Goal: Information Seeking & Learning: Understand process/instructions

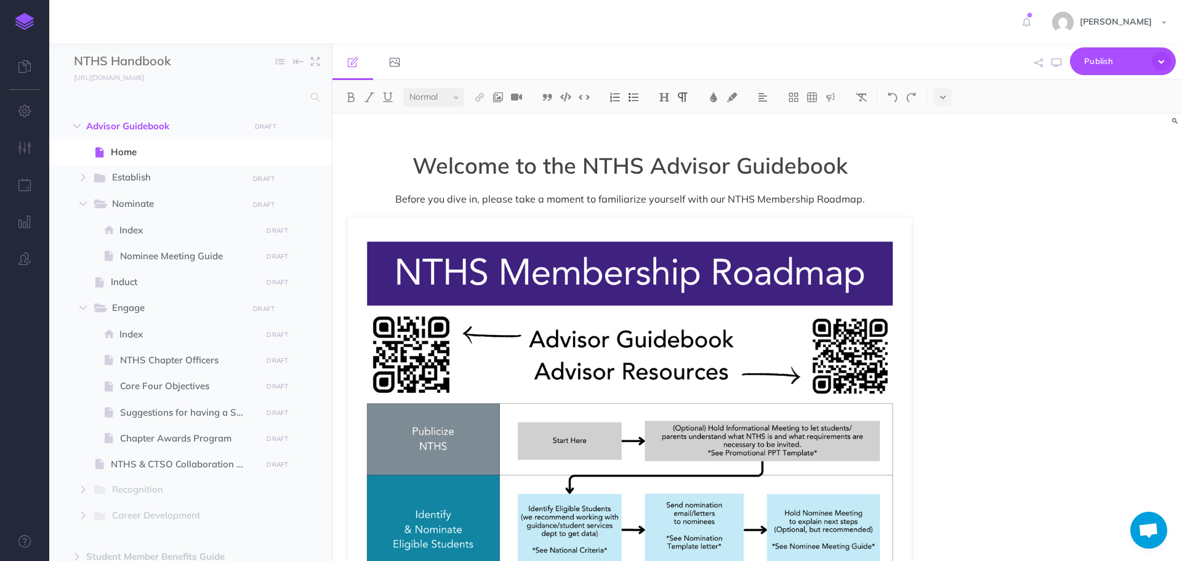
select select "null"
click at [172, 179] on span "Establish" at bounding box center [175, 178] width 127 height 16
select select "null"
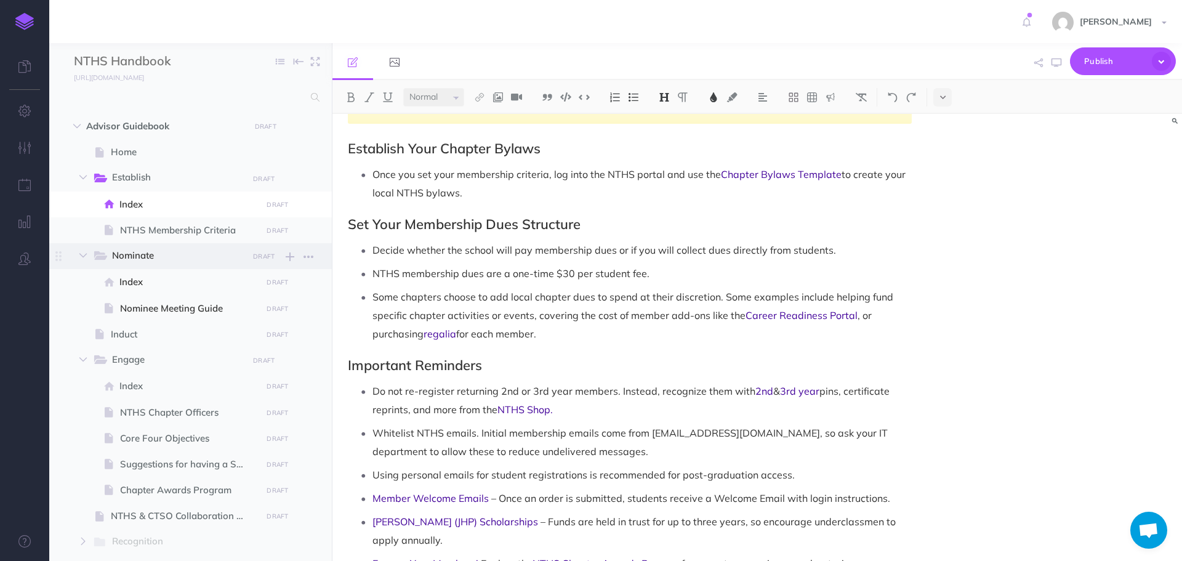
click at [145, 249] on span "Nominate" at bounding box center [175, 256] width 127 height 16
select select "null"
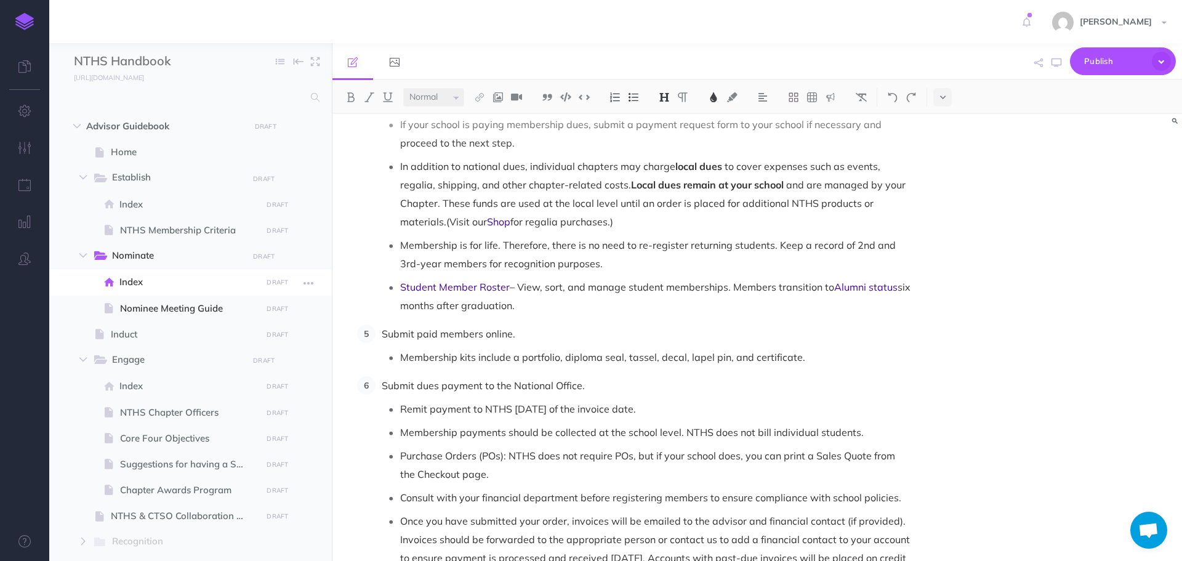
scroll to position [1108, 0]
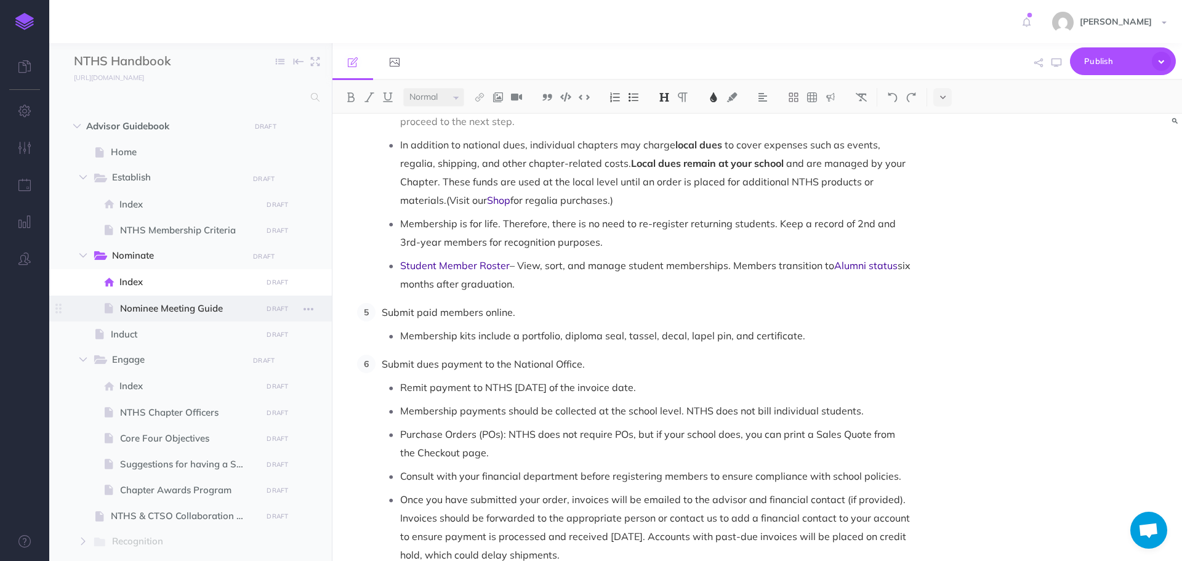
click at [160, 311] on span "Nominee Meeting Guide" at bounding box center [189, 308] width 138 height 15
select select "null"
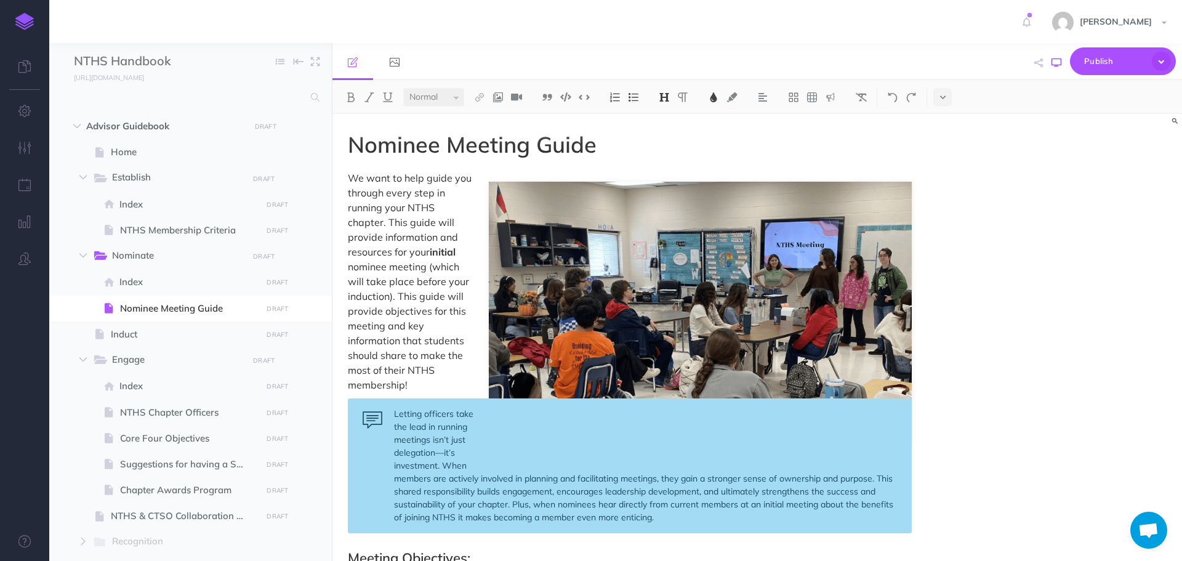
click at [1055, 57] on button "button" at bounding box center [1056, 63] width 16 height 36
click at [124, 357] on span "Engage" at bounding box center [175, 360] width 127 height 16
select select "null"
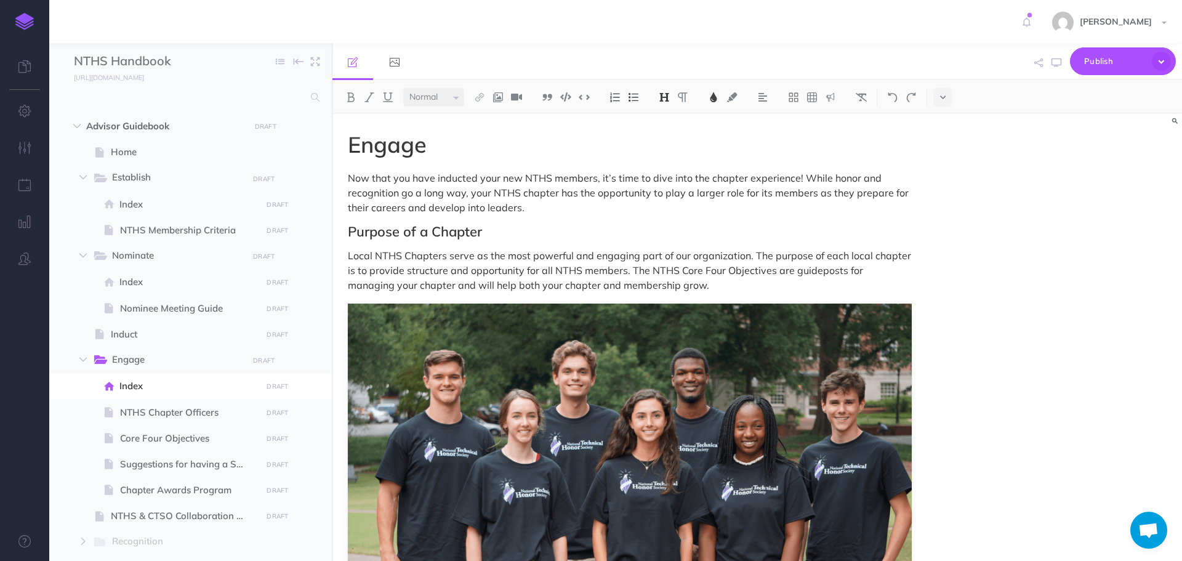
click at [672, 287] on p "Local NTHS Chapters serve as the most powerful and engaging part of our organiz…" at bounding box center [630, 270] width 564 height 44
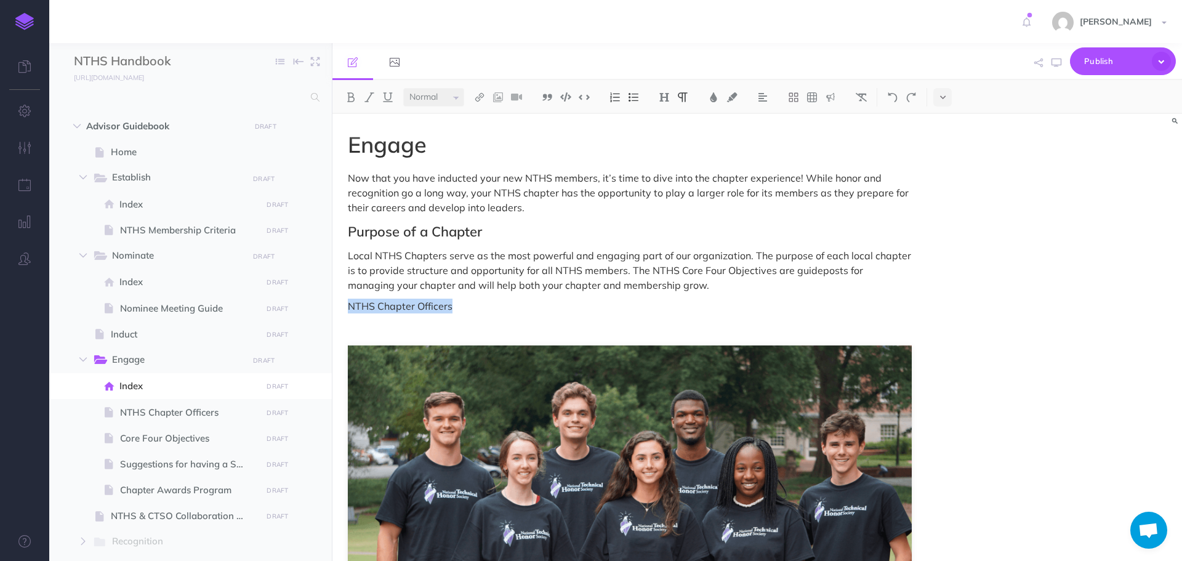
drag, startPoint x: 346, startPoint y: 303, endPoint x: 452, endPoint y: 306, distance: 105.9
click at [463, 235] on span "Purpose of a Chapter" at bounding box center [415, 231] width 134 height 17
click at [662, 99] on img at bounding box center [664, 97] width 11 height 10
click at [436, 302] on p "NTHS Chapter Officers" at bounding box center [630, 306] width 564 height 15
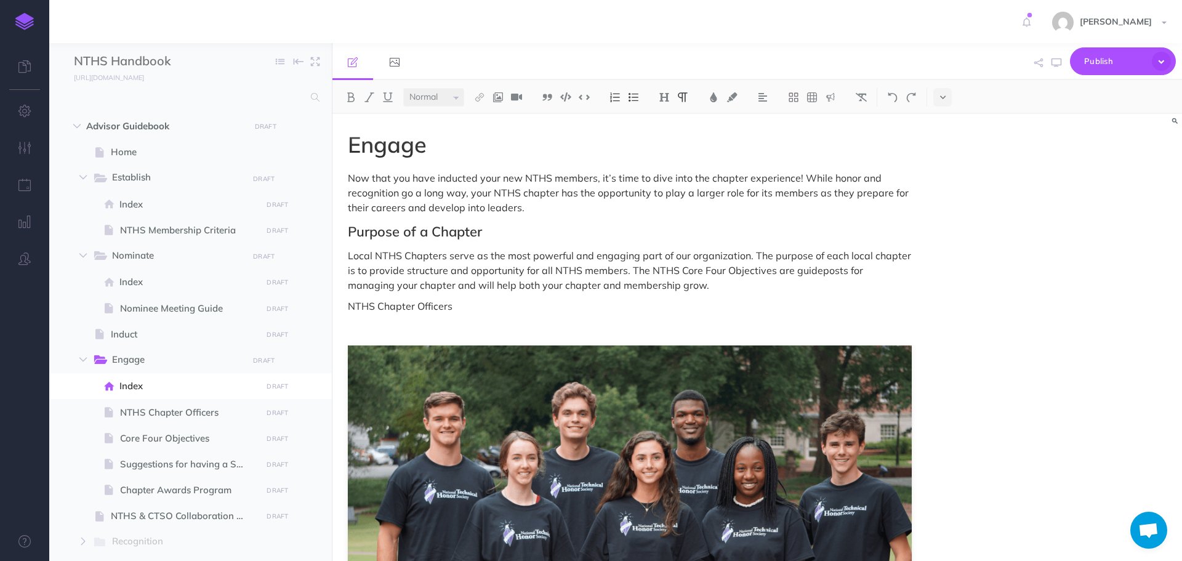
click at [478, 305] on p "NTHS Chapter Officers" at bounding box center [630, 306] width 564 height 15
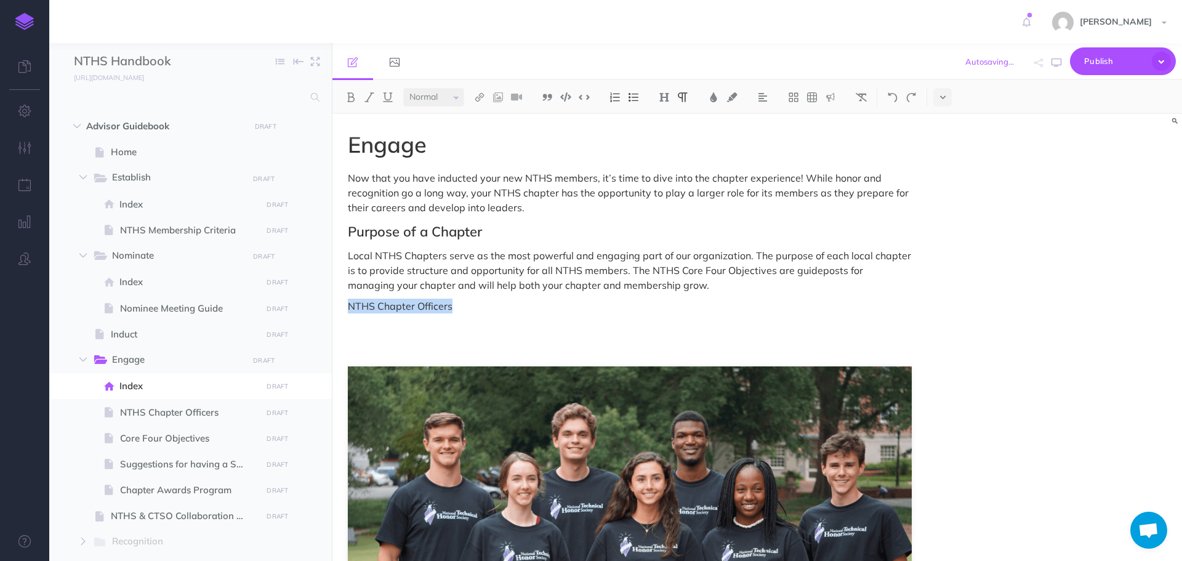
drag, startPoint x: 347, startPoint y: 307, endPoint x: 458, endPoint y: 301, distance: 111.0
click at [660, 97] on img at bounding box center [664, 97] width 11 height 10
click at [661, 139] on button "H2" at bounding box center [664, 137] width 18 height 18
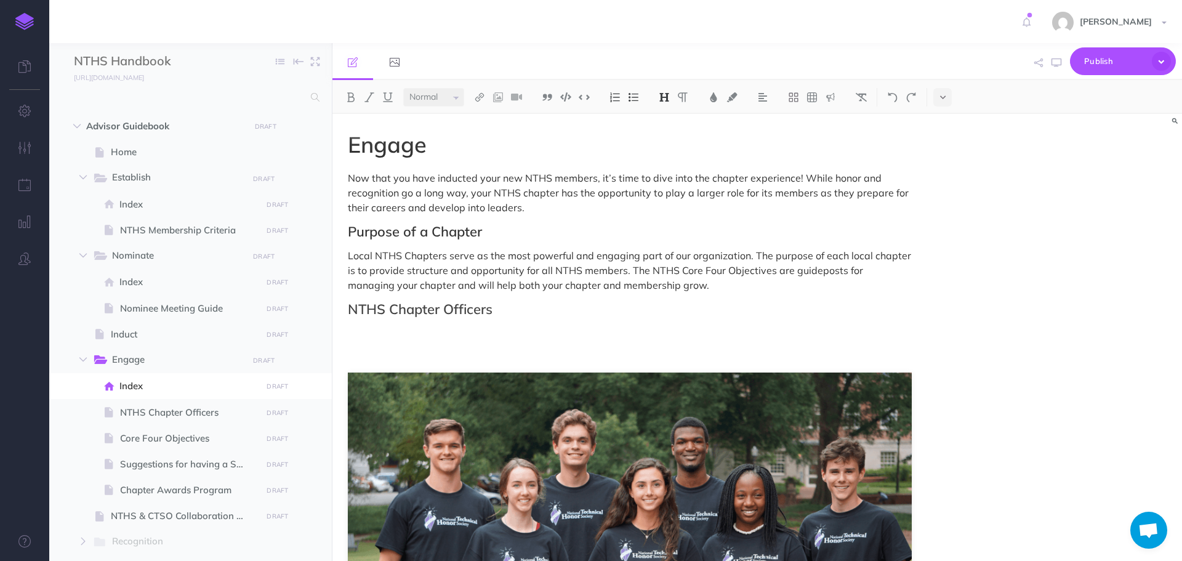
click at [547, 315] on h2 "NTHS Chapter Officers" at bounding box center [630, 309] width 564 height 15
click at [428, 329] on p at bounding box center [630, 333] width 564 height 15
click at [177, 416] on span "NTHS Chapter Officers" at bounding box center [189, 412] width 138 height 15
select select "null"
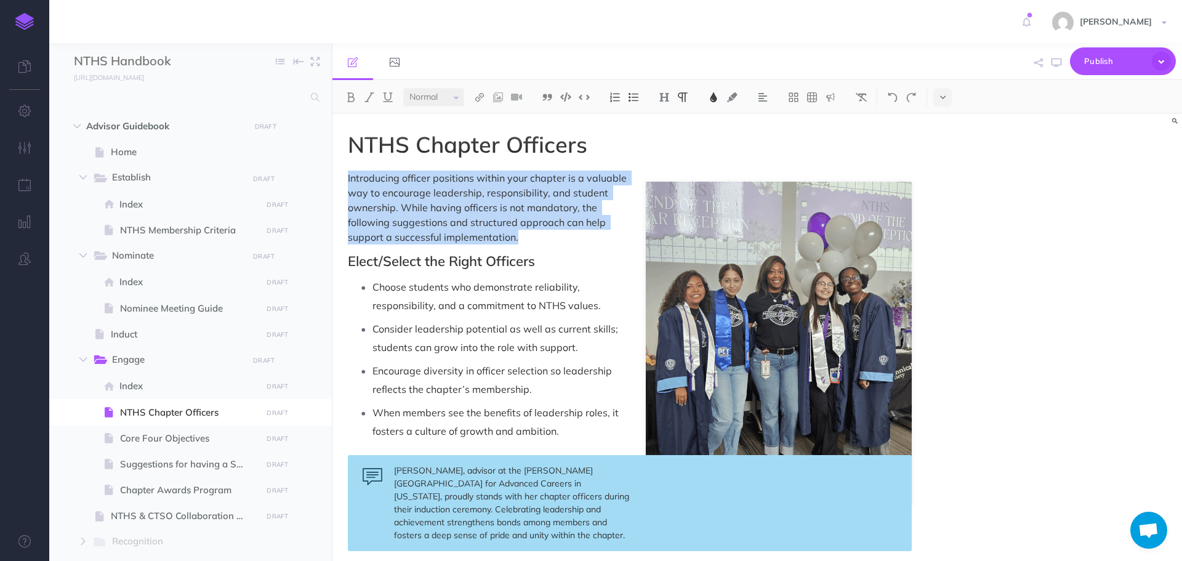
drag, startPoint x: 347, startPoint y: 177, endPoint x: 557, endPoint y: 235, distance: 217.8
click at [499, 204] on span "Introducing officer positions within your chapter is a valuable way to encourag…" at bounding box center [488, 207] width 281 height 71
drag, startPoint x: 347, startPoint y: 177, endPoint x: 549, endPoint y: 233, distance: 209.7
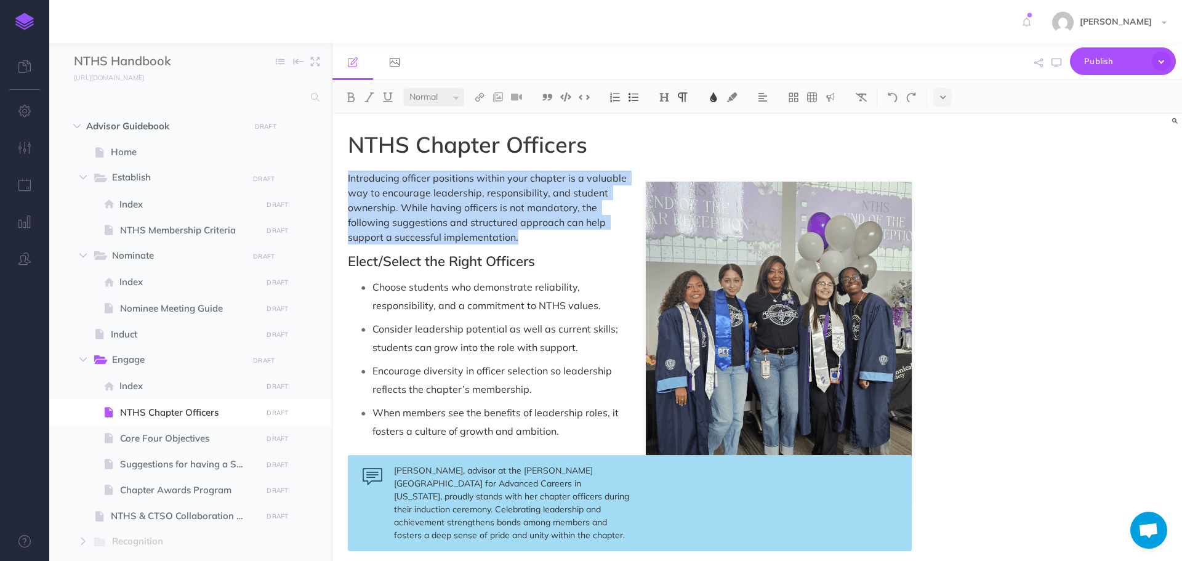
copy span "Introducing officer positions within your chapter is a valuable way to encourag…"
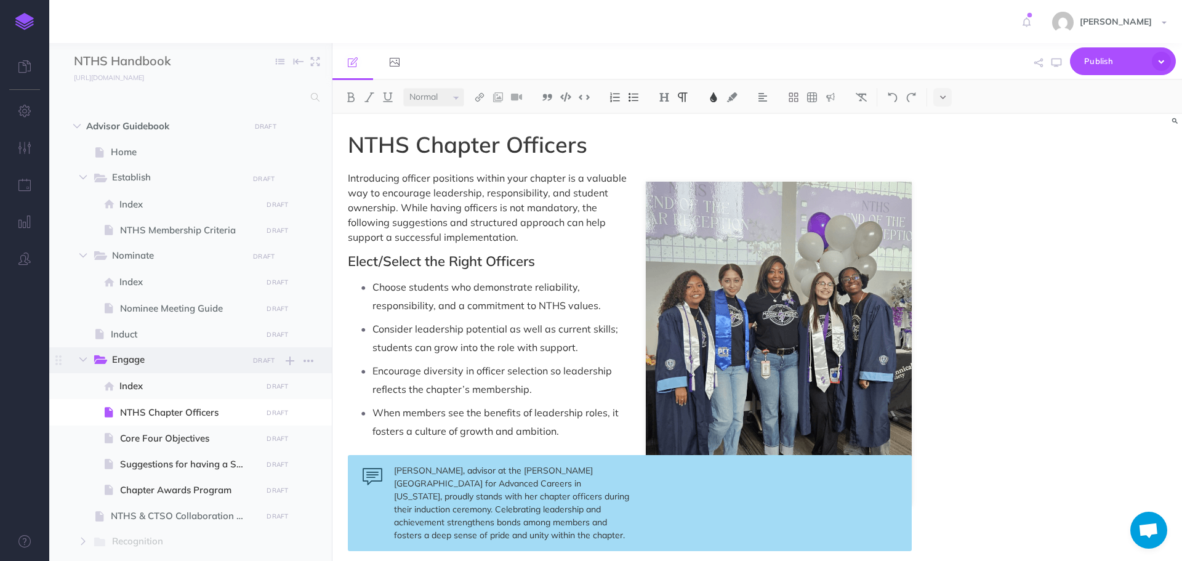
click at [169, 363] on span "Engage" at bounding box center [175, 360] width 127 height 16
select select "null"
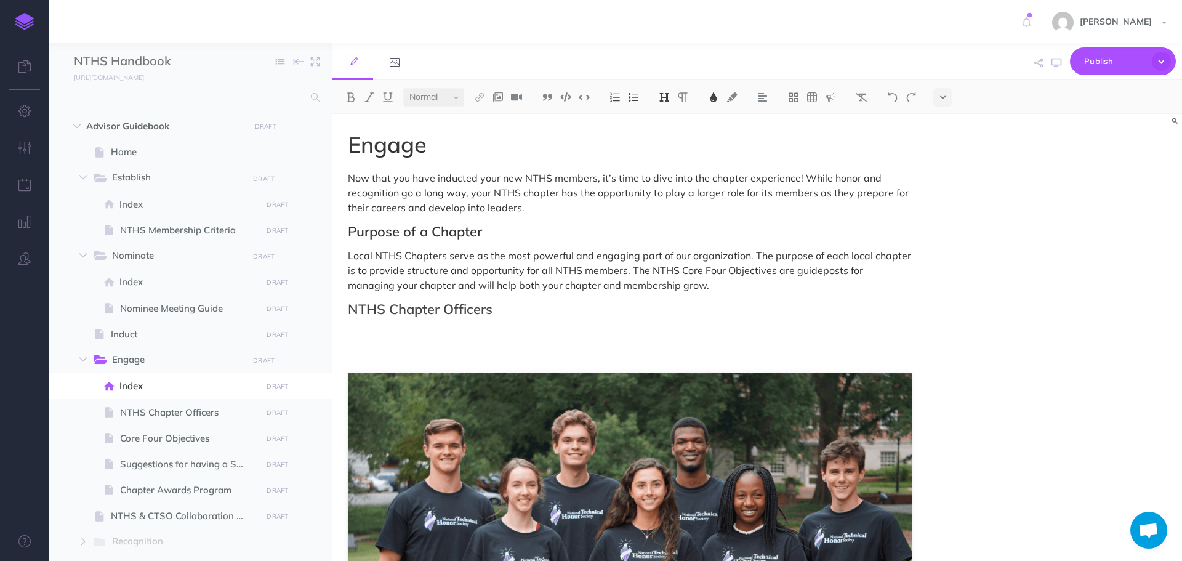
click at [372, 332] on p at bounding box center [630, 333] width 564 height 15
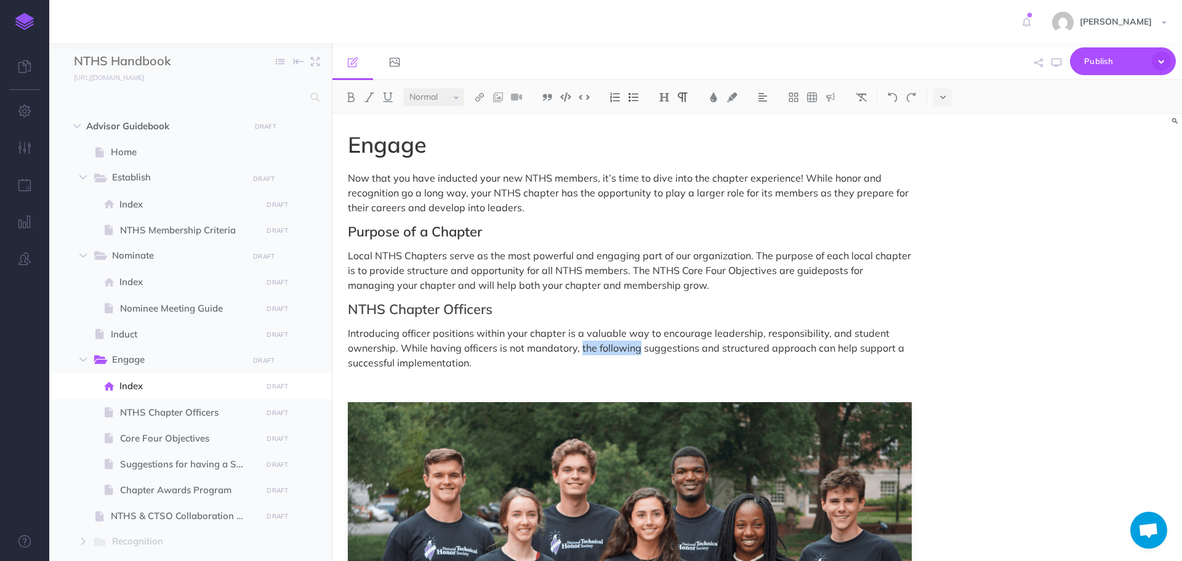
drag, startPoint x: 579, startPoint y: 350, endPoint x: 640, endPoint y: 352, distance: 60.4
click at [640, 352] on p "Introducing officer positions within your chapter is a valuable way to encourag…" at bounding box center [630, 348] width 564 height 44
click at [787, 345] on p "Introducing officer positions within your chapter is a valuable way to encourag…" at bounding box center [630, 348] width 564 height 44
click at [740, 350] on p "Introducing officer positions within your chapter is a valuable way to encourag…" at bounding box center [630, 348] width 564 height 44
click at [847, 347] on p "Introducing officer positions within your chapter is a valuable way to encourag…" at bounding box center [630, 348] width 564 height 44
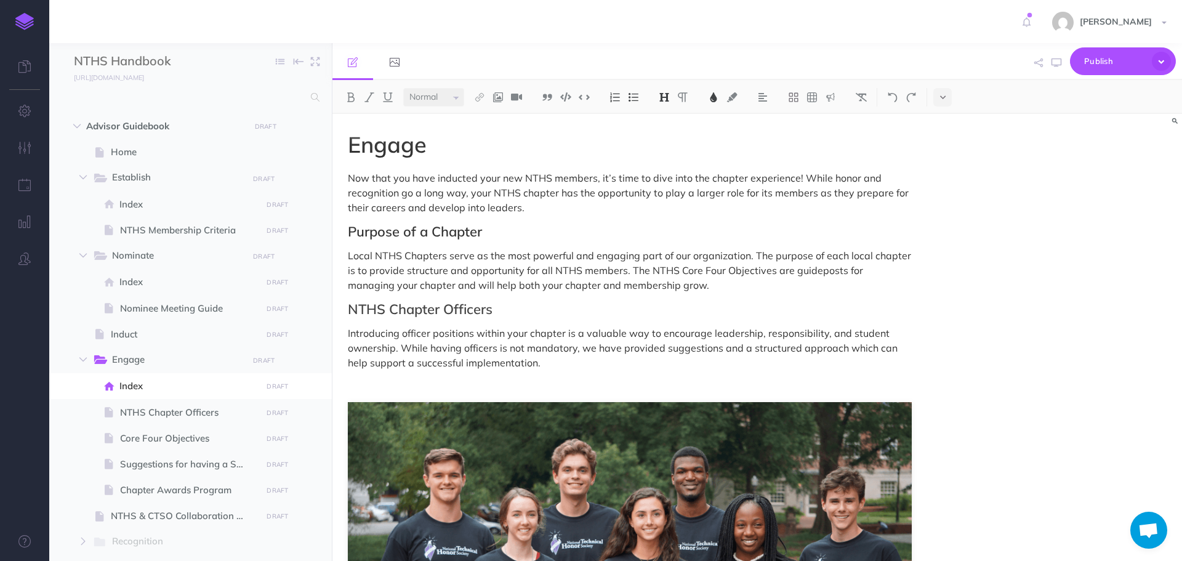
click at [379, 232] on span "Purpose of a Chapter" at bounding box center [415, 231] width 134 height 17
drag, startPoint x: 348, startPoint y: 308, endPoint x: 494, endPoint y: 310, distance: 146.5
click at [494, 310] on h2 "NTHS Chapter Officers" at bounding box center [630, 309] width 564 height 15
click at [481, 96] on img at bounding box center [479, 97] width 11 height 10
click at [479, 137] on icon at bounding box center [480, 137] width 10 height 9
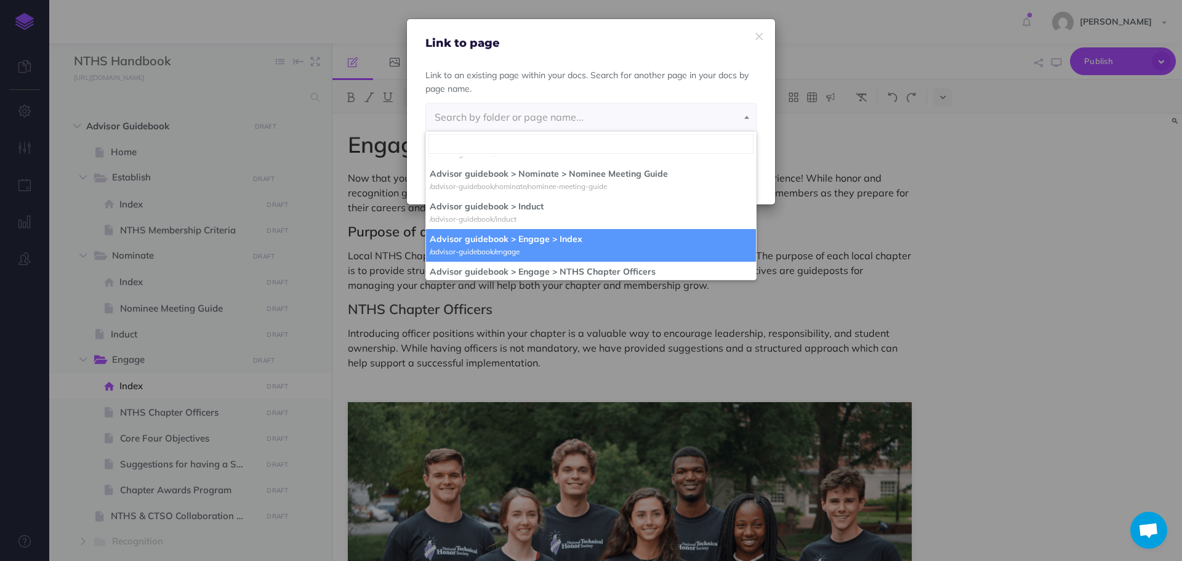
scroll to position [185, 0]
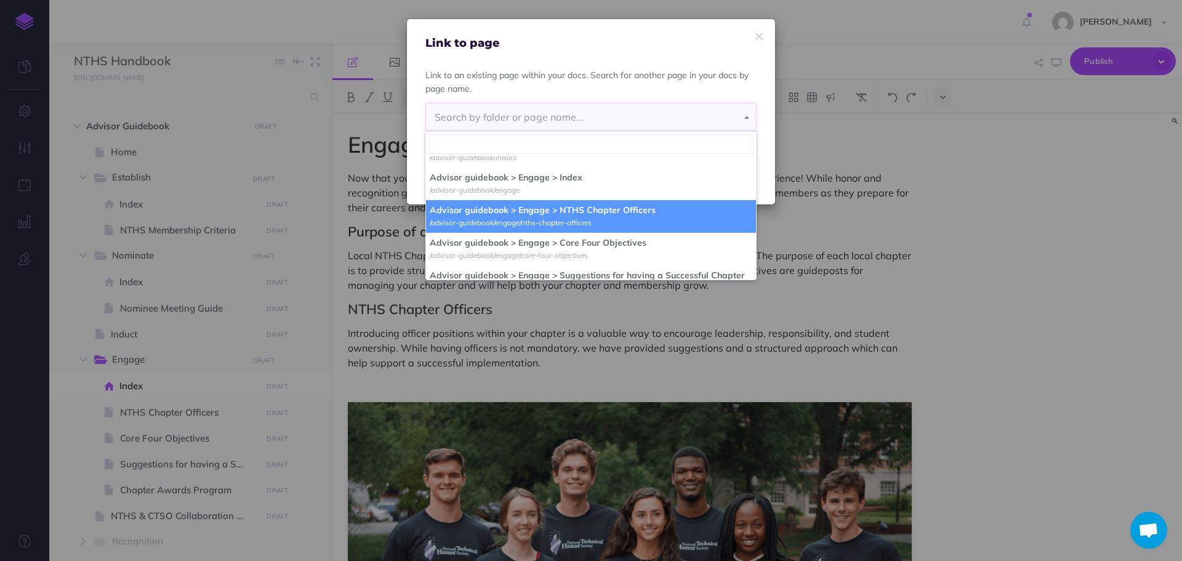
select select "BO9-T9XD-QAJ-8PD"
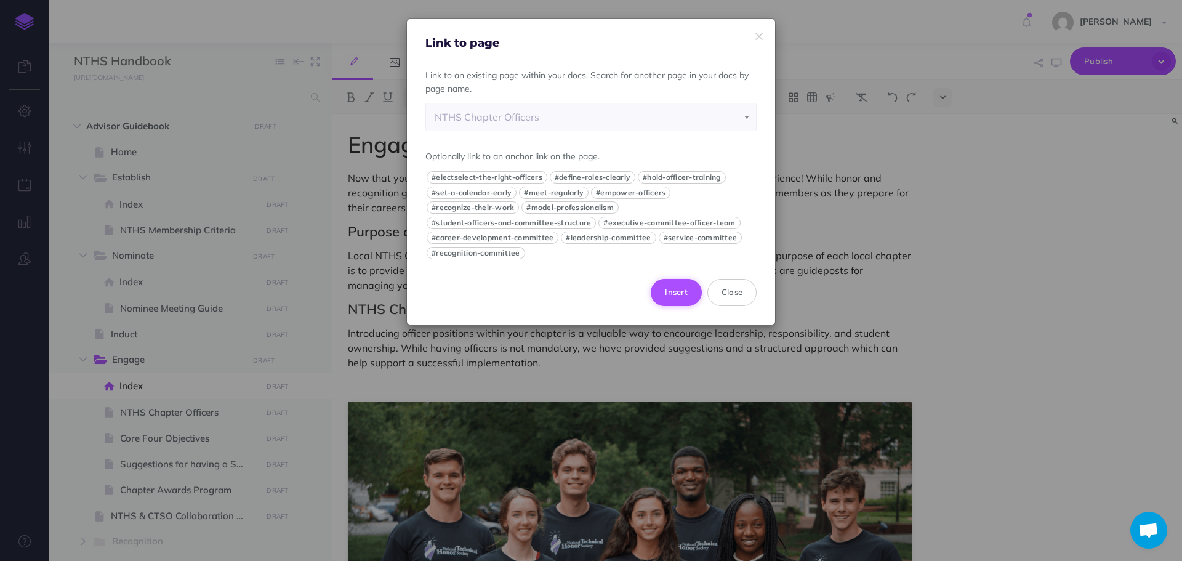
click at [676, 293] on button "Insert" at bounding box center [676, 292] width 51 height 27
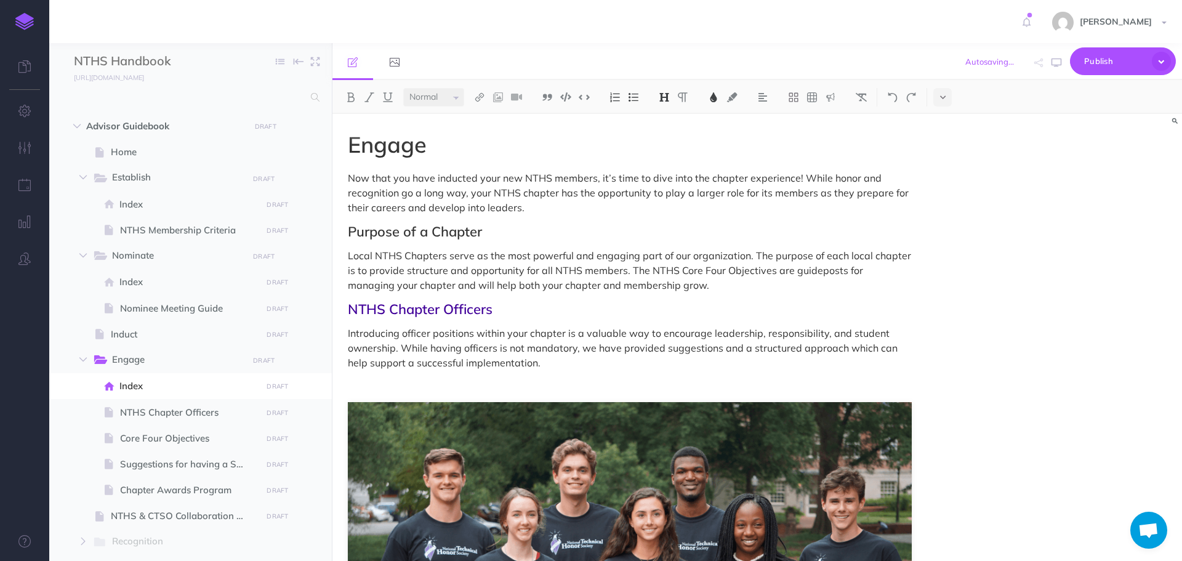
click at [710, 97] on img at bounding box center [713, 97] width 11 height 10
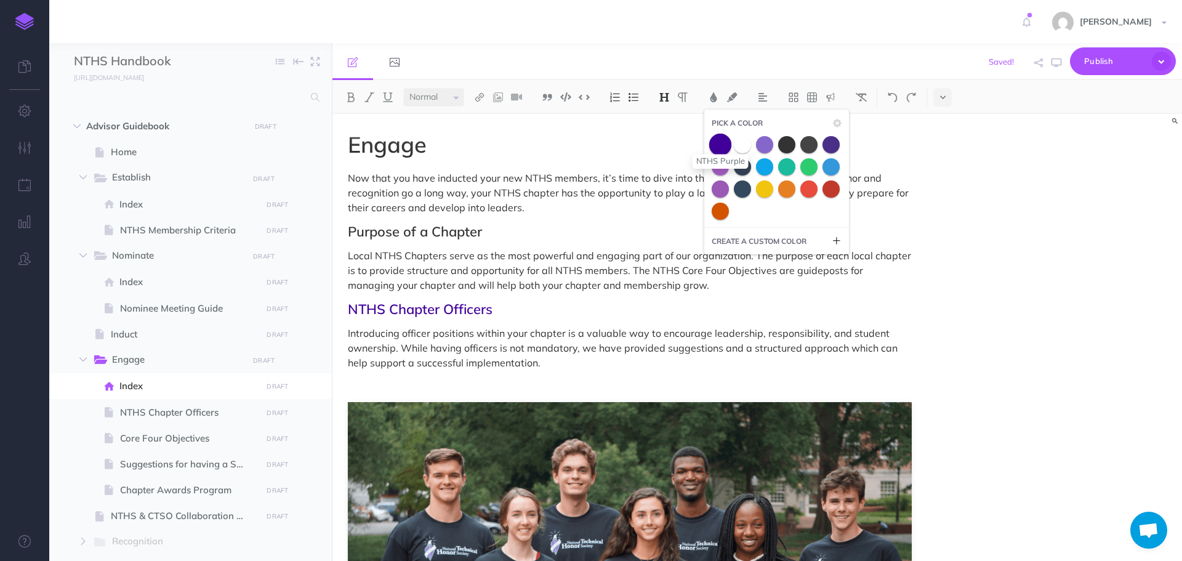
click at [720, 147] on span at bounding box center [720, 144] width 22 height 22
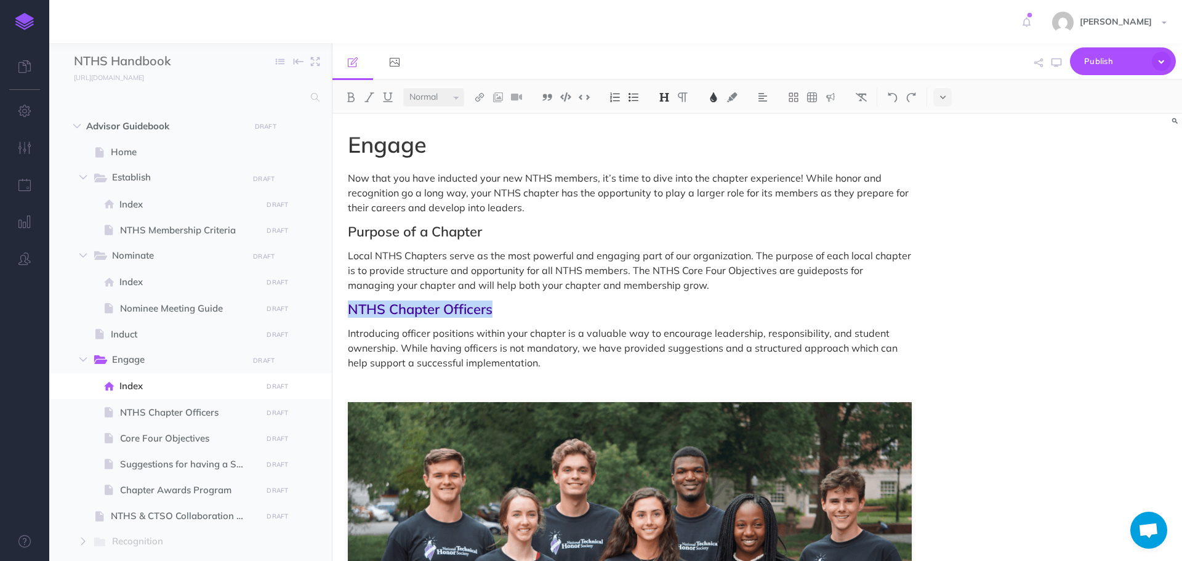
click at [1060, 58] on icon "button" at bounding box center [1057, 63] width 10 height 10
drag, startPoint x: 352, startPoint y: 308, endPoint x: 501, endPoint y: 313, distance: 149.1
click at [501, 313] on h2 "NTHS Chapter Officers" at bounding box center [630, 309] width 564 height 15
click at [350, 93] on img at bounding box center [350, 97] width 11 height 10
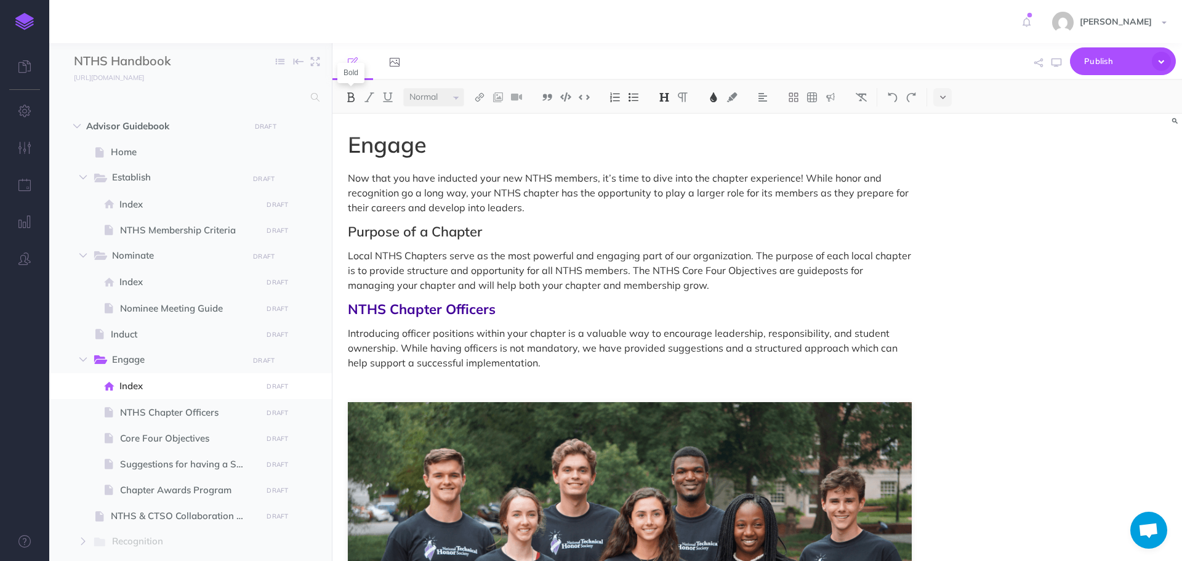
click at [350, 93] on img at bounding box center [350, 97] width 11 height 10
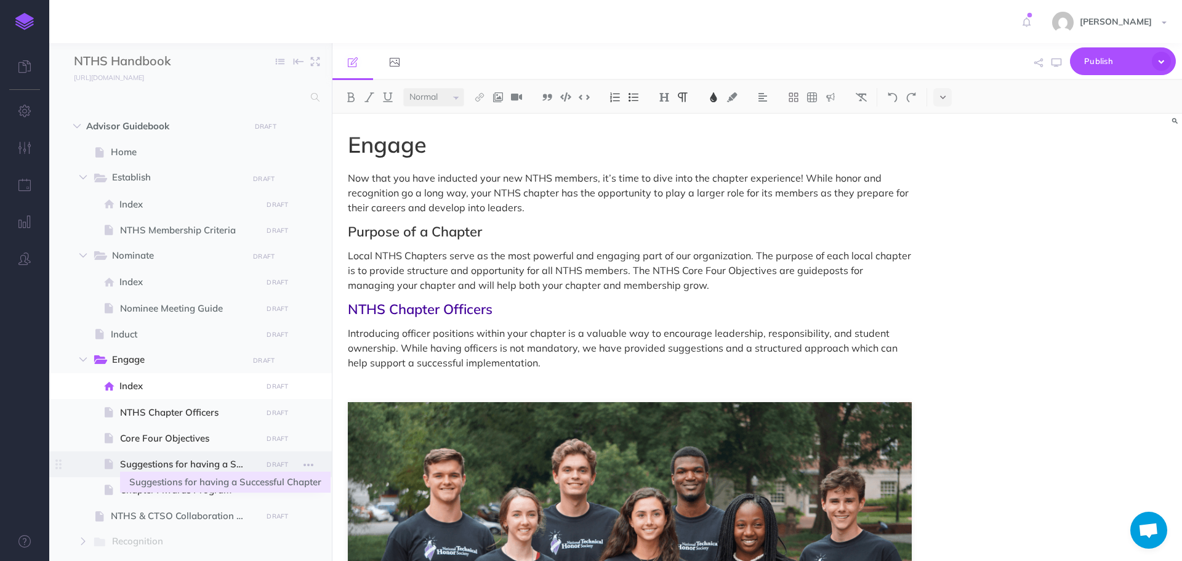
click at [199, 467] on span "Suggestions for having a Successful Chapter" at bounding box center [189, 464] width 138 height 15
select select "null"
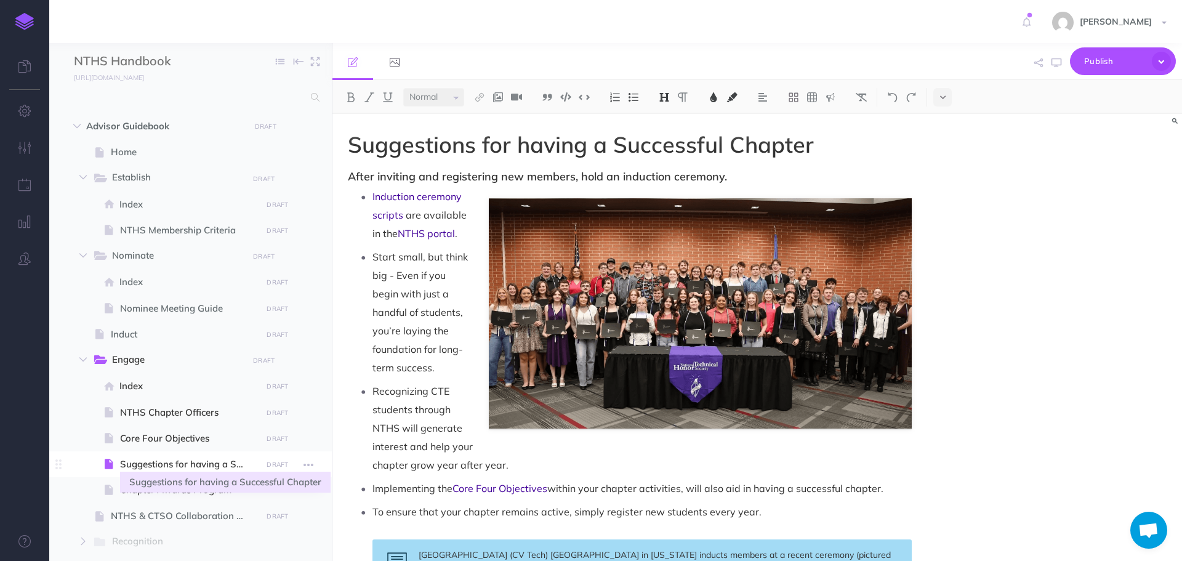
click at [199, 461] on span "Suggestions for having a Successful Chapter" at bounding box center [189, 464] width 138 height 15
click at [138, 356] on span "Engage" at bounding box center [175, 360] width 127 height 16
select select "null"
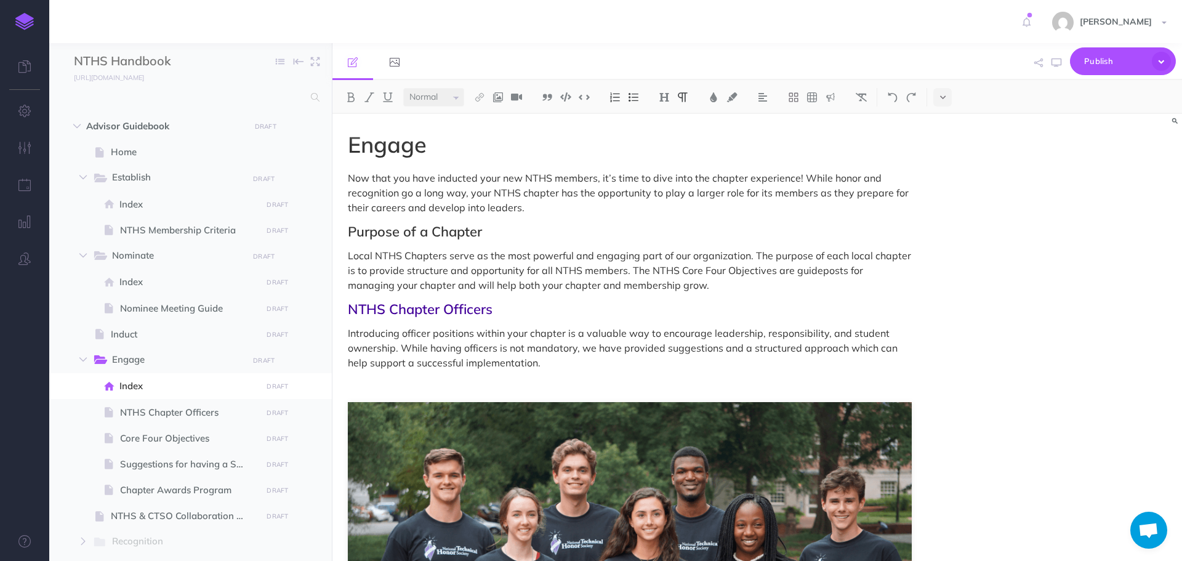
click at [573, 361] on p "Introducing officer positions within your chapter is a valuable way to encourag…" at bounding box center [630, 348] width 564 height 44
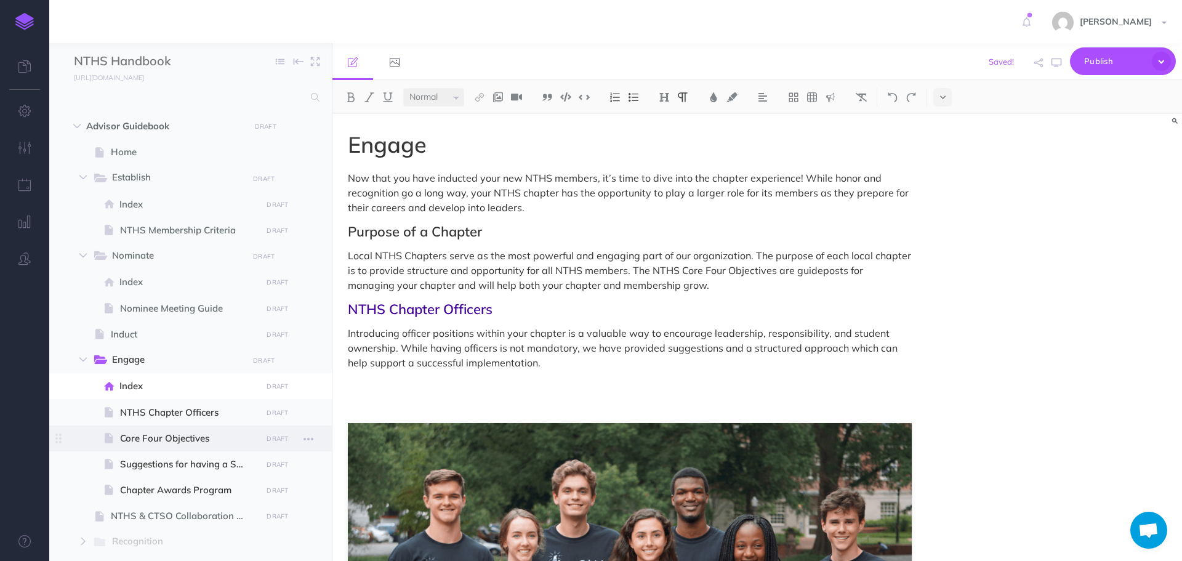
click at [169, 444] on span "Core Four Objectives" at bounding box center [189, 438] width 138 height 15
select select "null"
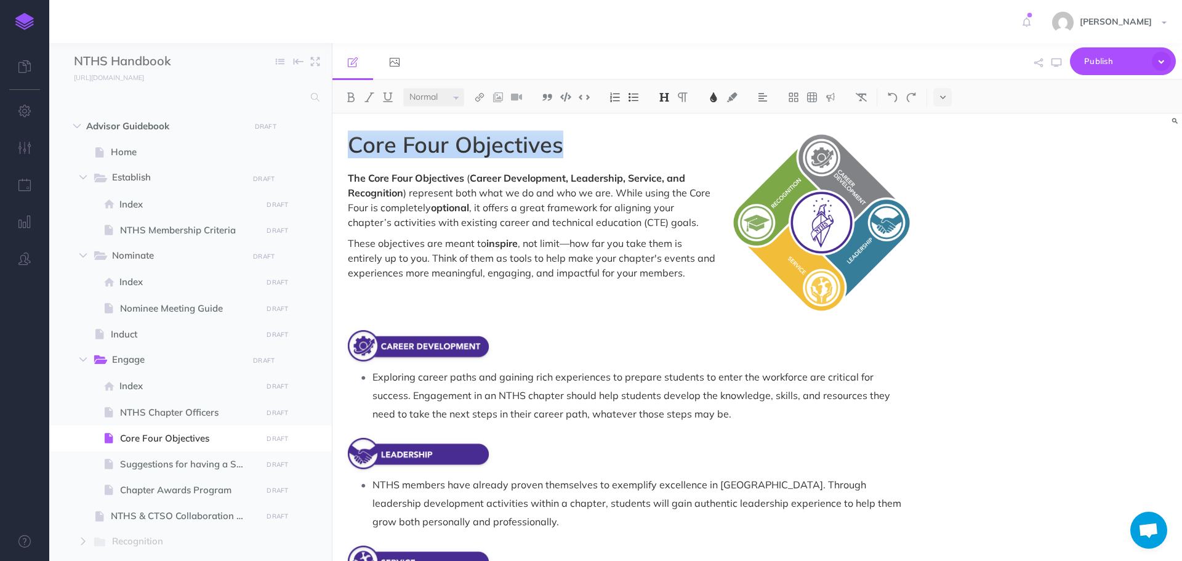
drag, startPoint x: 347, startPoint y: 148, endPoint x: 558, endPoint y: 142, distance: 211.2
copy span "Core Four Objectives"
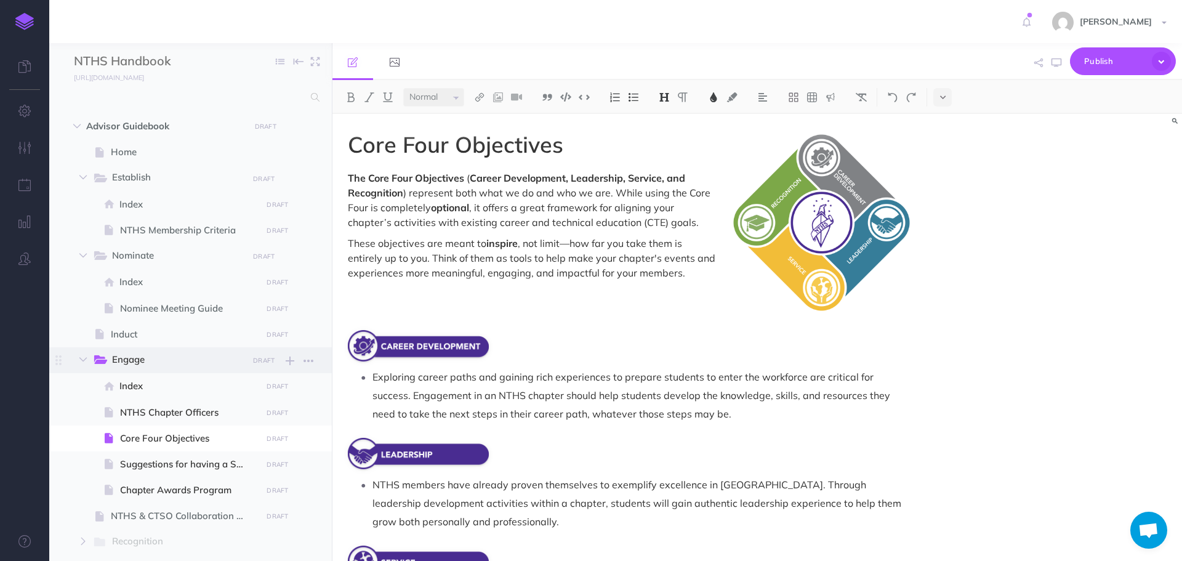
click at [158, 365] on span "Engage" at bounding box center [175, 360] width 127 height 16
select select "null"
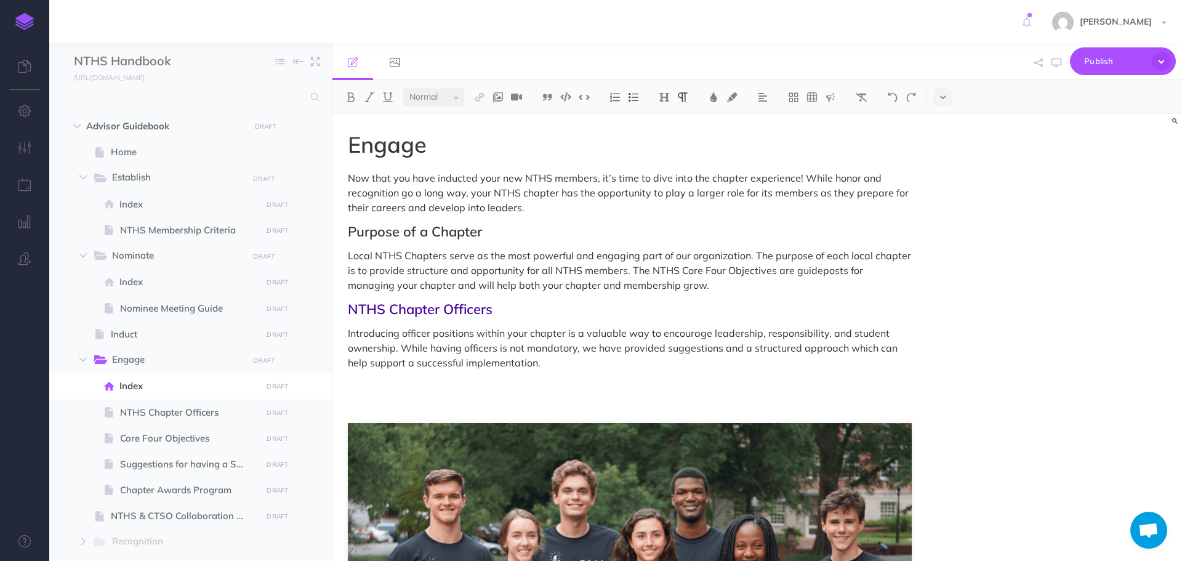
click at [372, 391] on p at bounding box center [630, 383] width 564 height 15
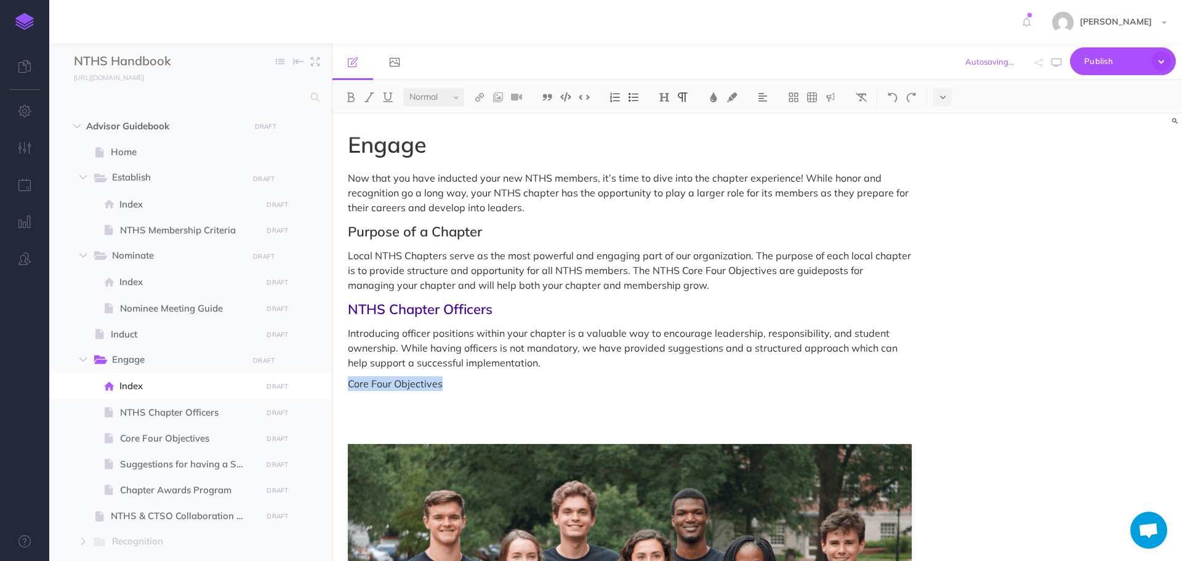
drag, startPoint x: 348, startPoint y: 385, endPoint x: 463, endPoint y: 364, distance: 116.9
click at [440, 384] on p "Core Four Objectives" at bounding box center [630, 383] width 564 height 15
click at [667, 97] on img at bounding box center [664, 97] width 11 height 10
click at [672, 139] on button "H2" at bounding box center [664, 137] width 18 height 18
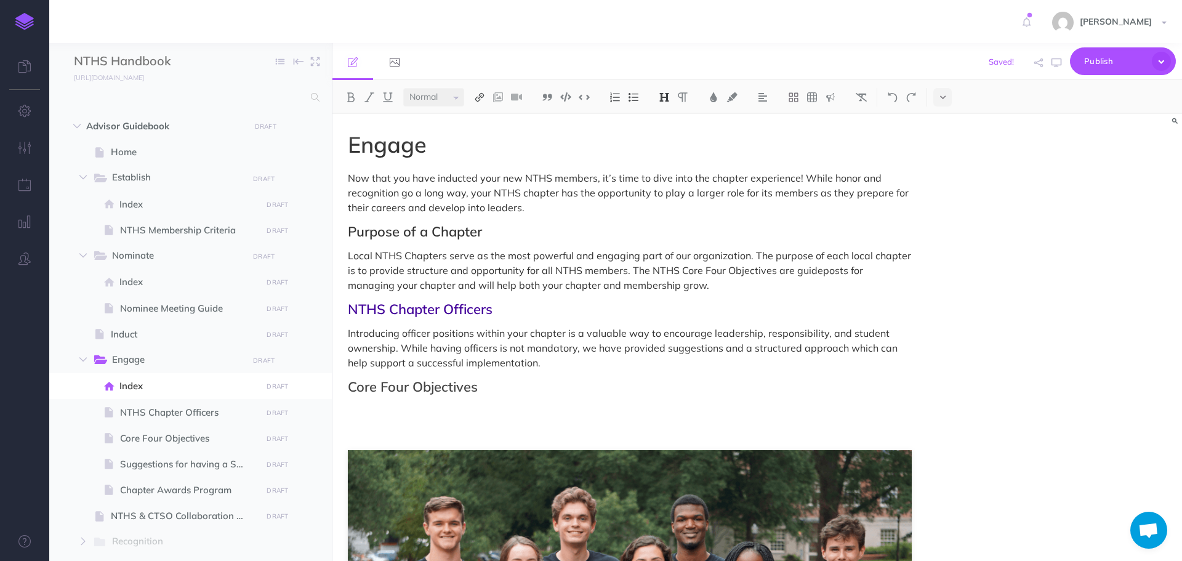
click at [485, 95] on img at bounding box center [479, 97] width 11 height 10
click at [483, 140] on icon at bounding box center [480, 137] width 10 height 9
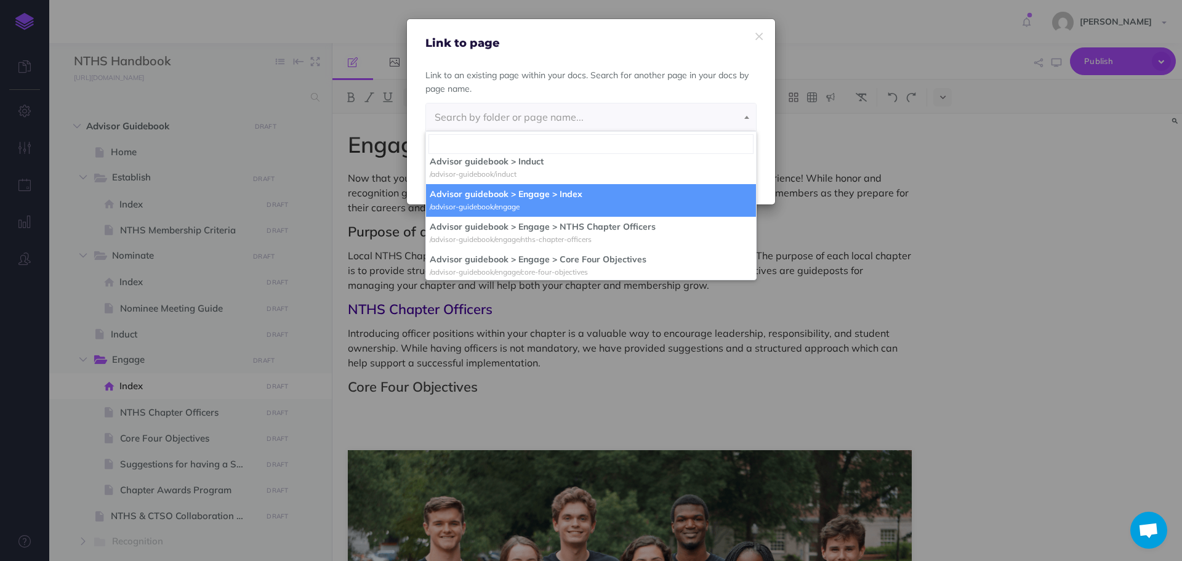
scroll to position [185, 0]
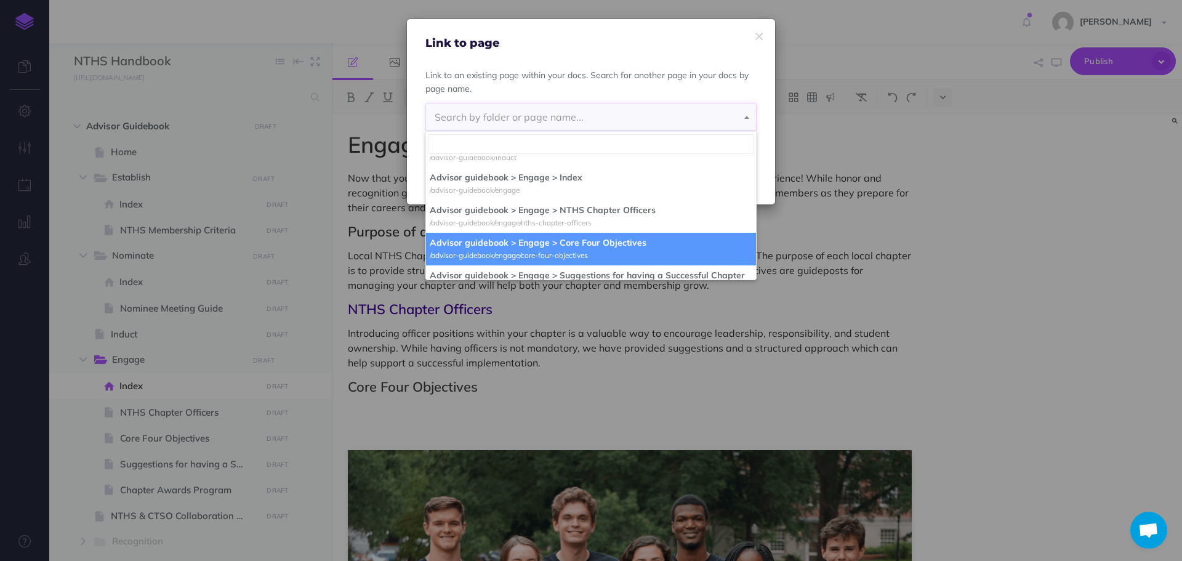
select select "ADO-FA31-1E9-QMW"
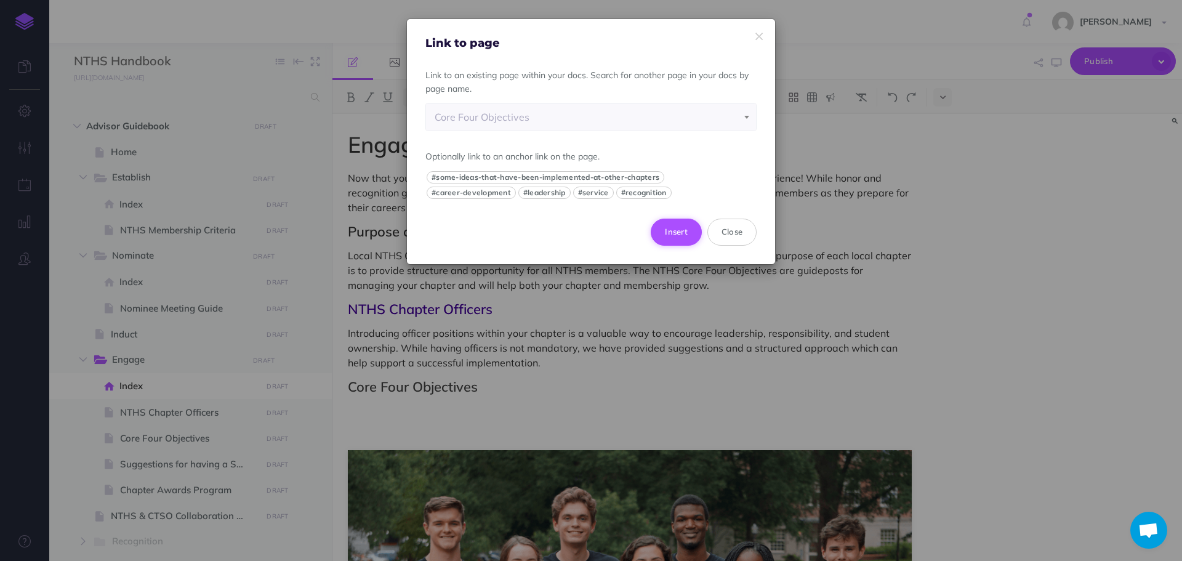
click at [667, 233] on button "Insert" at bounding box center [676, 232] width 51 height 27
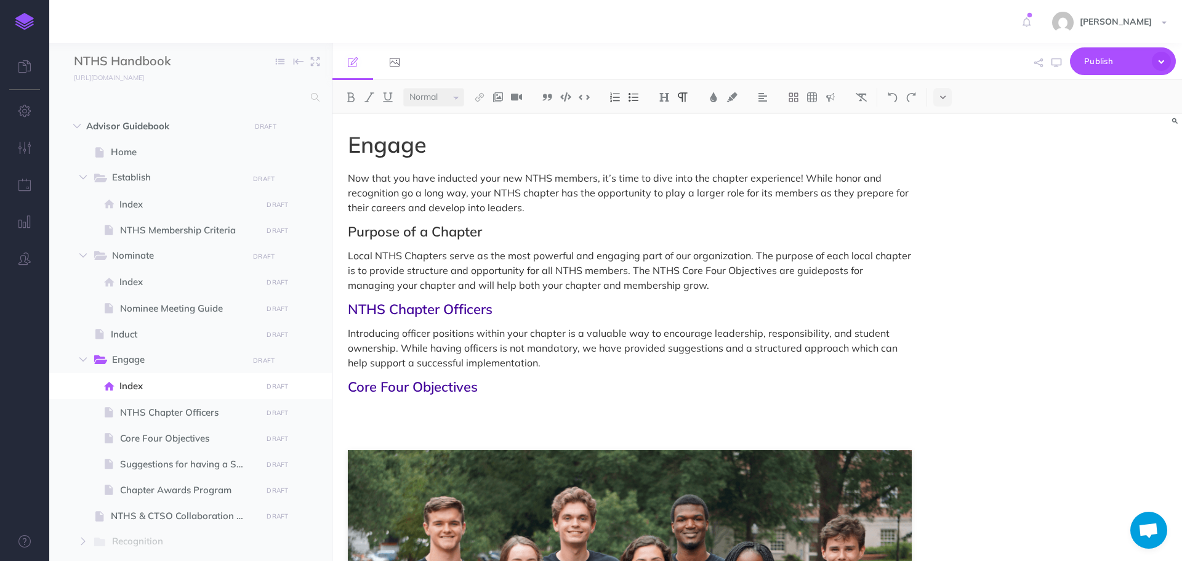
click at [454, 410] on p at bounding box center [630, 411] width 564 height 15
click at [165, 440] on span "Core Four Objectives" at bounding box center [189, 438] width 138 height 15
select select "null"
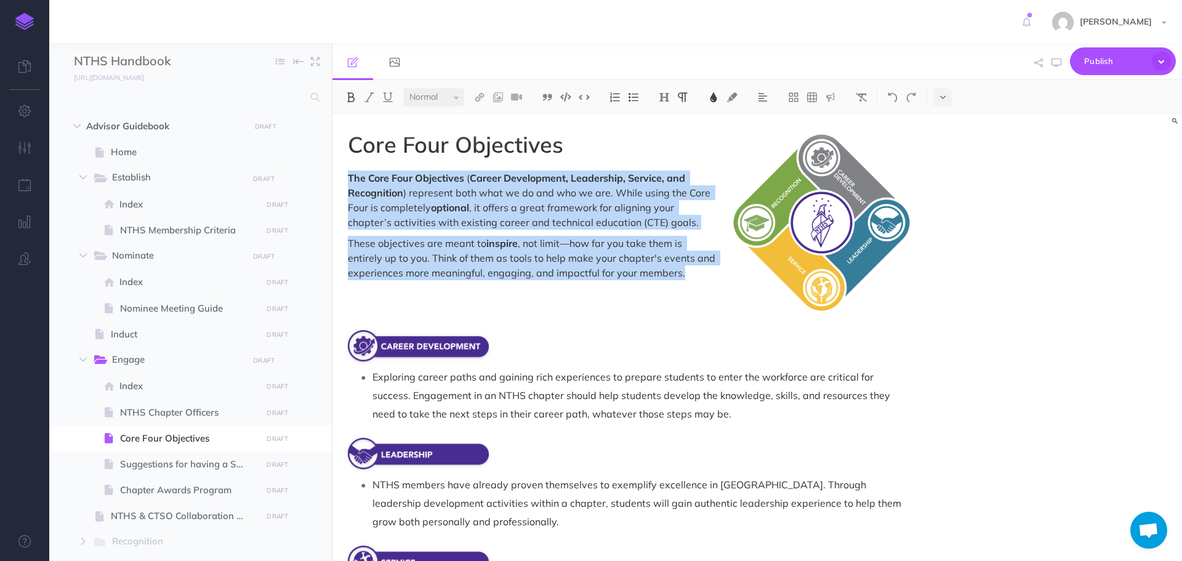
drag, startPoint x: 348, startPoint y: 175, endPoint x: 713, endPoint y: 270, distance: 376.6
copy div "The Core Four Objectives ( Career Development, Leadership, Service, and Recogni…"
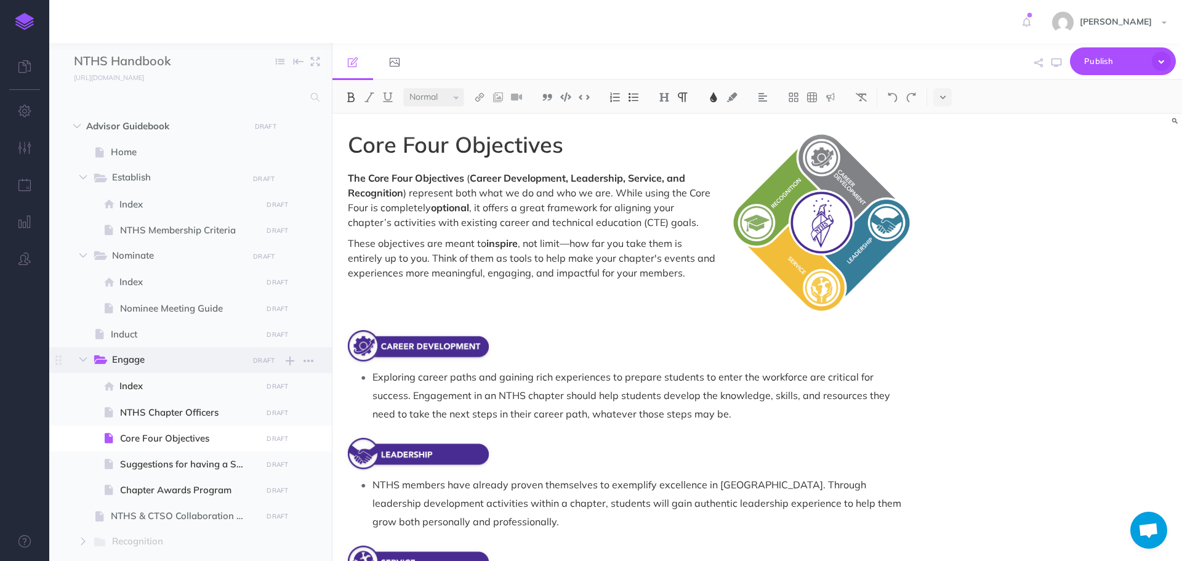
click at [147, 362] on span "Engage" at bounding box center [175, 360] width 127 height 16
select select "null"
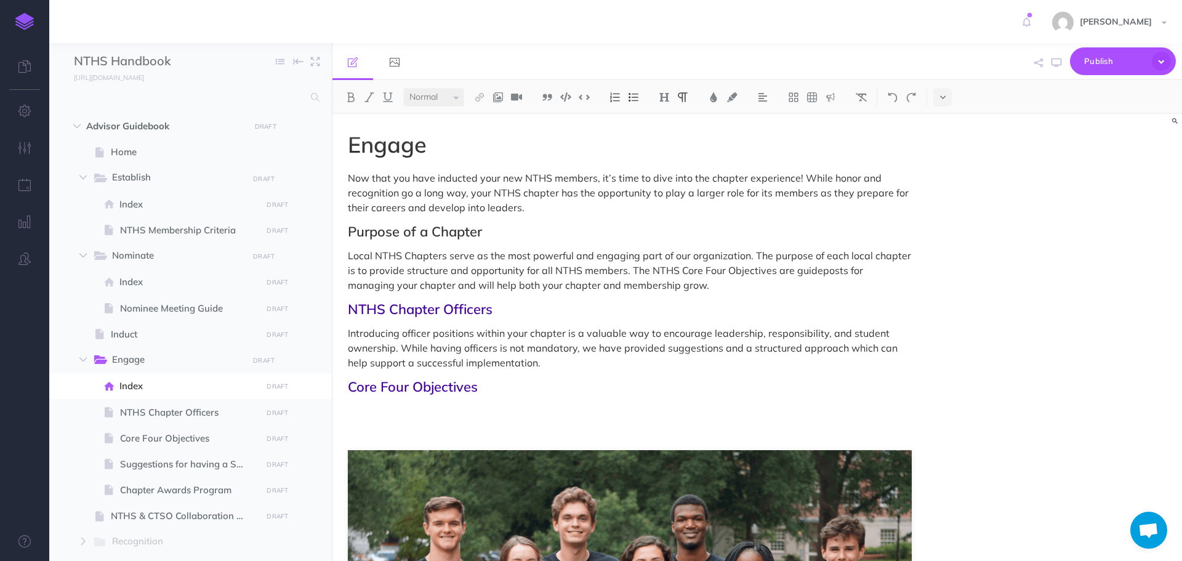
click at [368, 411] on p at bounding box center [630, 411] width 564 height 15
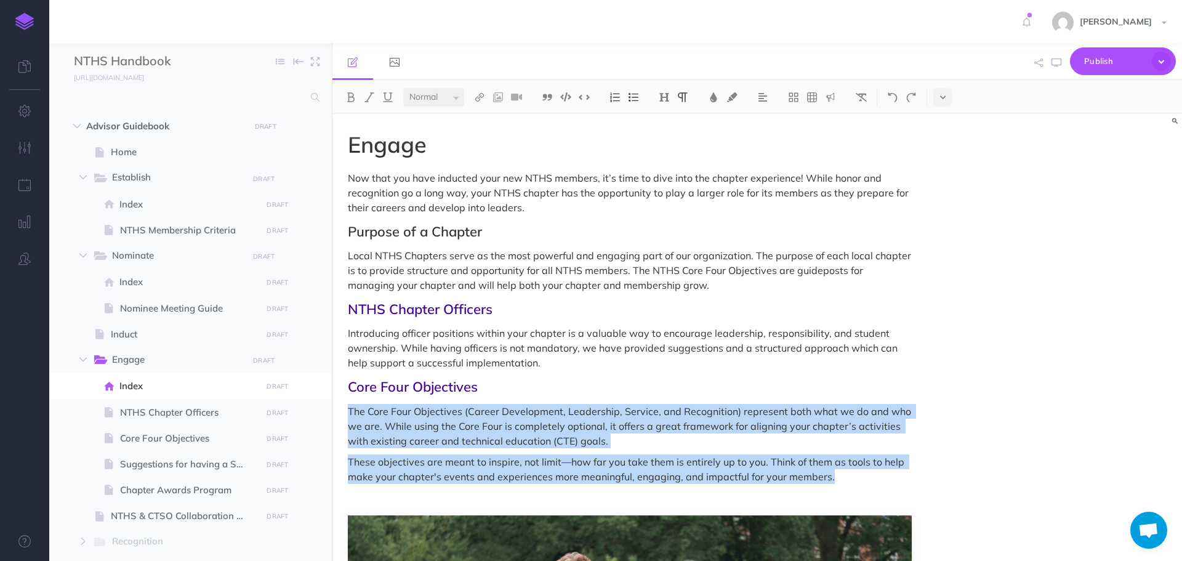
drag, startPoint x: 347, startPoint y: 413, endPoint x: 877, endPoint y: 482, distance: 534.5
click at [715, 99] on img at bounding box center [713, 97] width 11 height 10
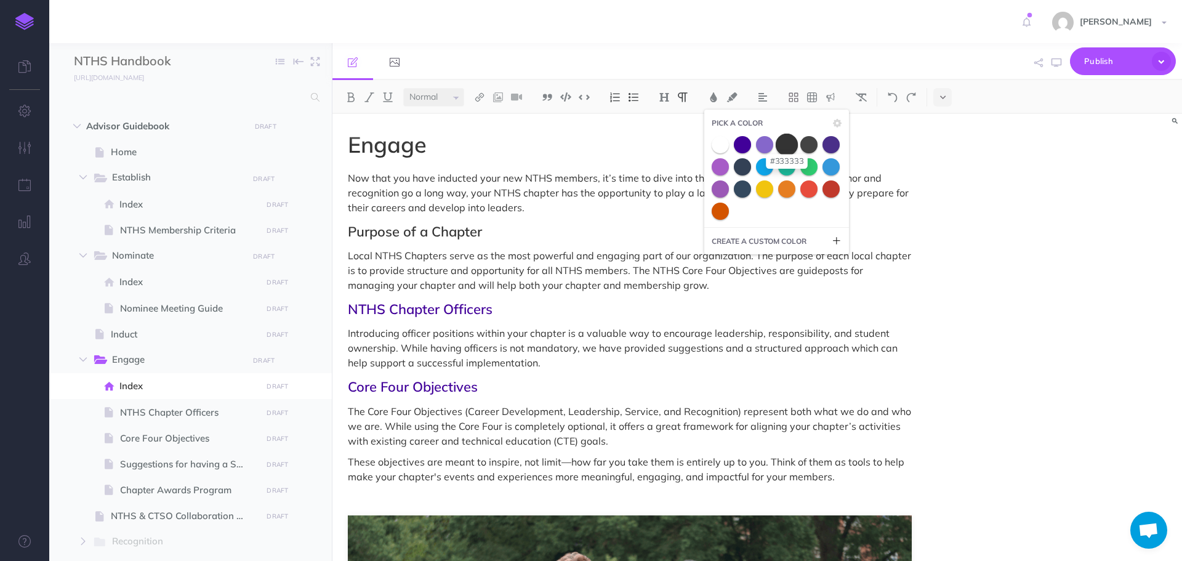
click at [786, 147] on span at bounding box center [787, 144] width 22 height 22
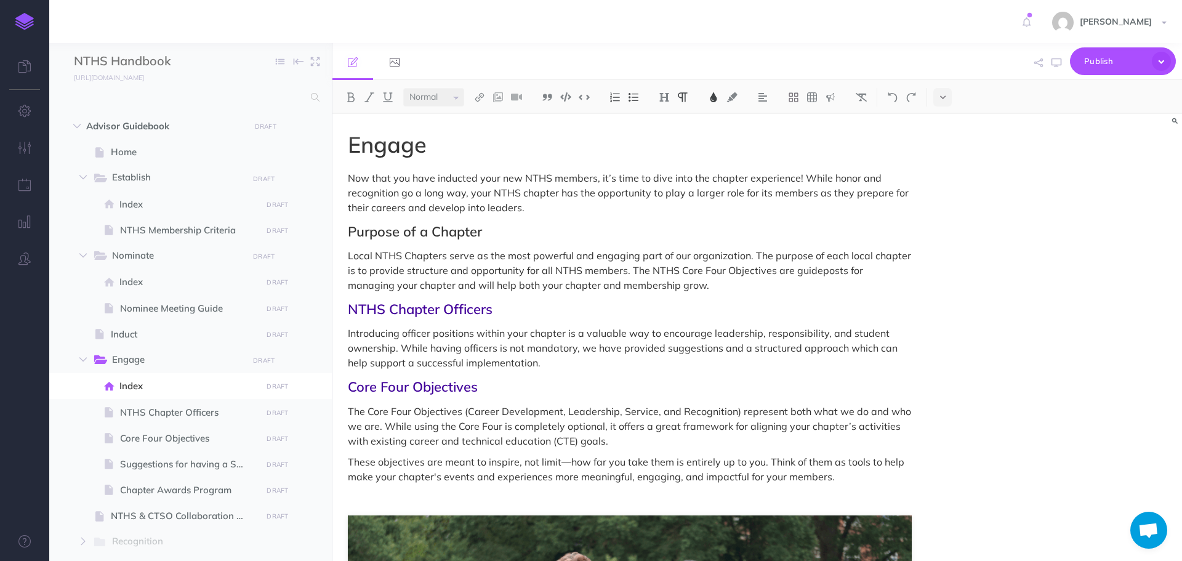
click at [715, 348] on p "Introducing officer positions within your chapter is a valuable way to encourag…" at bounding box center [630, 348] width 564 height 44
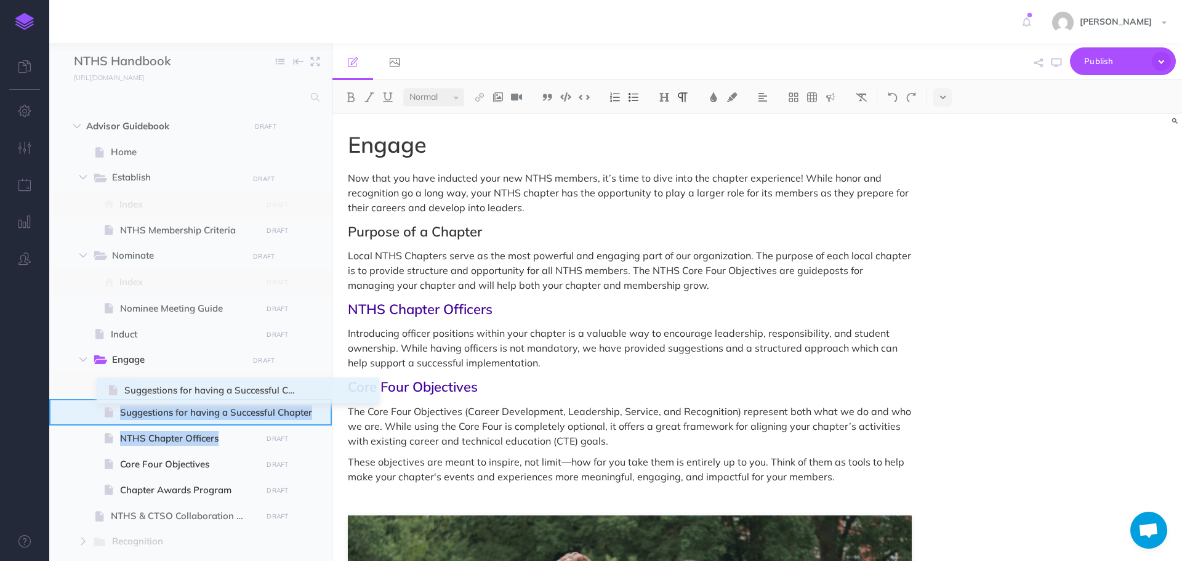
drag, startPoint x: 61, startPoint y: 464, endPoint x: 110, endPoint y: 390, distance: 88.8
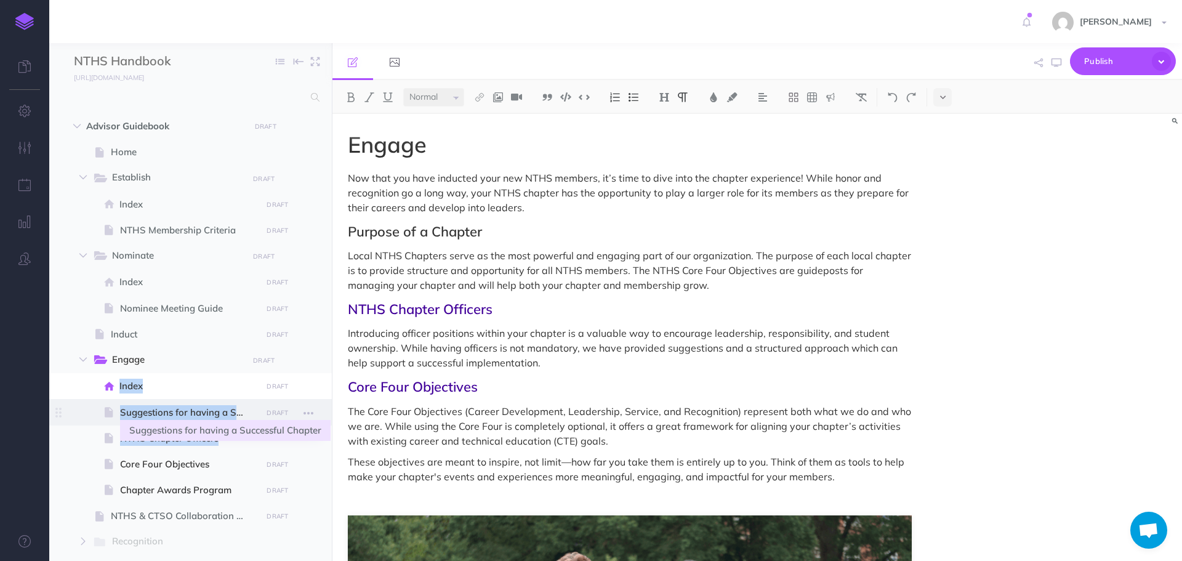
click at [174, 408] on span "Suggestions for having a Successful Chapter" at bounding box center [189, 412] width 138 height 15
select select "null"
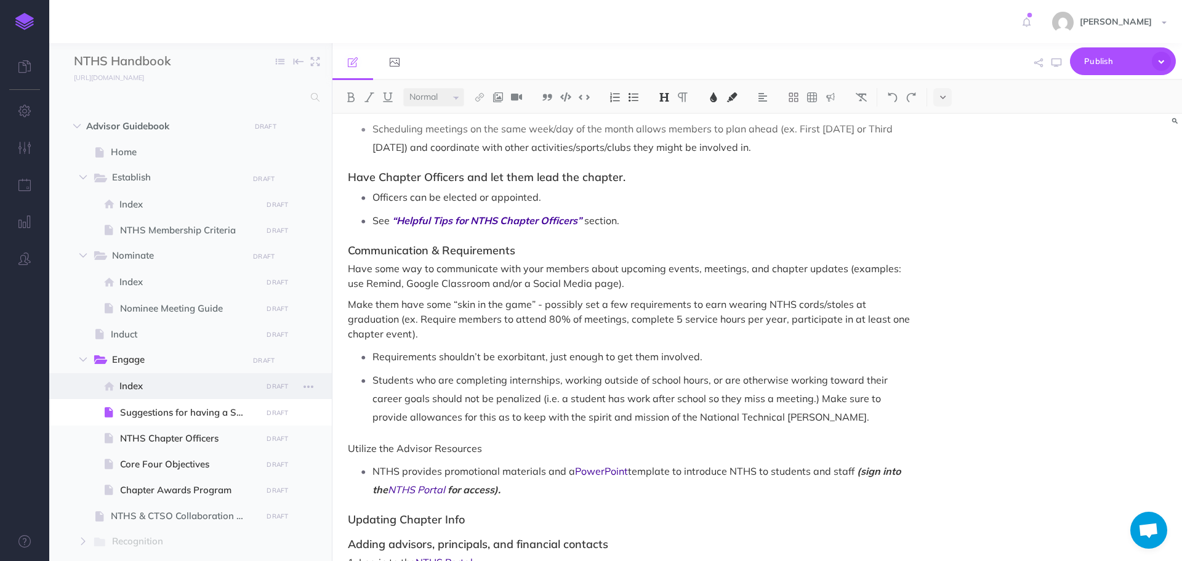
scroll to position [616, 0]
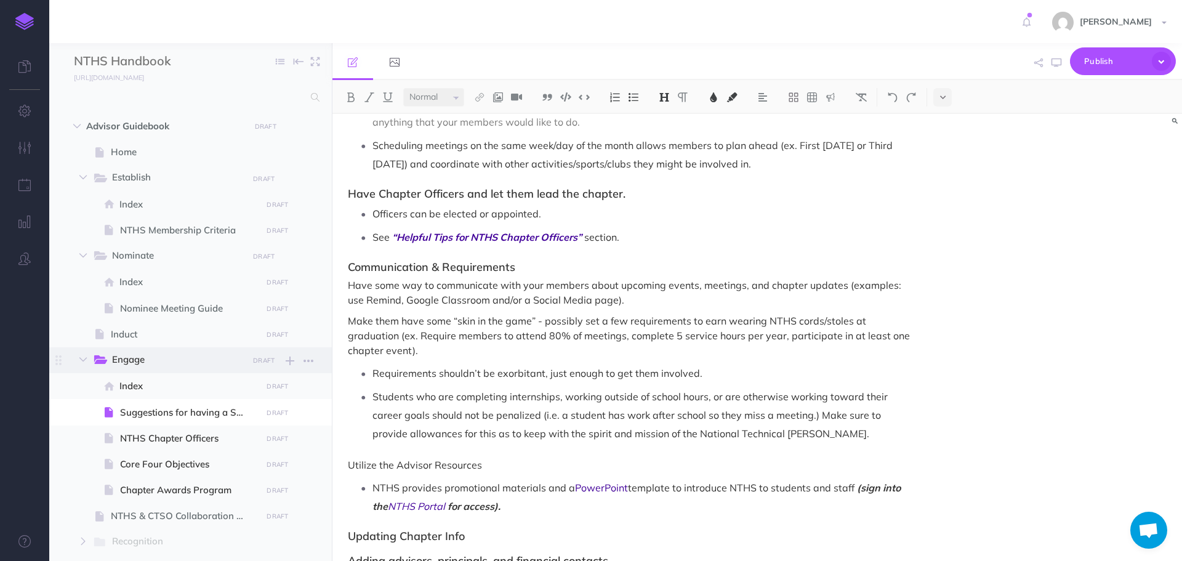
click at [135, 359] on span "Engage" at bounding box center [175, 360] width 127 height 16
select select "null"
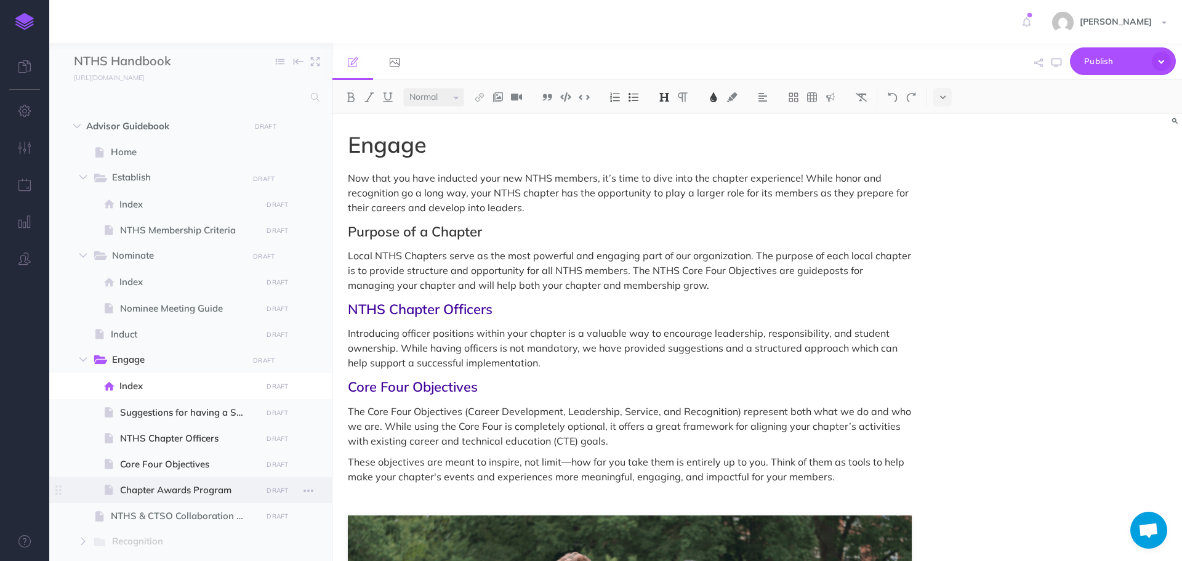
click at [166, 489] on span "Chapter Awards Program" at bounding box center [189, 490] width 138 height 15
select select "null"
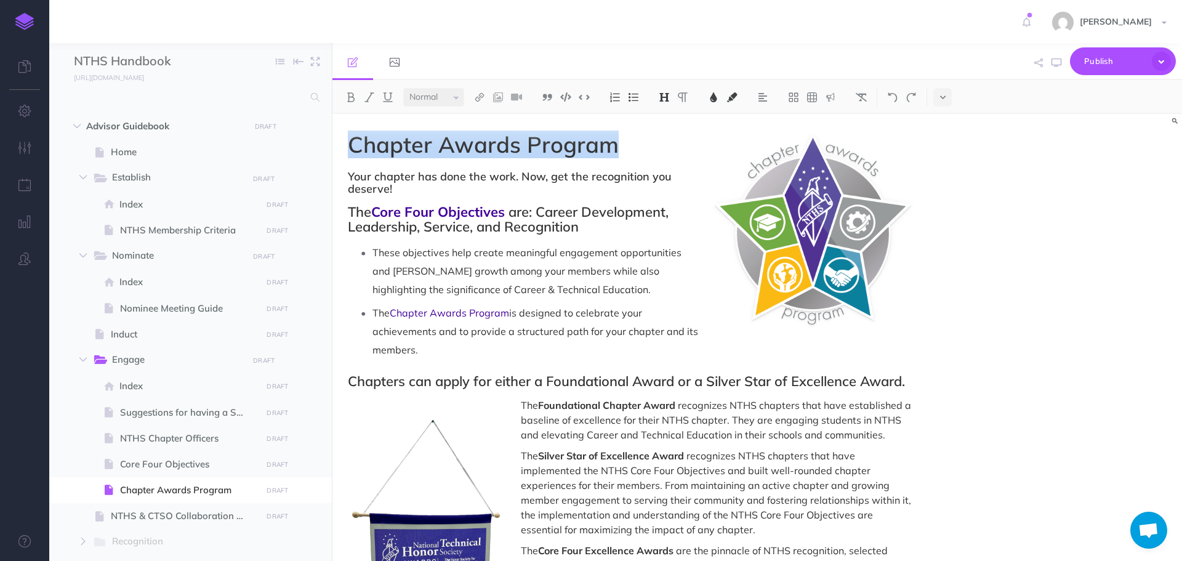
drag, startPoint x: 350, startPoint y: 140, endPoint x: 616, endPoint y: 149, distance: 266.1
click at [616, 149] on h1 "Chapter Awards Program" at bounding box center [630, 144] width 564 height 25
copy span "Chapter Awards Program"
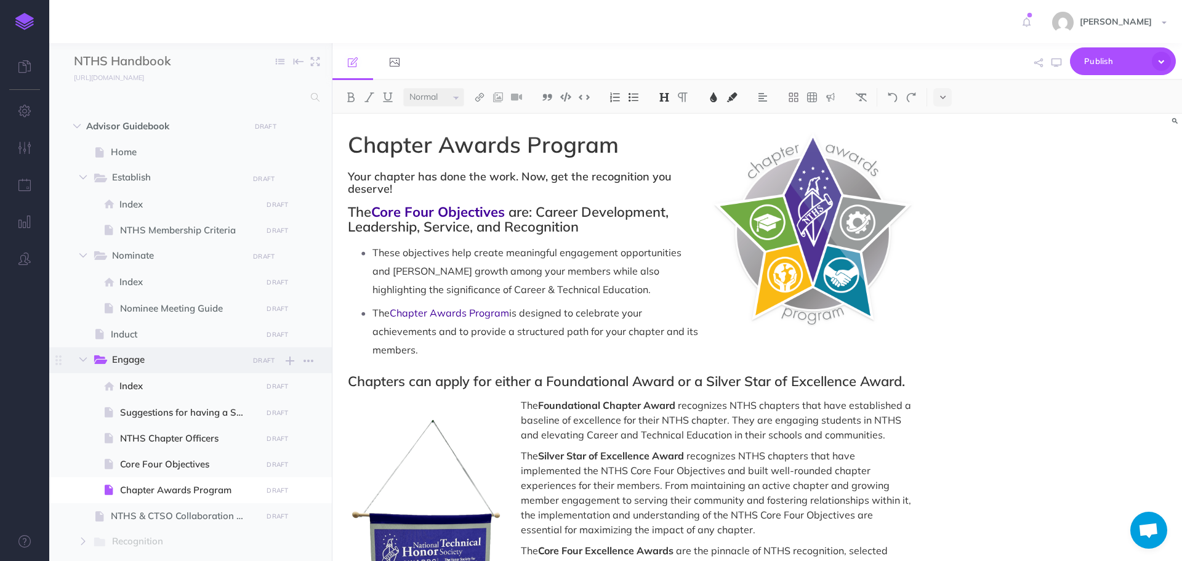
click at [145, 358] on span "Engage" at bounding box center [175, 360] width 127 height 16
select select "null"
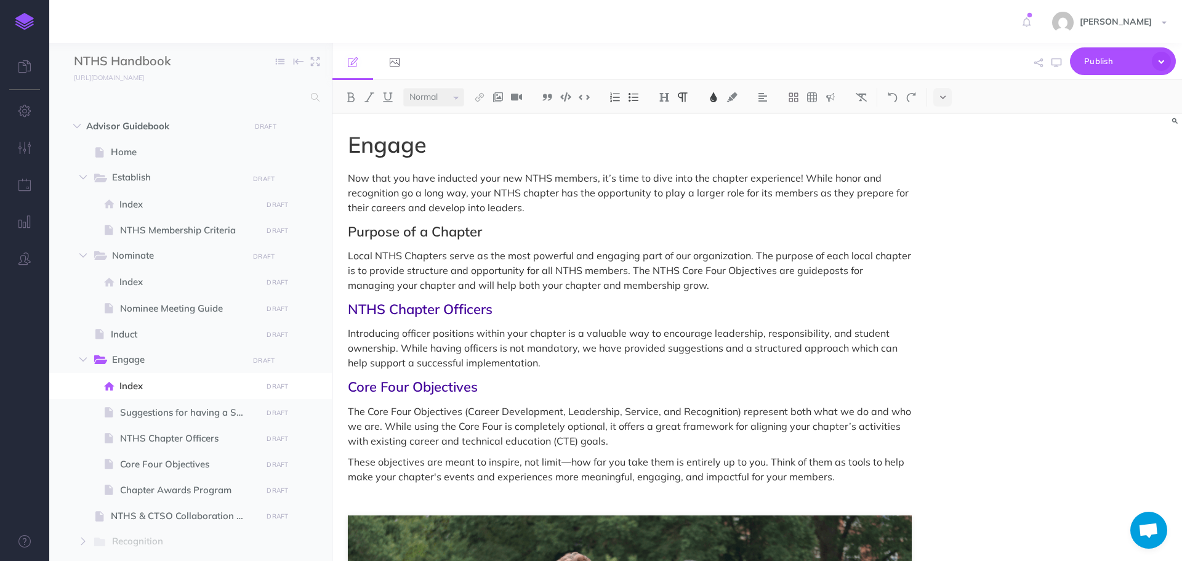
click at [849, 475] on p "These objectives are meant to inspire, not limit—how far you take them is entir…" at bounding box center [630, 469] width 564 height 30
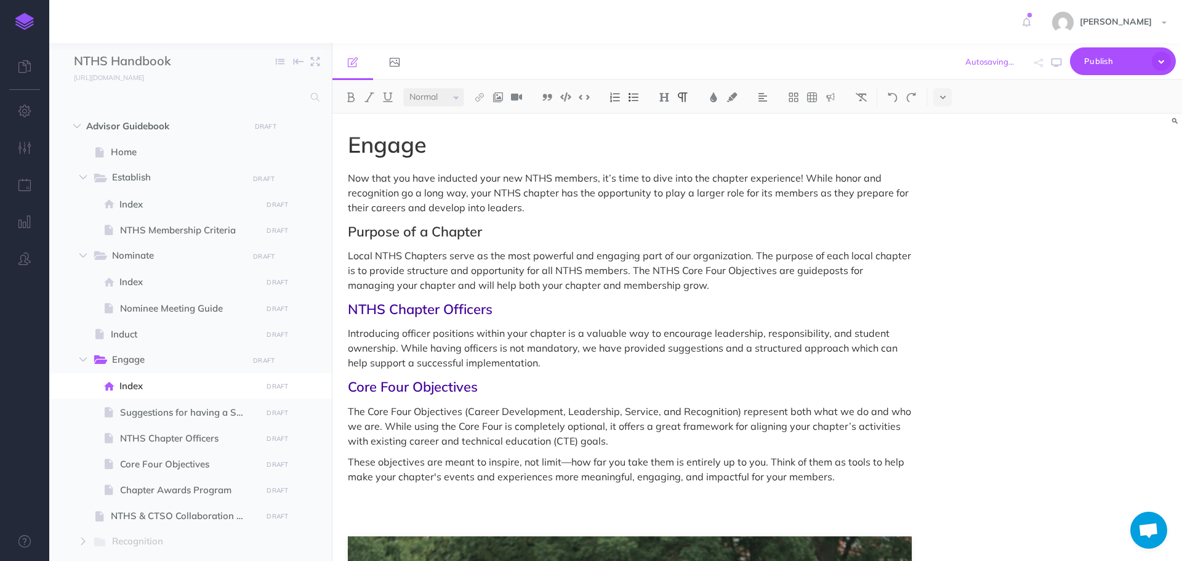
drag, startPoint x: 432, startPoint y: 506, endPoint x: 386, endPoint y: 506, distance: 46.2
click at [384, 499] on p at bounding box center [630, 497] width 564 height 15
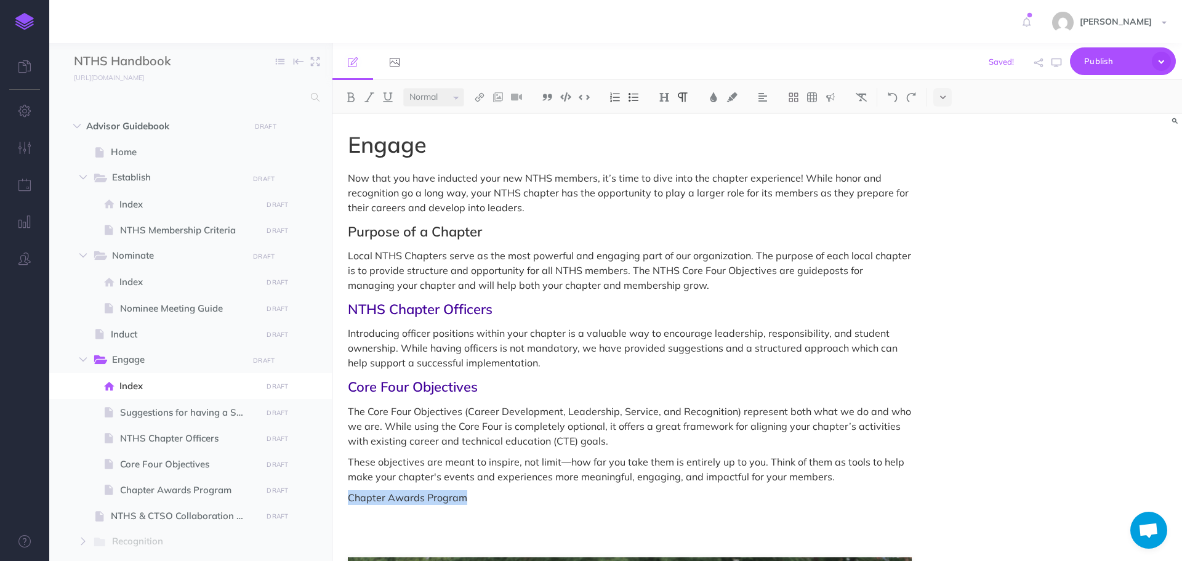
drag, startPoint x: 350, startPoint y: 497, endPoint x: 462, endPoint y: 497, distance: 112.0
click at [462, 497] on p "Chapter Awards Program" at bounding box center [630, 497] width 564 height 15
click at [668, 93] on img at bounding box center [664, 97] width 11 height 10
click at [666, 137] on button "H2" at bounding box center [664, 137] width 18 height 18
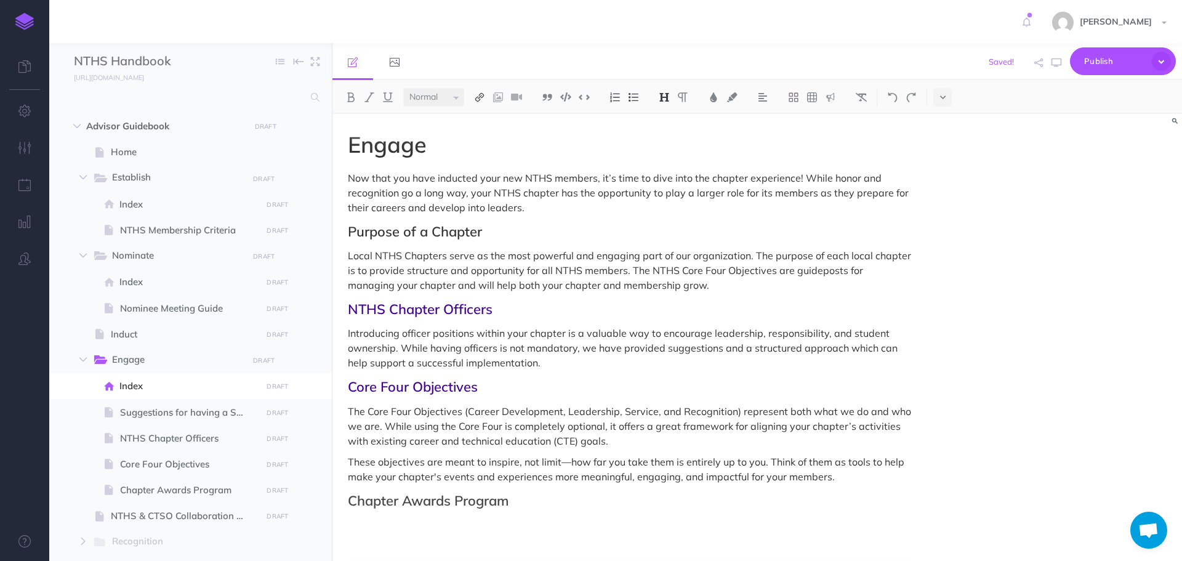
click at [482, 92] on img at bounding box center [479, 97] width 11 height 10
click at [483, 137] on icon at bounding box center [480, 137] width 10 height 9
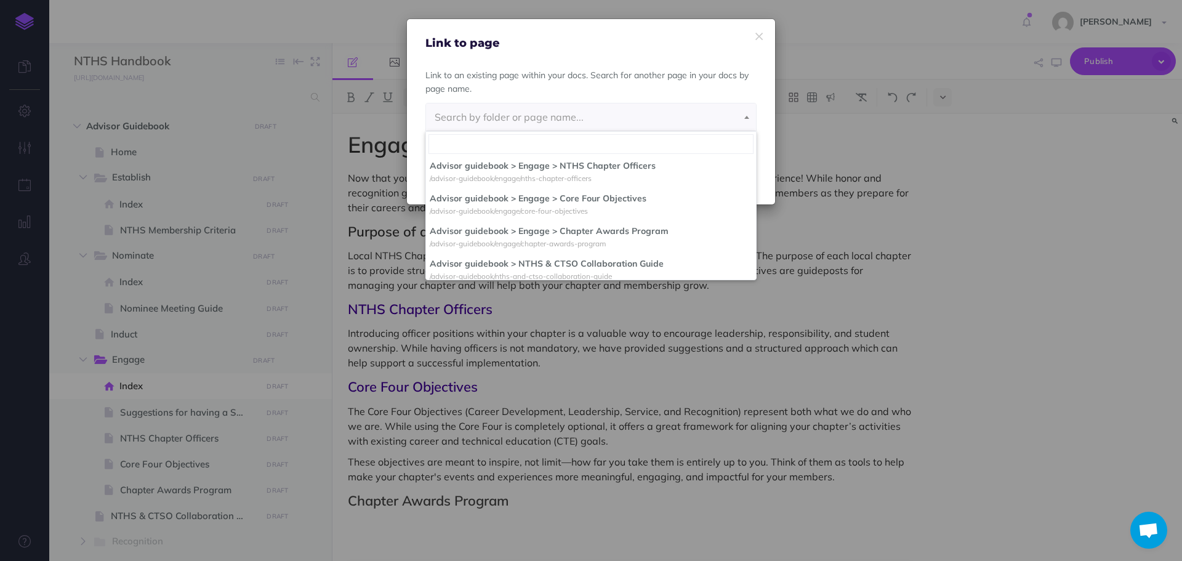
scroll to position [268, 0]
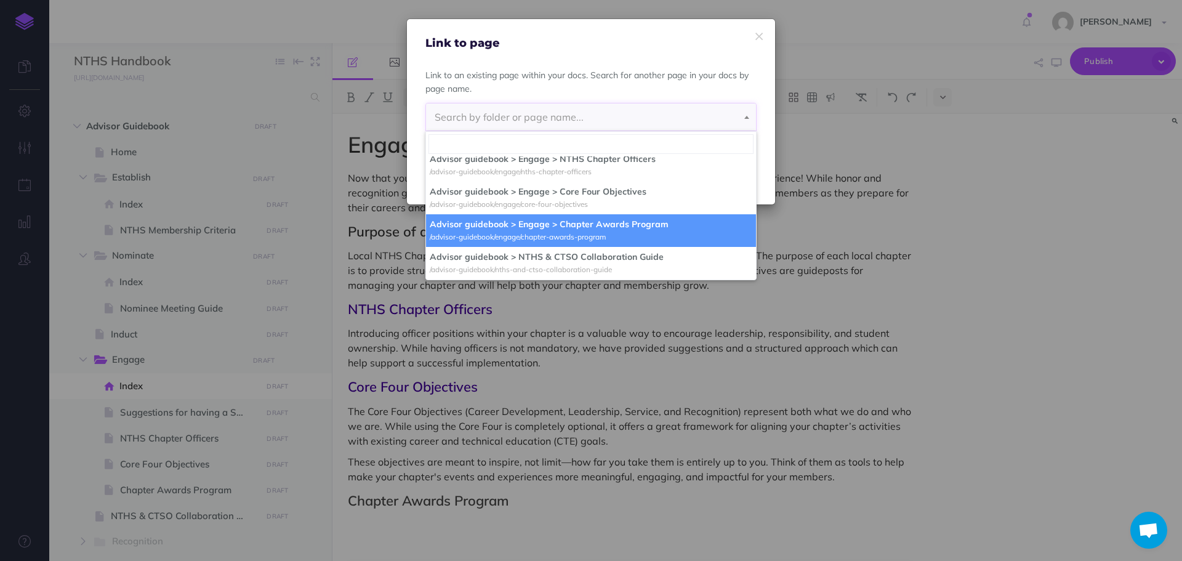
select select "XFR-BFX2-3QH-[PERSON_NAME]"
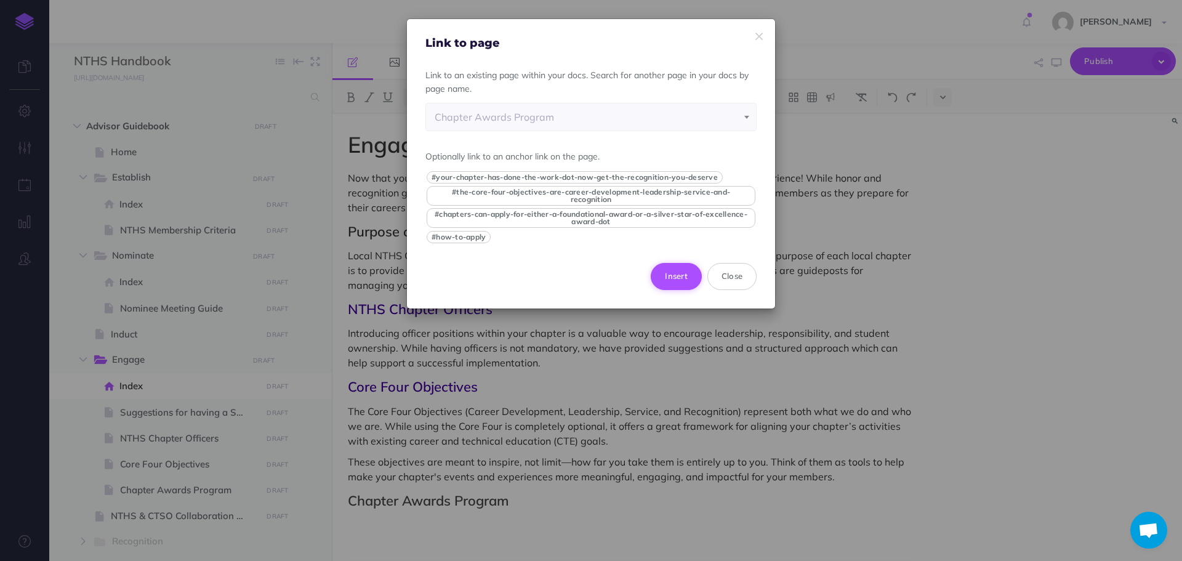
click at [668, 272] on button "Insert" at bounding box center [676, 276] width 51 height 27
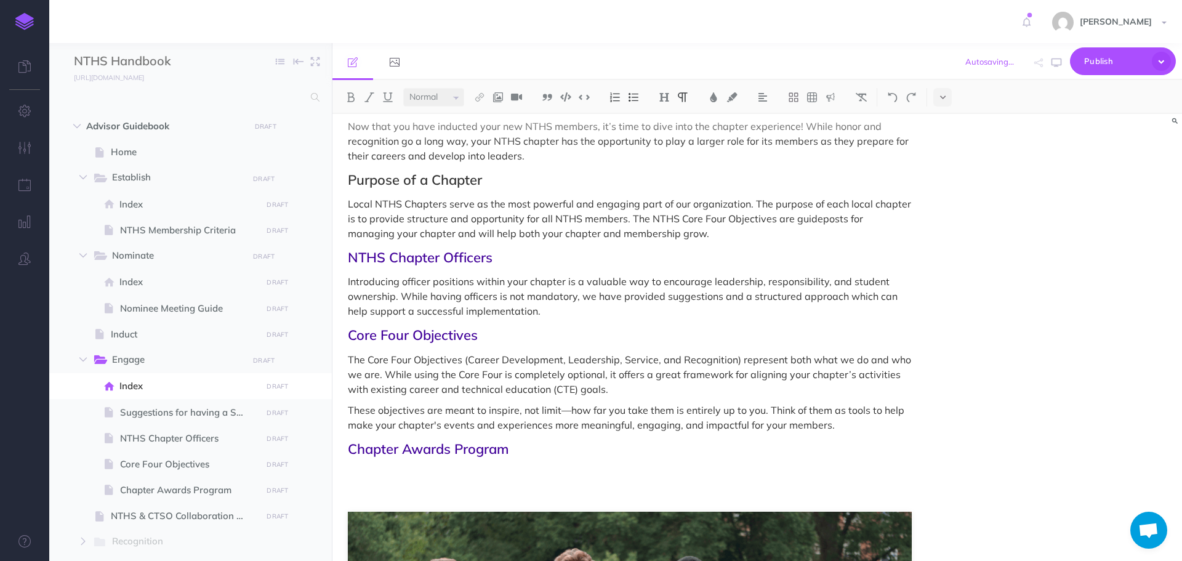
scroll to position [123, 0]
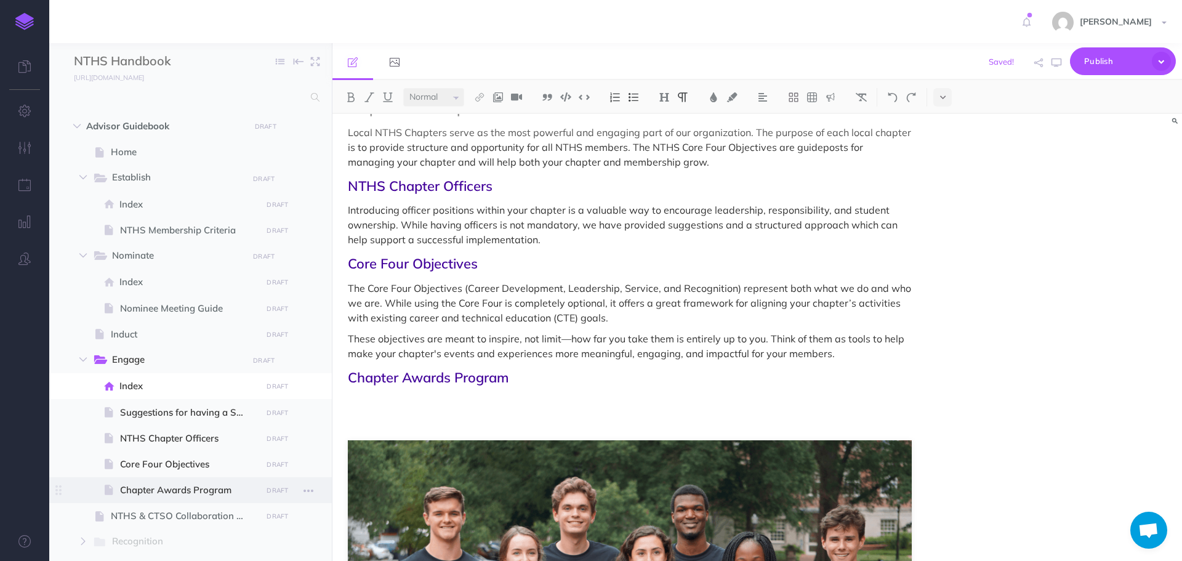
click at [180, 490] on span "Chapter Awards Program" at bounding box center [189, 490] width 138 height 15
select select "null"
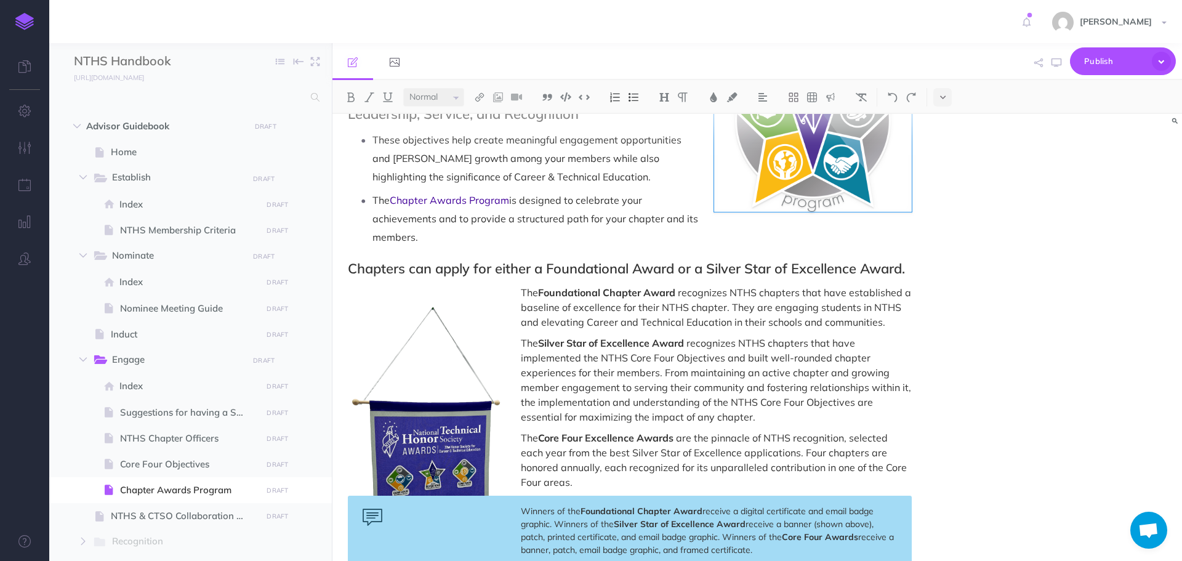
scroll to position [123, 0]
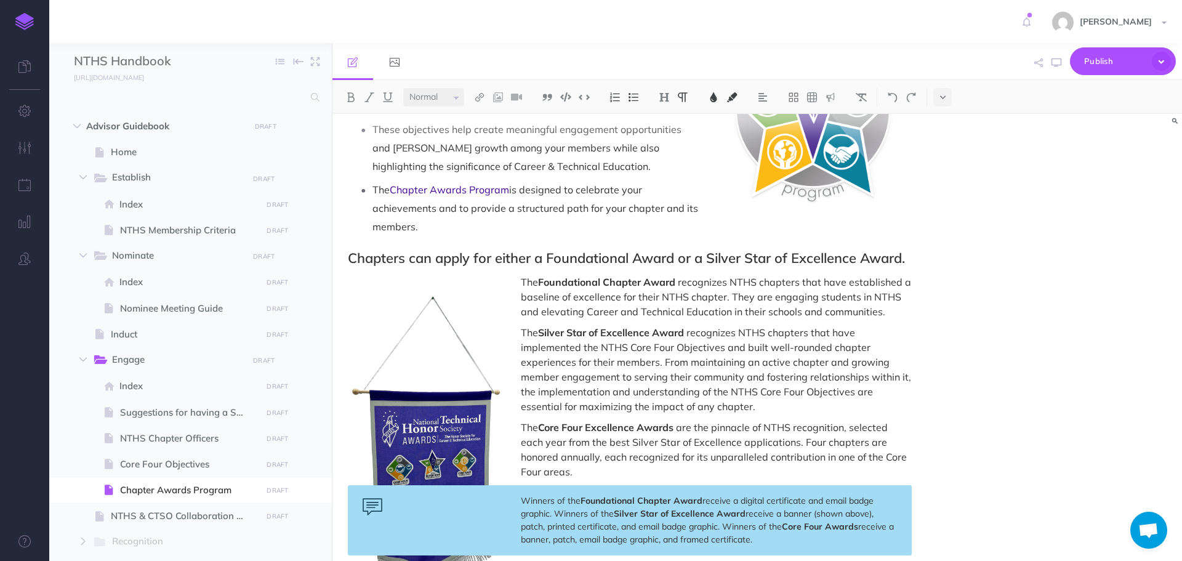
drag, startPoint x: 372, startPoint y: 187, endPoint x: 454, endPoint y: 224, distance: 90.1
click at [454, 224] on p "The Chapter Awards Program is designed to celebrate your achievements and to pr…" at bounding box center [641, 207] width 539 height 55
copy p "The Chapter Awards Program is designed to celebrate your achievements and to pr…"
click at [171, 362] on span "Engage" at bounding box center [175, 360] width 127 height 16
select select "null"
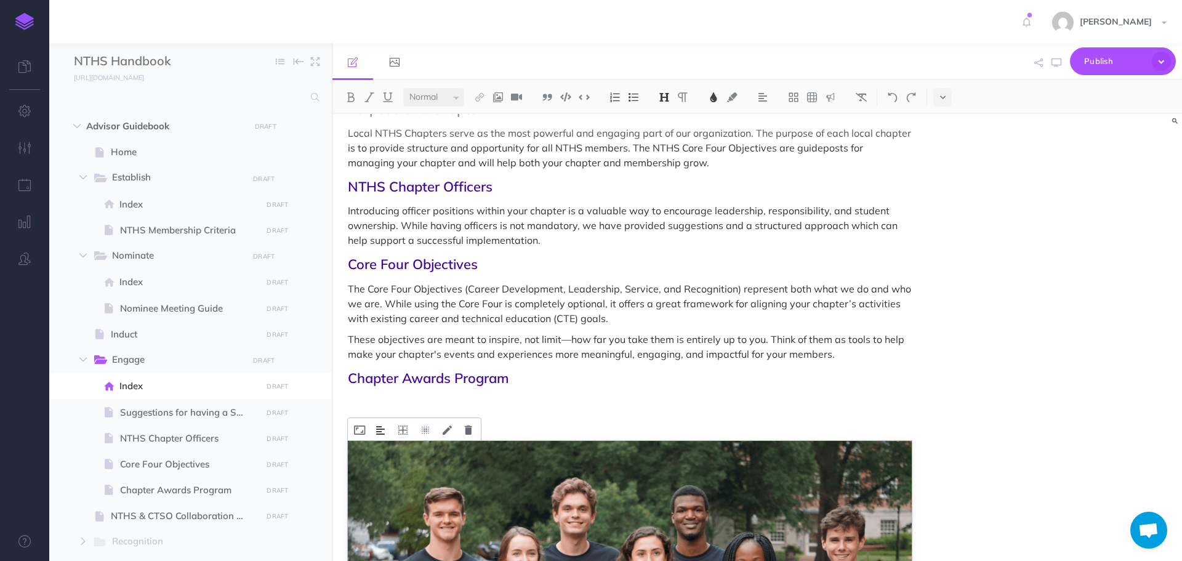
scroll to position [123, 0]
click at [364, 405] on p at bounding box center [630, 401] width 564 height 15
paste div
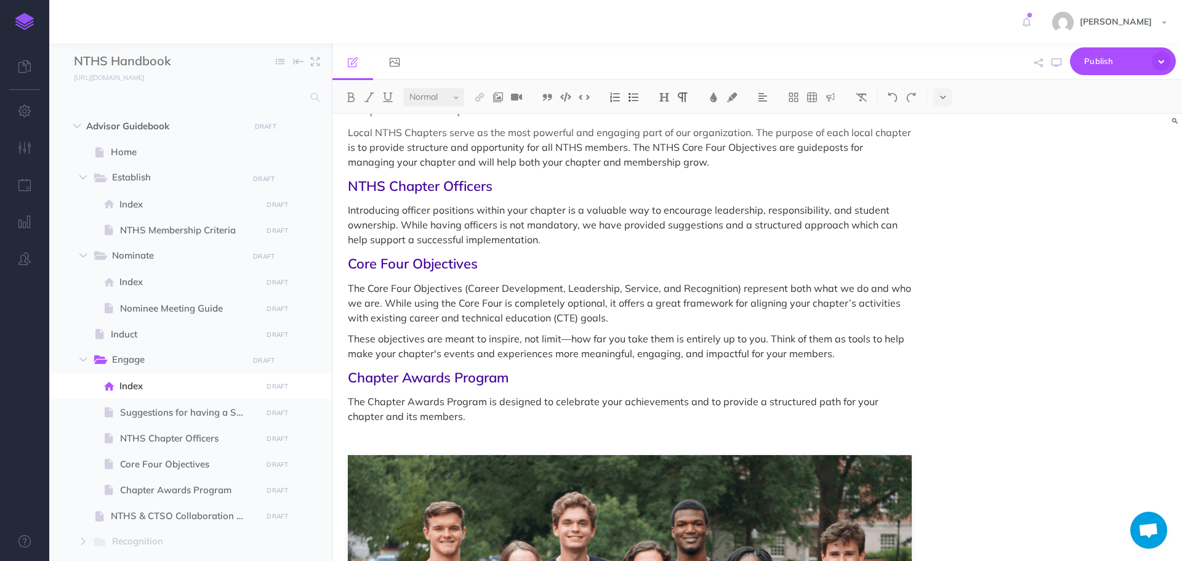
click at [481, 414] on p "The Chapter Awards Program is designed to celebrate your achievements and to pr…" at bounding box center [630, 409] width 564 height 30
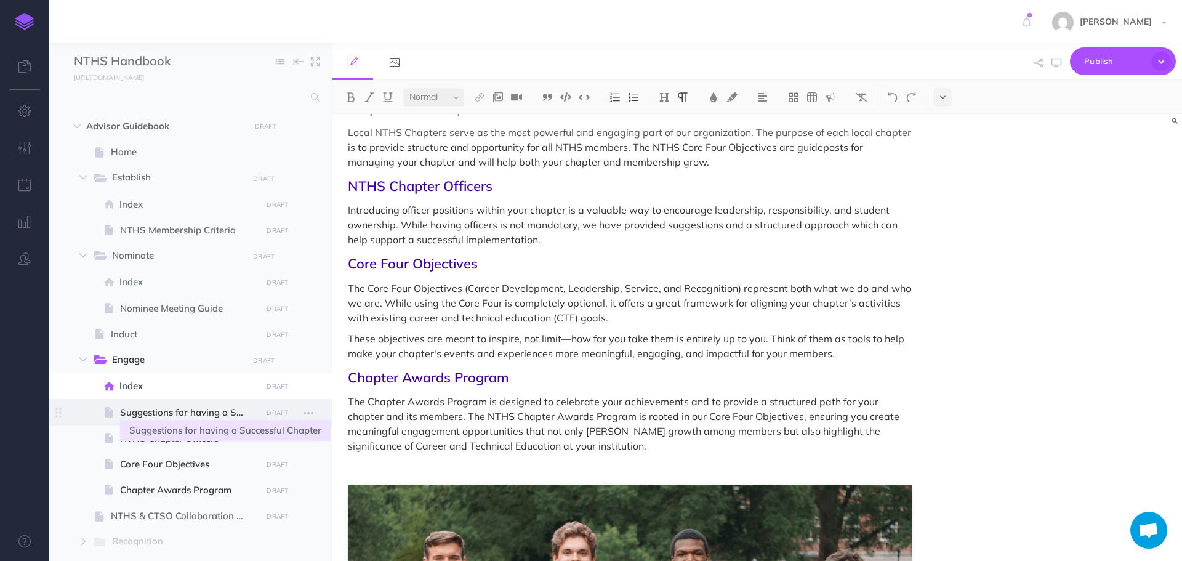
click at [187, 414] on span "Suggestions for having a Successful Chapter" at bounding box center [189, 412] width 138 height 15
select select "null"
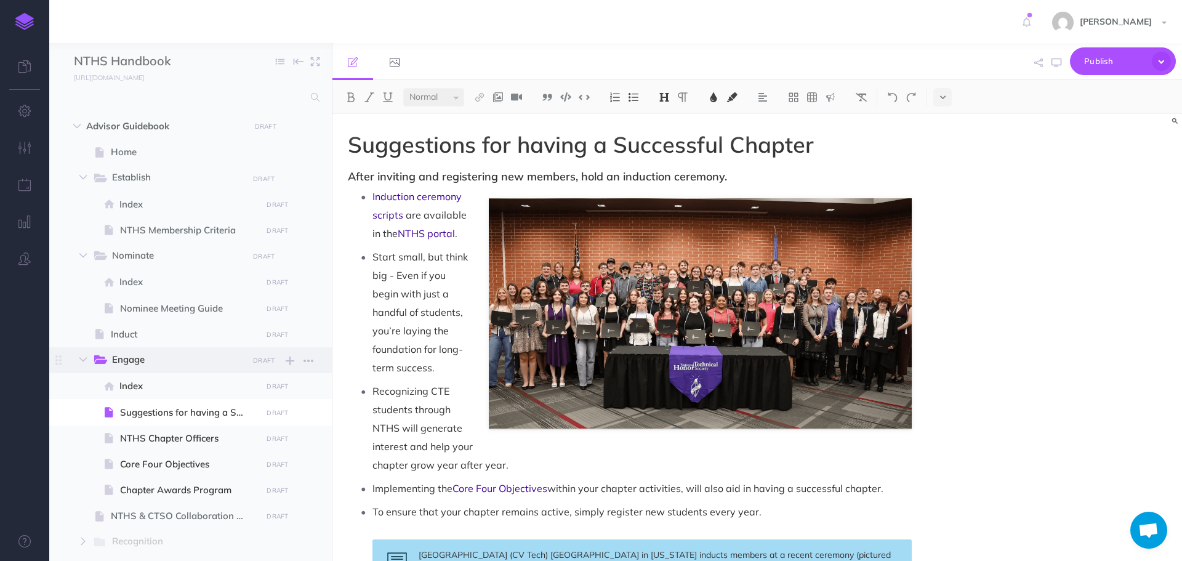
click at [175, 362] on span "Engage" at bounding box center [175, 360] width 127 height 16
select select "null"
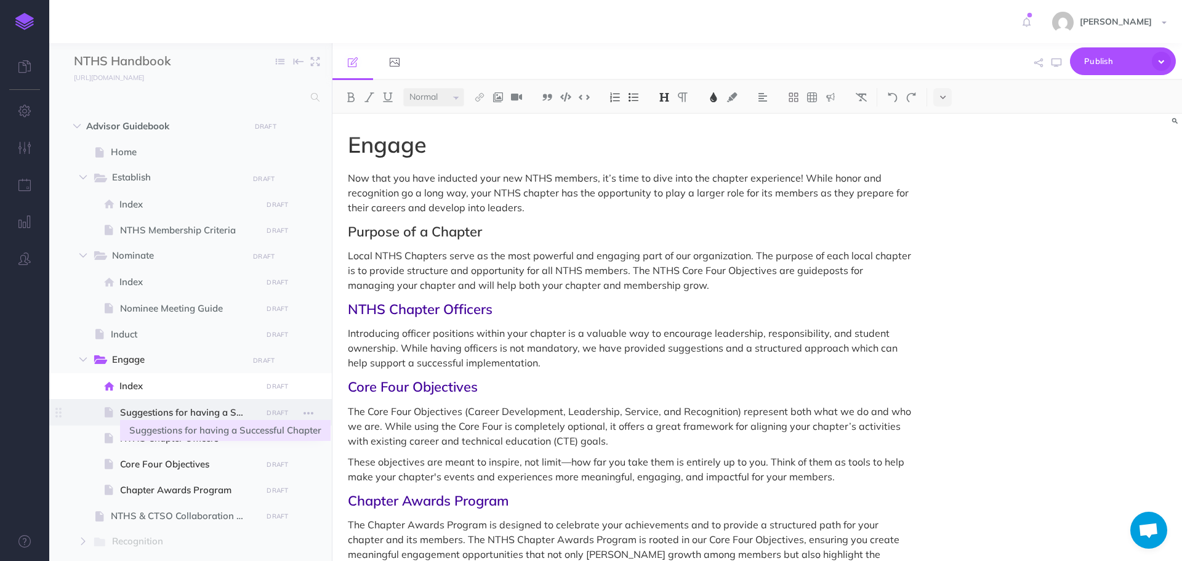
click at [163, 410] on span "Suggestions for having a Successful Chapter" at bounding box center [189, 412] width 138 height 15
select select "null"
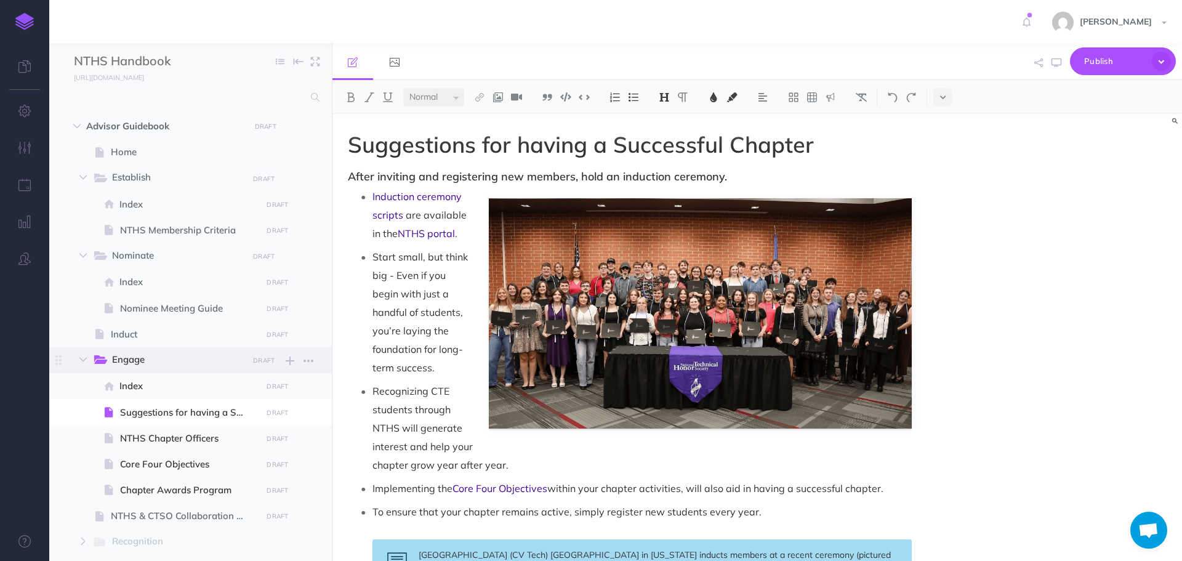
click at [137, 357] on span "Engage" at bounding box center [175, 360] width 127 height 16
select select "null"
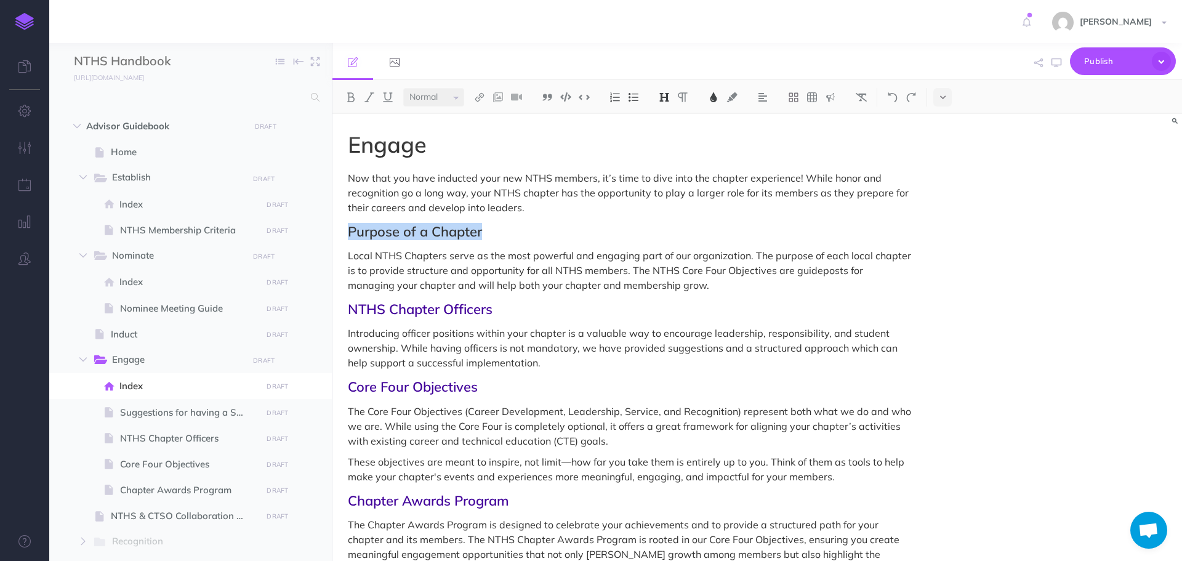
drag, startPoint x: 348, startPoint y: 230, endPoint x: 486, endPoint y: 233, distance: 138.0
click at [486, 233] on h2 "Purpose of a Chapter" at bounding box center [630, 231] width 564 height 15
click at [481, 97] on img at bounding box center [479, 97] width 11 height 10
click at [484, 133] on icon at bounding box center [480, 137] width 10 height 9
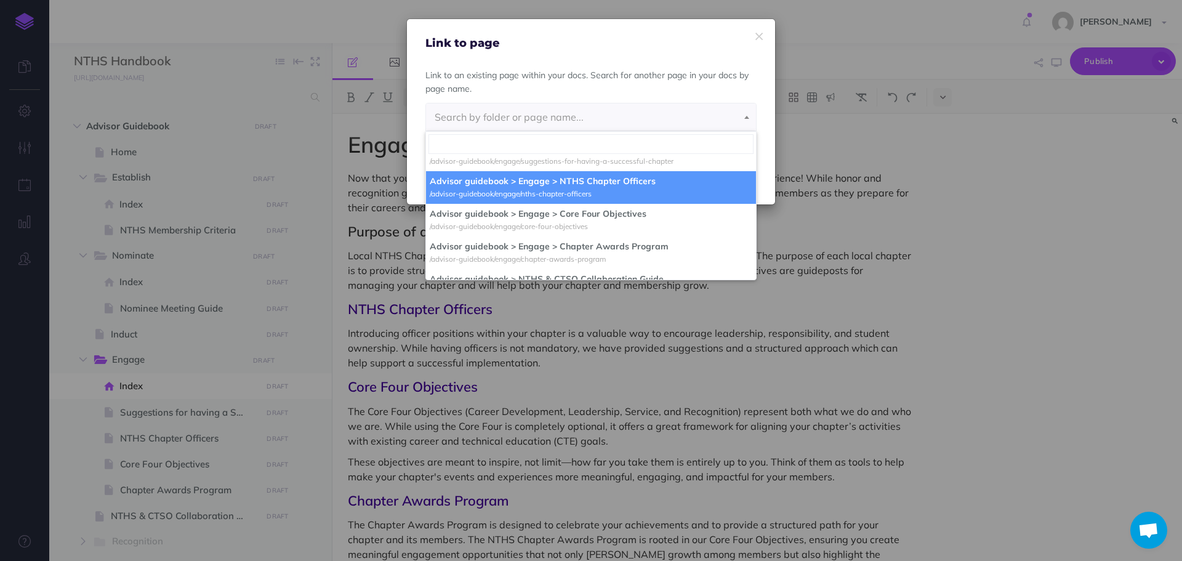
scroll to position [185, 0]
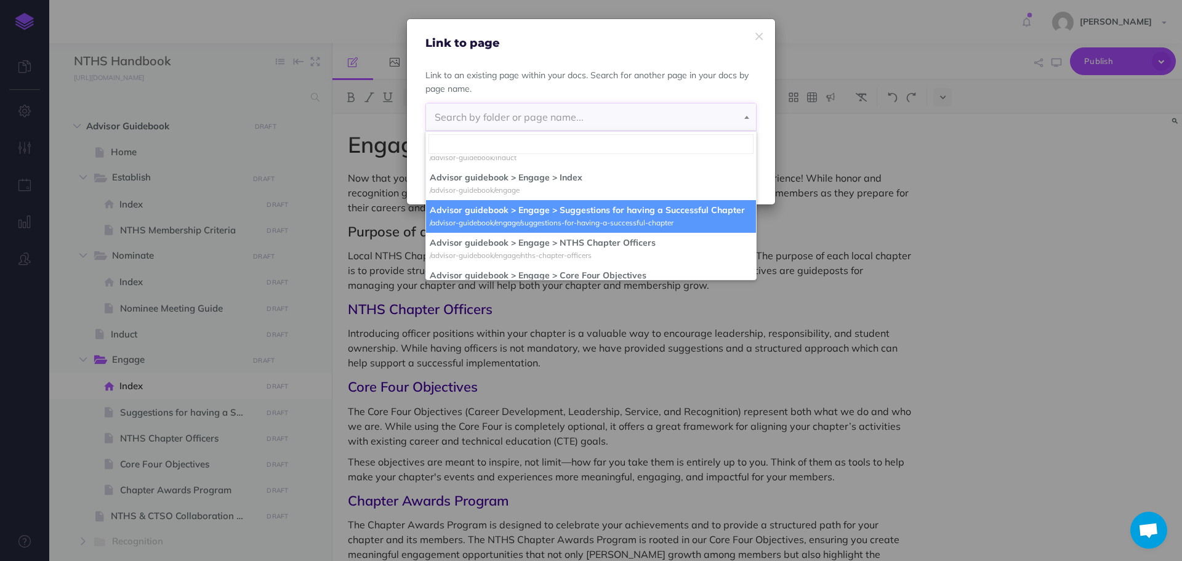
select select "YC8-13E6-CZ0-AG1"
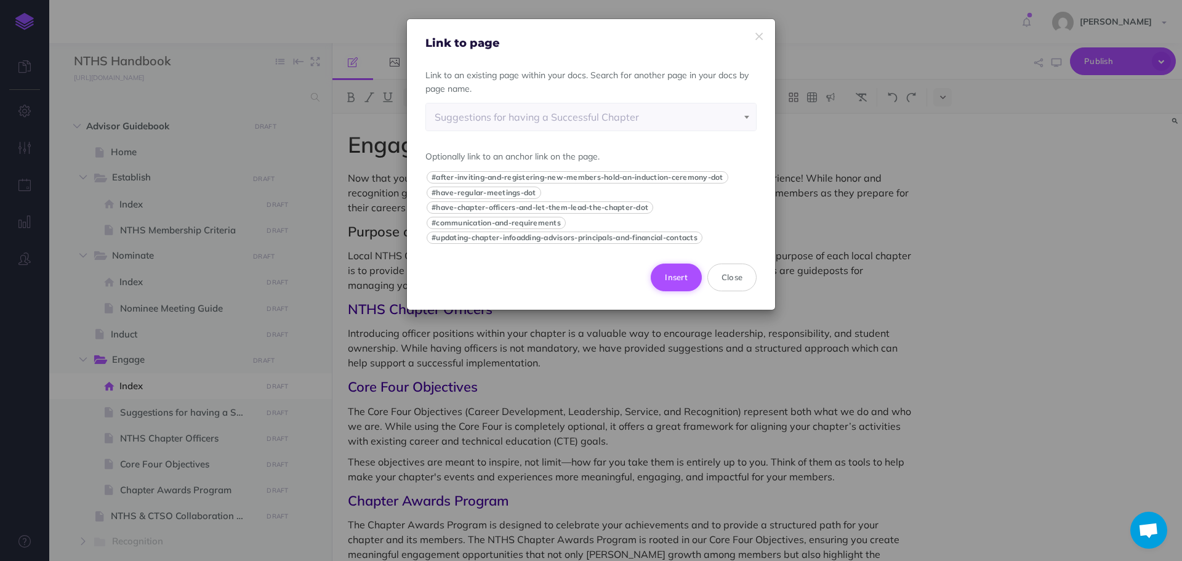
click at [674, 272] on button "Insert" at bounding box center [676, 276] width 51 height 27
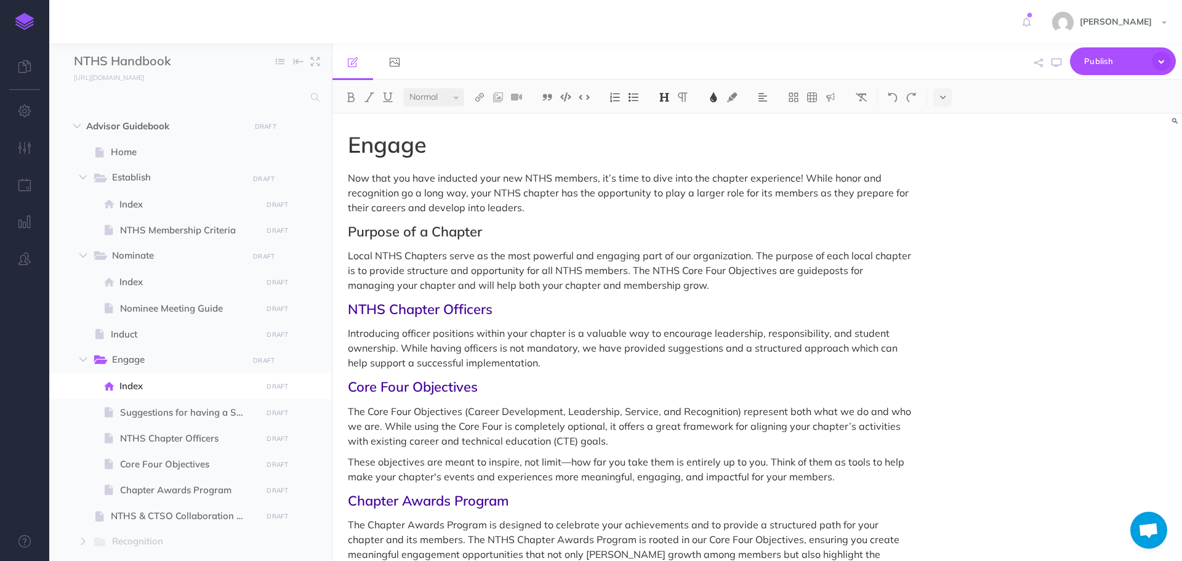
drag, startPoint x: 346, startPoint y: 231, endPoint x: 488, endPoint y: 223, distance: 141.9
click at [714, 96] on img at bounding box center [713, 97] width 11 height 10
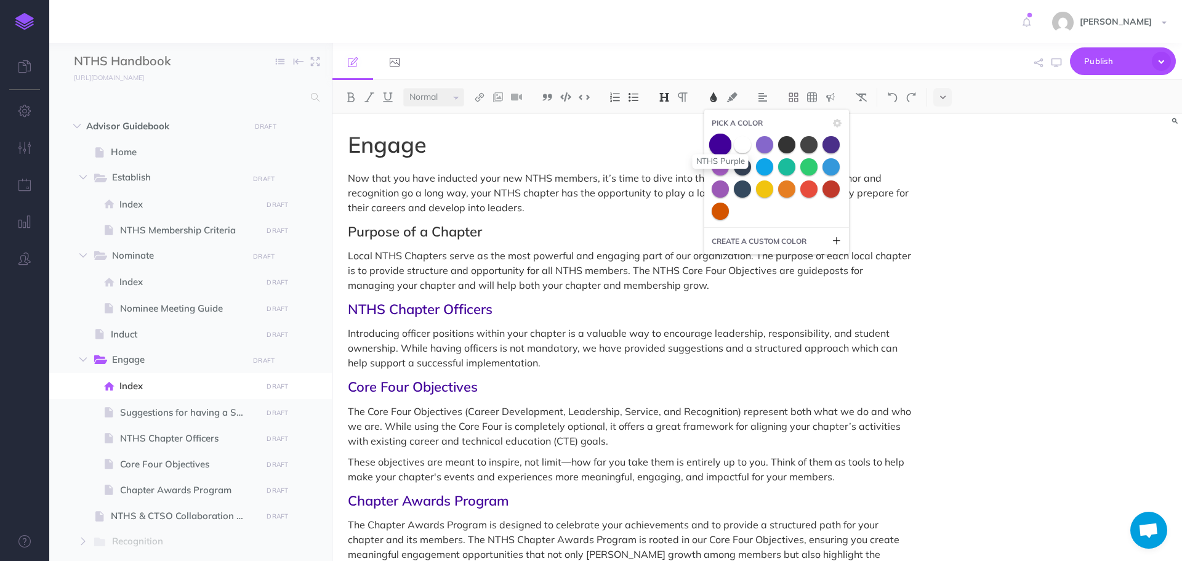
click at [719, 143] on span at bounding box center [720, 144] width 22 height 22
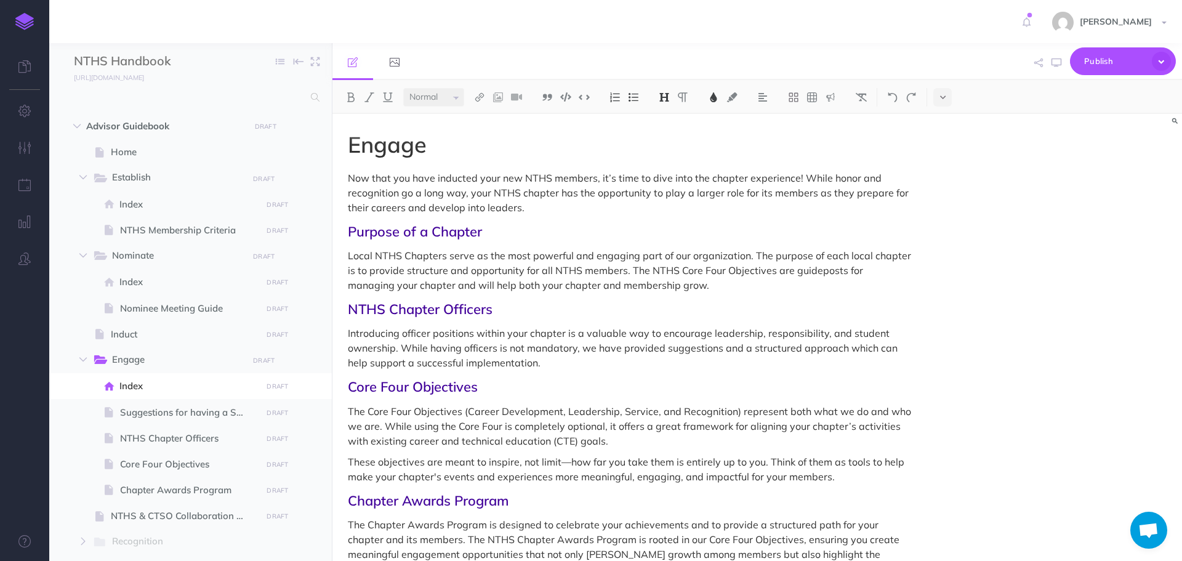
click at [640, 268] on span "Local NTHS Chapters serve as the most powerful and engaging part of our organiz…" at bounding box center [631, 270] width 566 height 42
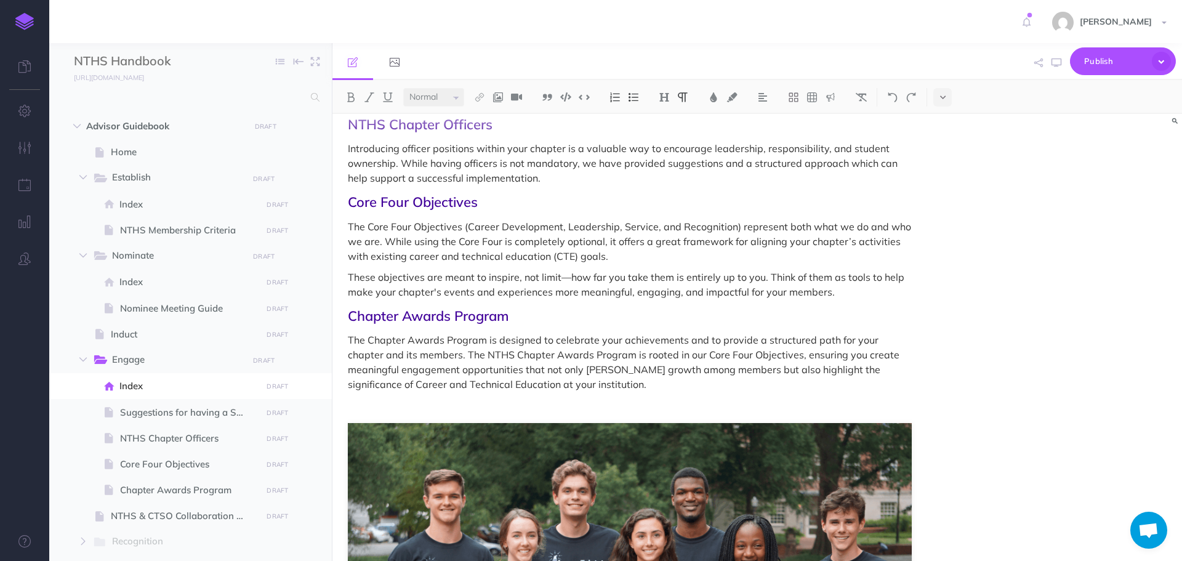
click at [511, 406] on p at bounding box center [630, 405] width 564 height 15
click at [1056, 63] on icon "button" at bounding box center [1057, 63] width 10 height 10
click at [534, 406] on p at bounding box center [630, 405] width 564 height 15
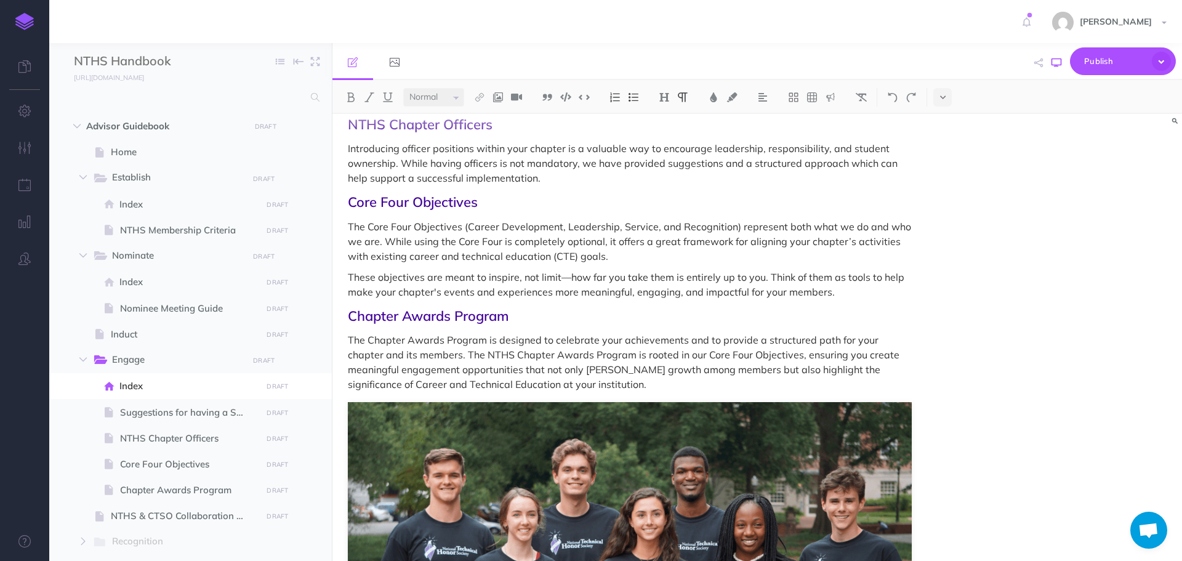
click at [1048, 65] on button "button" at bounding box center [1056, 63] width 16 height 36
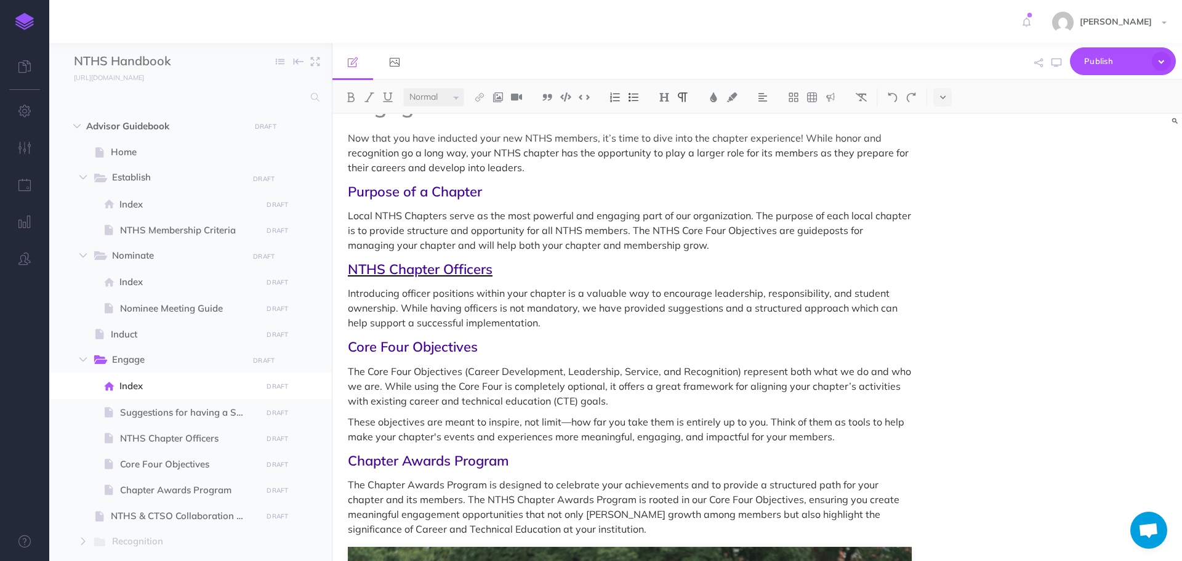
scroll to position [62, 0]
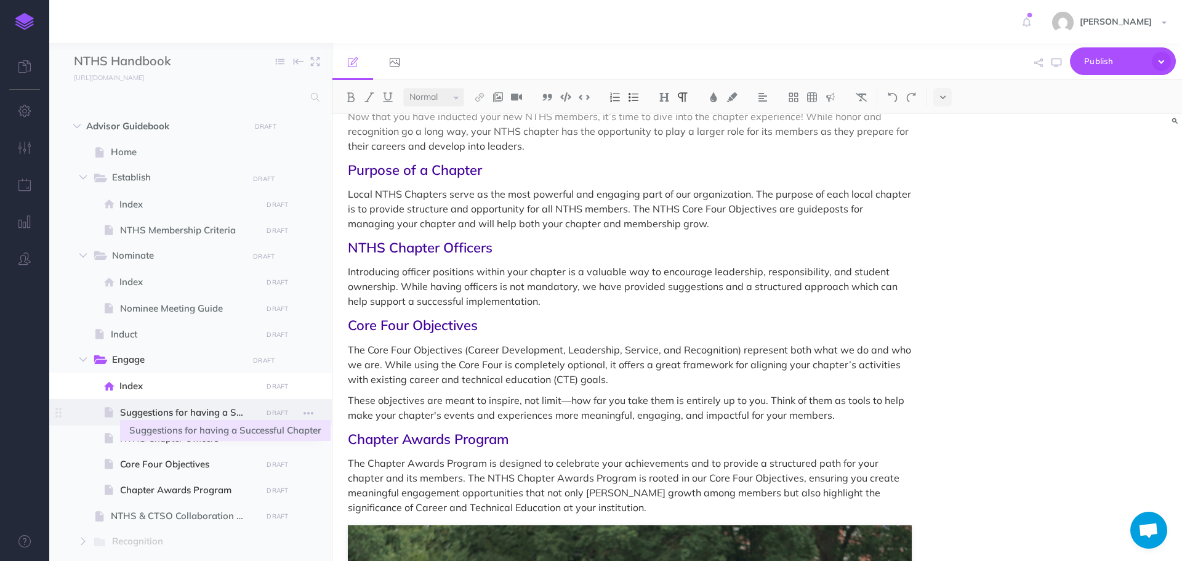
click at [164, 411] on span "Suggestions for having a Successful Chapter" at bounding box center [189, 412] width 138 height 15
select select "null"
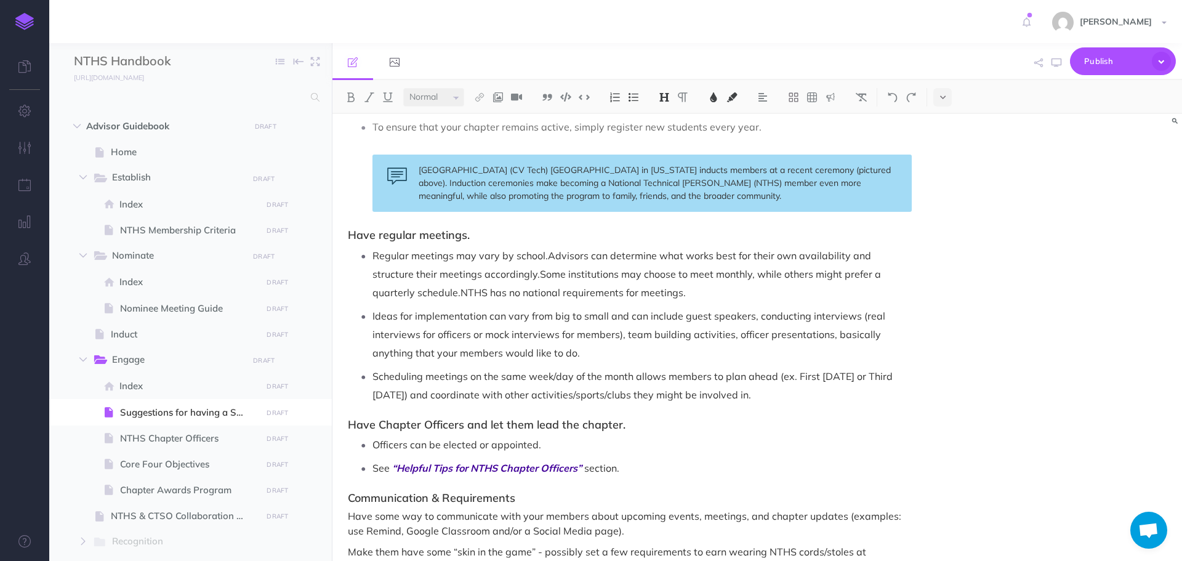
scroll to position [554, 0]
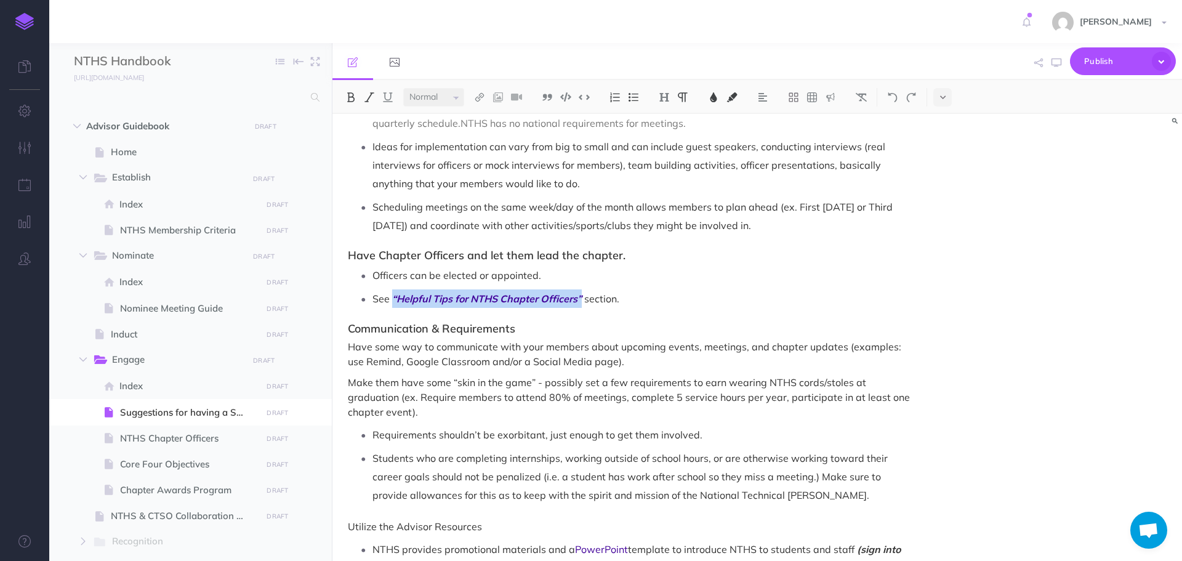
drag, startPoint x: 393, startPoint y: 299, endPoint x: 583, endPoint y: 300, distance: 190.2
click at [583, 300] on p "See “Helpful Tips for NTHS Chapter Officers” section." at bounding box center [641, 298] width 539 height 18
click at [856, 96] on button at bounding box center [861, 97] width 18 height 18
click at [416, 296] on p "See “Helpful Tips for NTHS Chapter Officers” section." at bounding box center [641, 298] width 539 height 18
drag, startPoint x: 398, startPoint y: 299, endPoint x: 387, endPoint y: 294, distance: 11.9
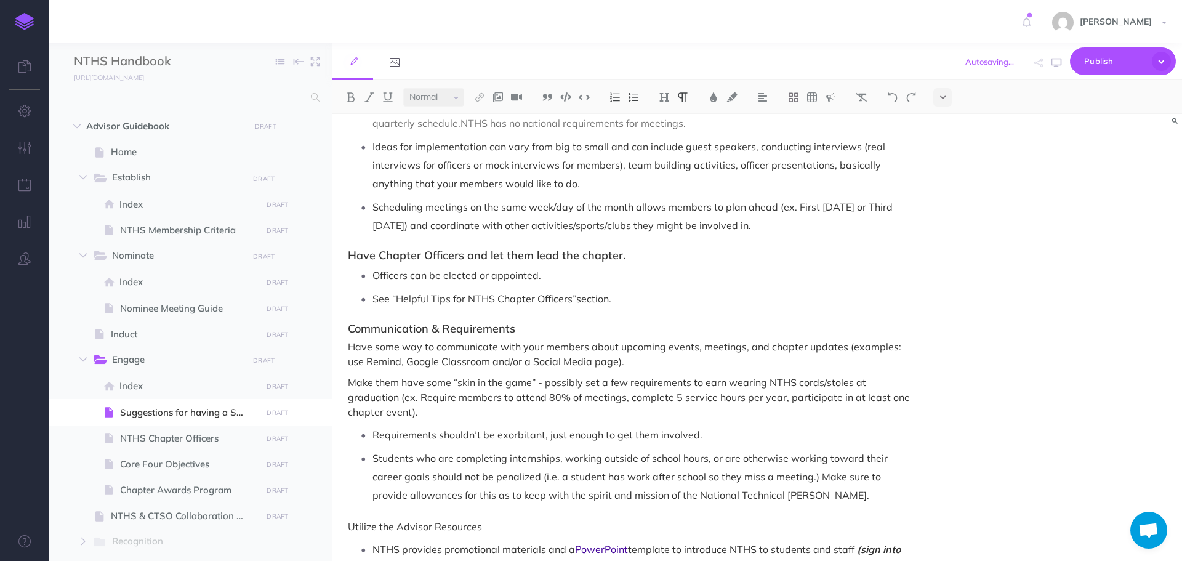
click at [397, 299] on p "See “Helpful Tips for NTHS Chapter Officers” section." at bounding box center [641, 298] width 539 height 18
click at [481, 297] on p "See some helpful tips for NTHS Chapter Officers” section." at bounding box center [641, 298] width 539 height 18
drag, startPoint x: 500, startPoint y: 297, endPoint x: 611, endPoint y: 297, distance: 111.4
click at [611, 297] on p "See some helpful tips in the "NTHS Chapter Officers” section." at bounding box center [641, 298] width 539 height 18
click at [481, 95] on img at bounding box center [479, 97] width 11 height 10
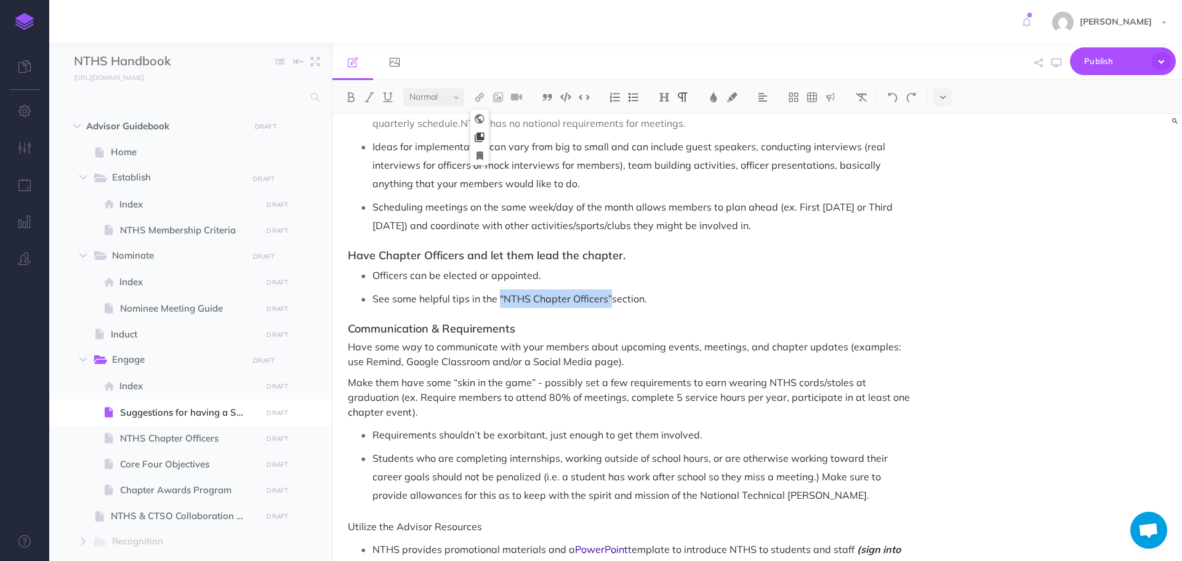
click at [484, 133] on icon at bounding box center [480, 137] width 10 height 9
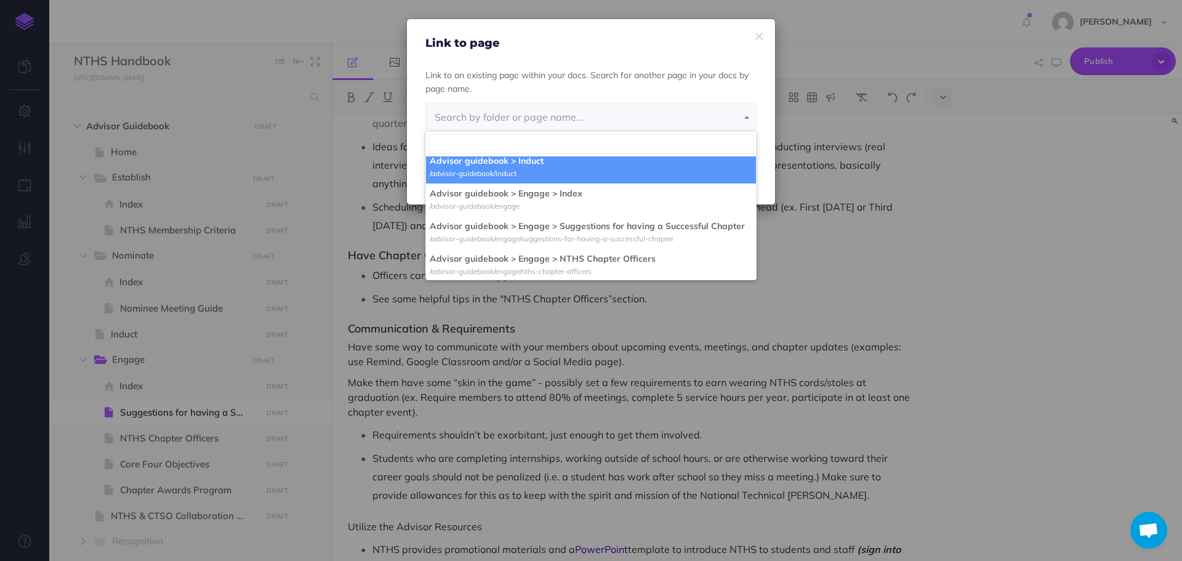
scroll to position [185, 0]
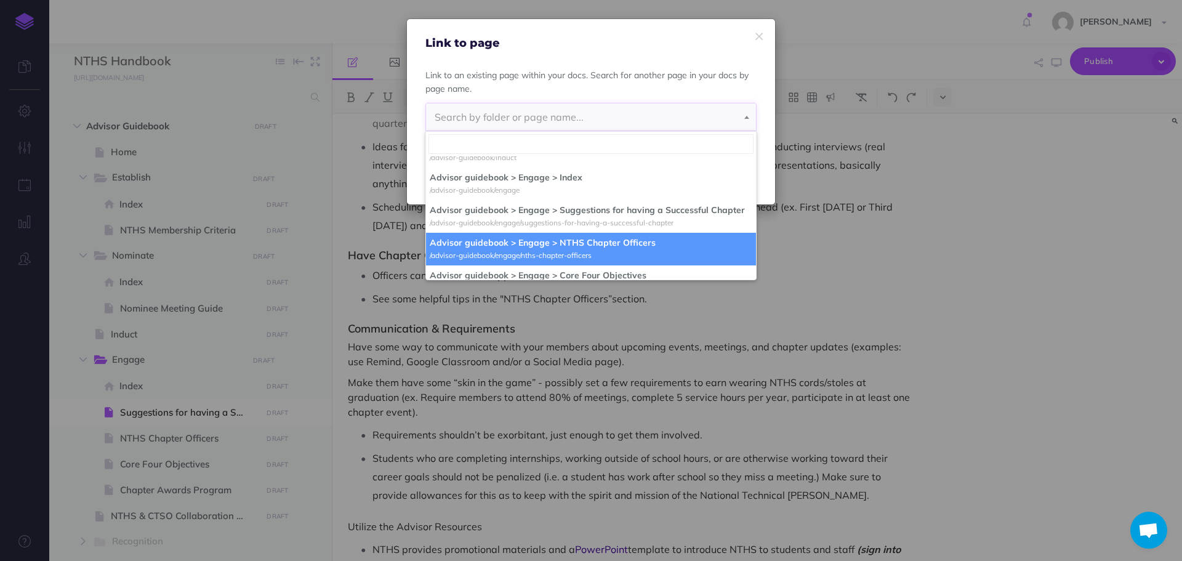
select select "BO9-T9XD-QAJ-8PD"
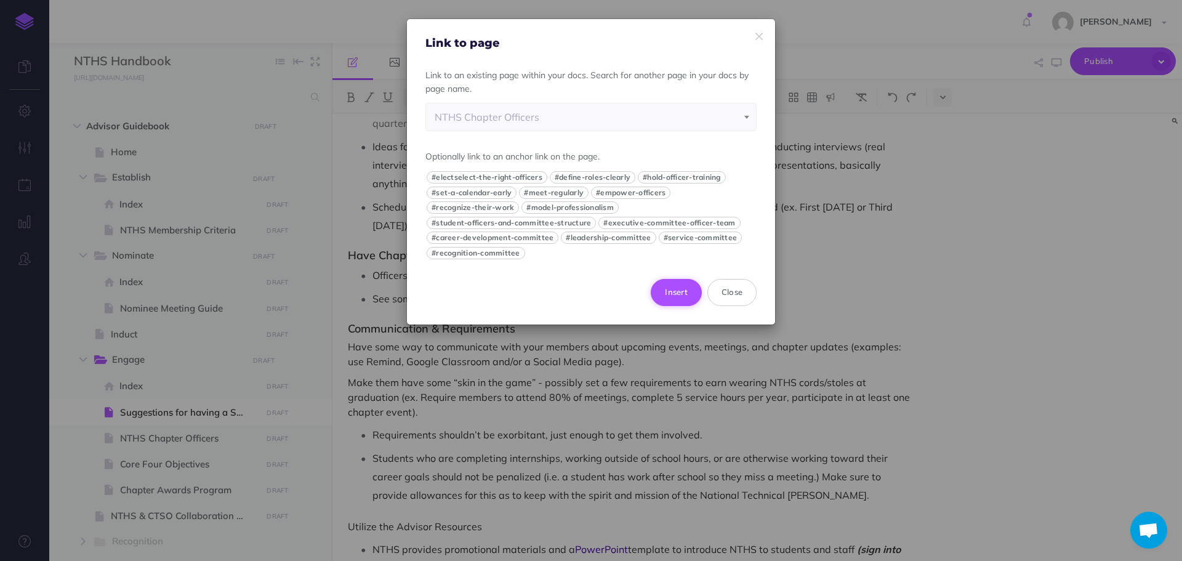
click at [670, 289] on button "Insert" at bounding box center [676, 292] width 51 height 27
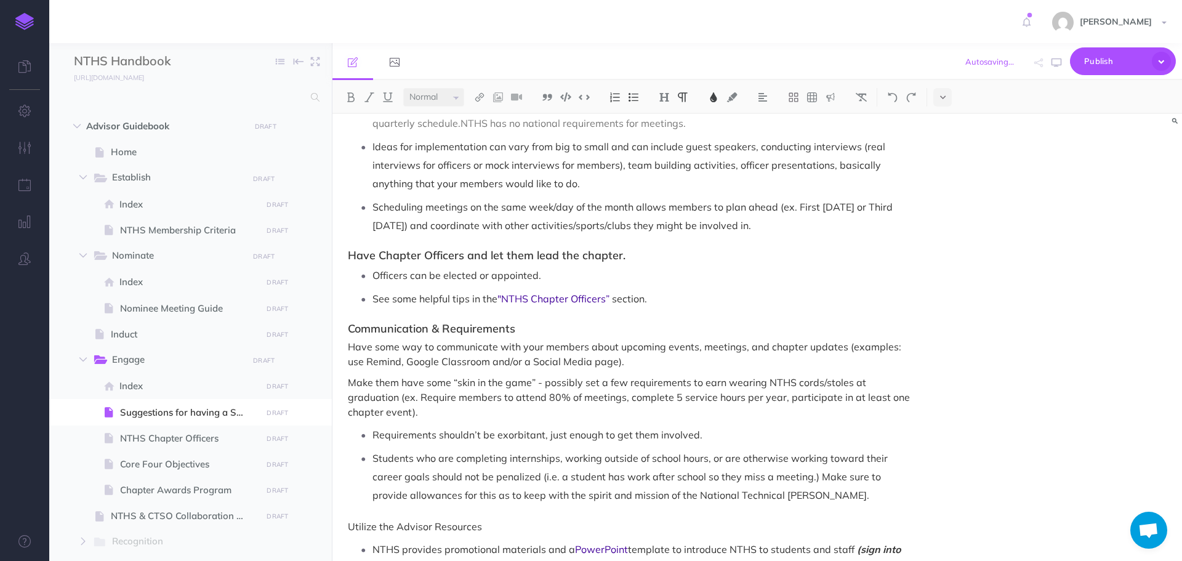
click at [712, 98] on img at bounding box center [713, 97] width 11 height 10
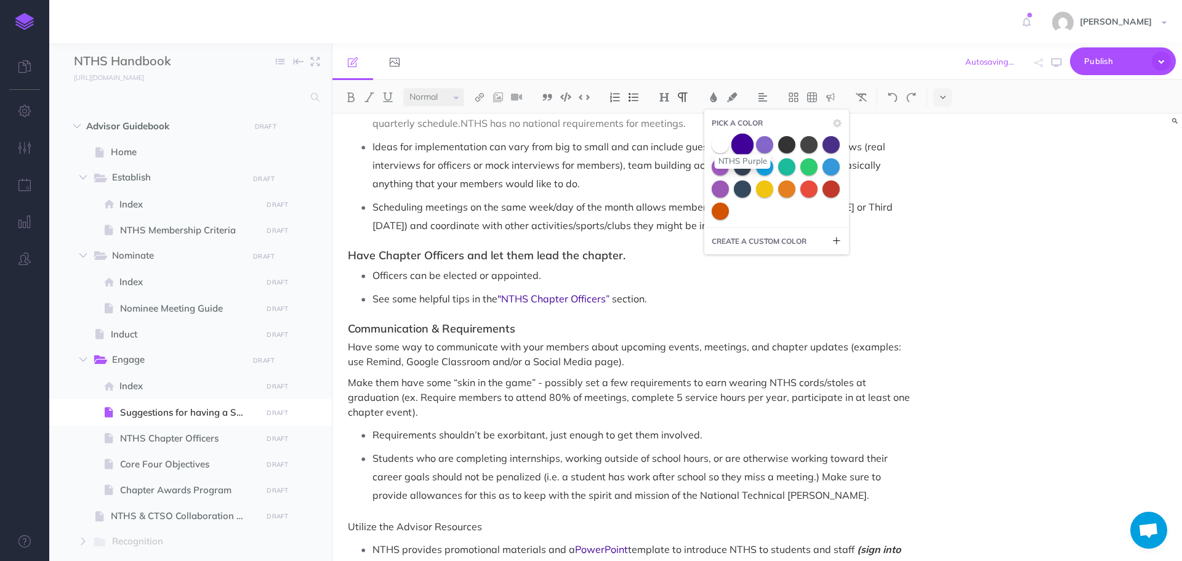
click at [745, 148] on span at bounding box center [742, 144] width 22 height 22
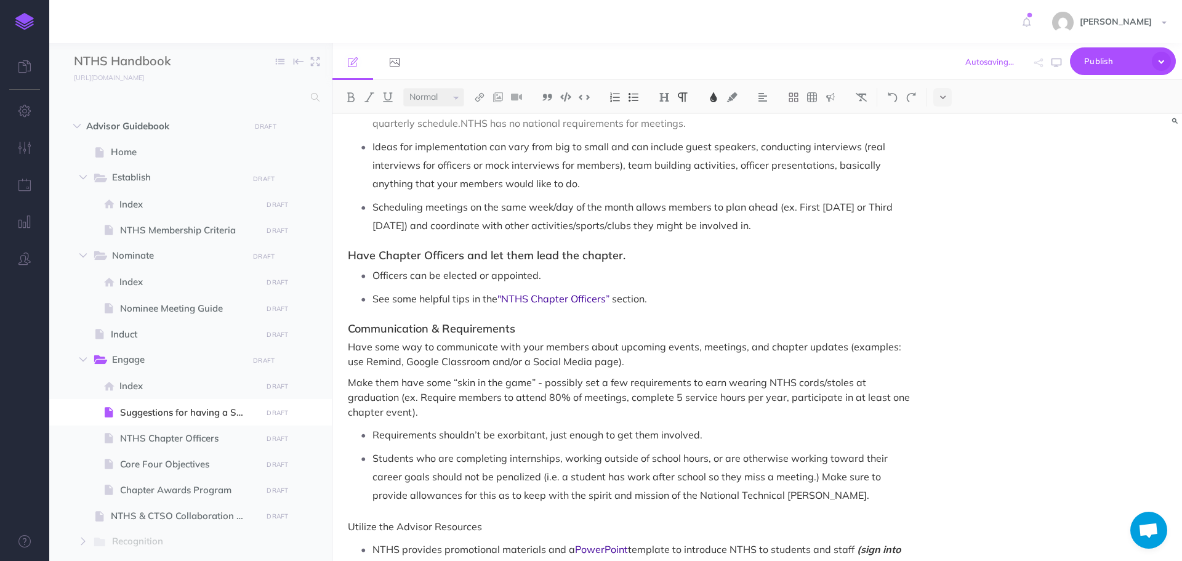
click at [704, 290] on p "See some helpful tips in the "NTHS Chapter Officers” section." at bounding box center [641, 298] width 539 height 18
click at [388, 301] on span "See" at bounding box center [380, 298] width 17 height 12
click at [1054, 58] on icon "button" at bounding box center [1057, 63] width 10 height 10
click at [107, 352] on icon at bounding box center [100, 360] width 17 height 17
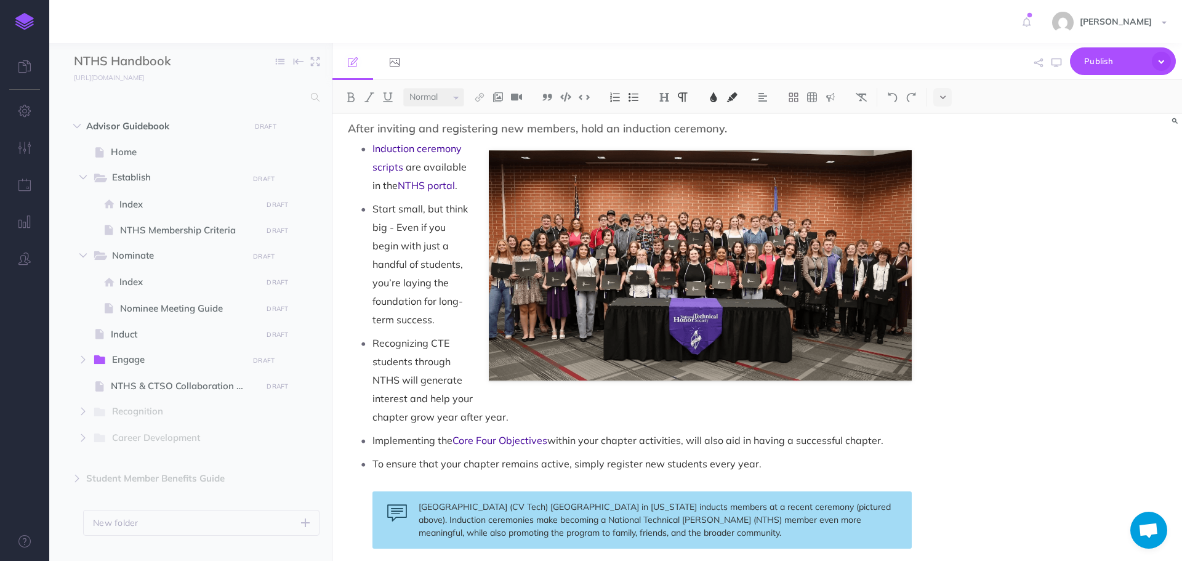
scroll to position [0, 0]
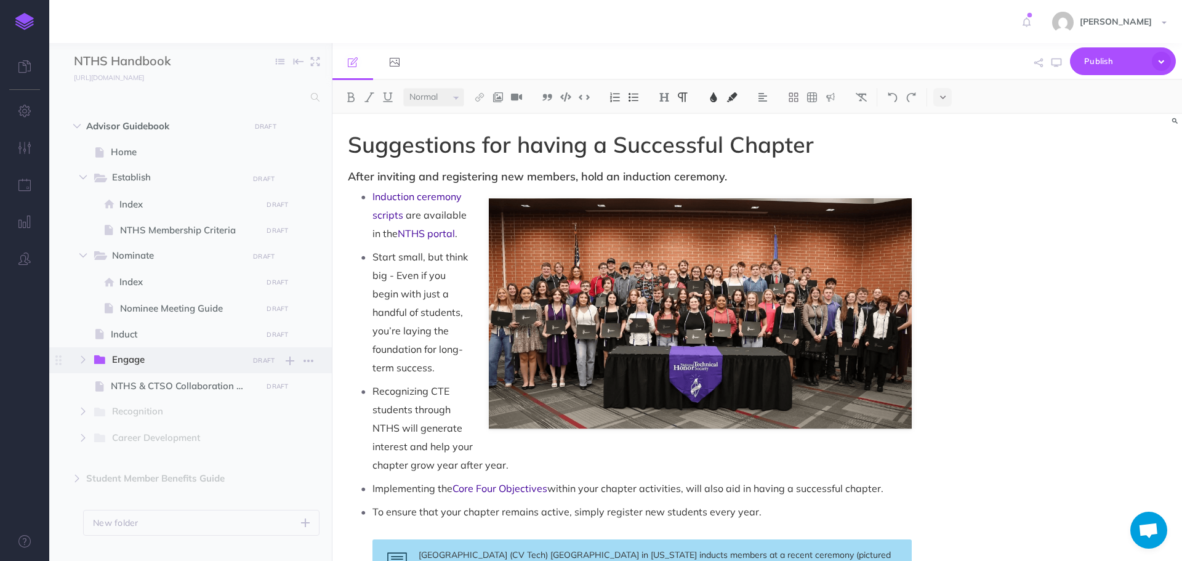
click at [133, 356] on span "Engage" at bounding box center [175, 360] width 127 height 16
select select "null"
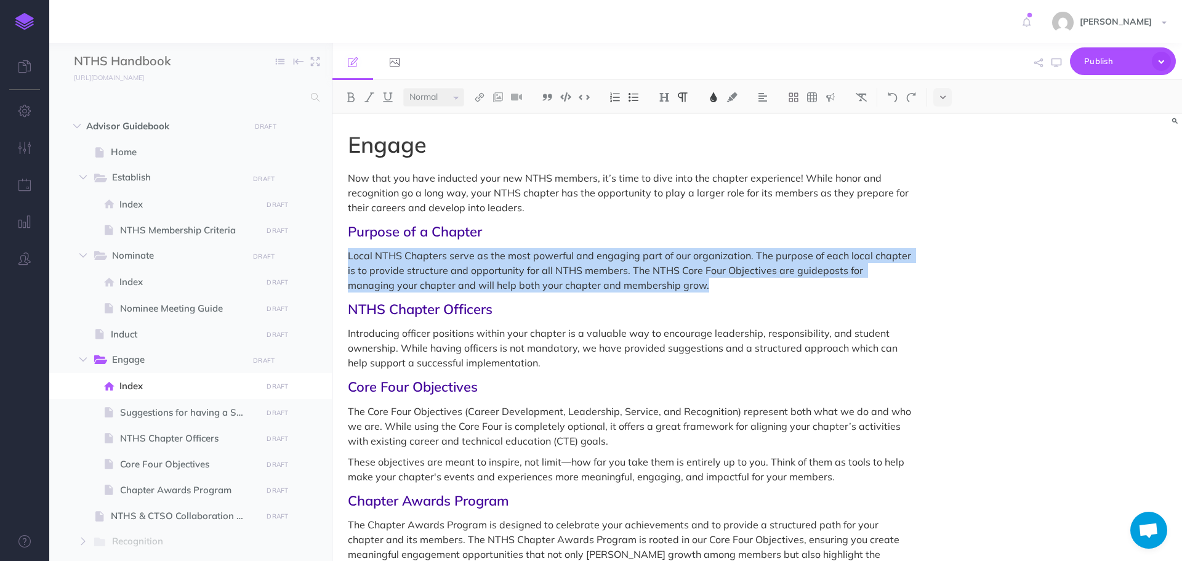
drag, startPoint x: 347, startPoint y: 257, endPoint x: 672, endPoint y: 284, distance: 326.2
copy span "Local NTHS Chapters serve as the most powerful and engaging part of our organiz…"
drag, startPoint x: 345, startPoint y: 255, endPoint x: 667, endPoint y: 284, distance: 323.9
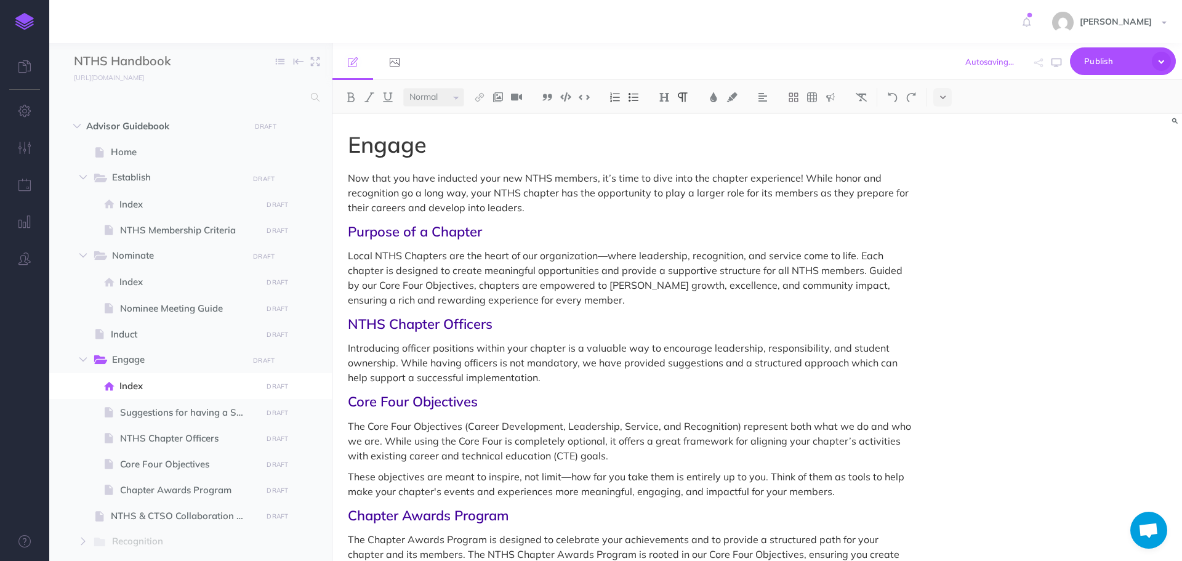
click at [606, 258] on p "Local NTHS Chapters are the heart of our organization—where leadership, recogni…" at bounding box center [630, 277] width 564 height 59
click at [893, 99] on img at bounding box center [892, 97] width 11 height 10
click at [893, 98] on img at bounding box center [892, 97] width 11 height 10
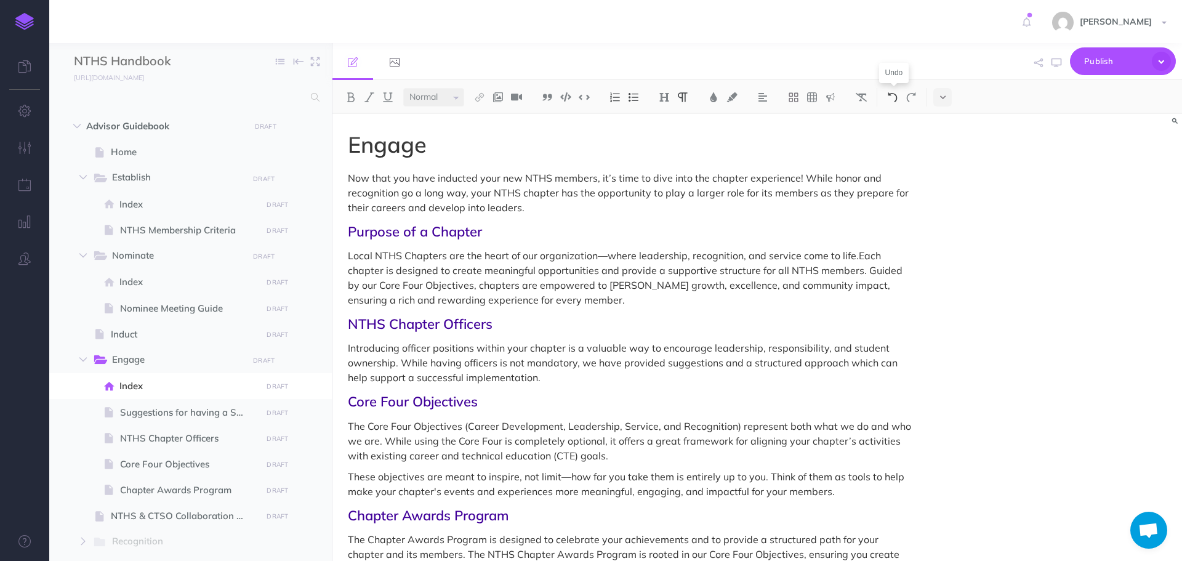
click at [893, 98] on img at bounding box center [892, 97] width 11 height 10
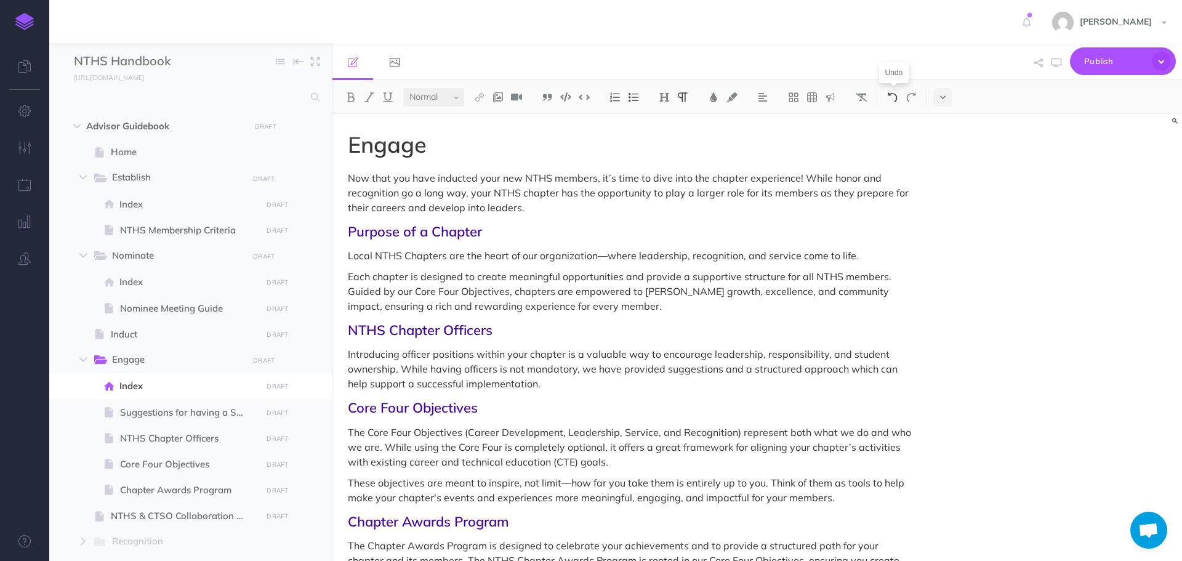
click at [893, 98] on img at bounding box center [892, 97] width 11 height 10
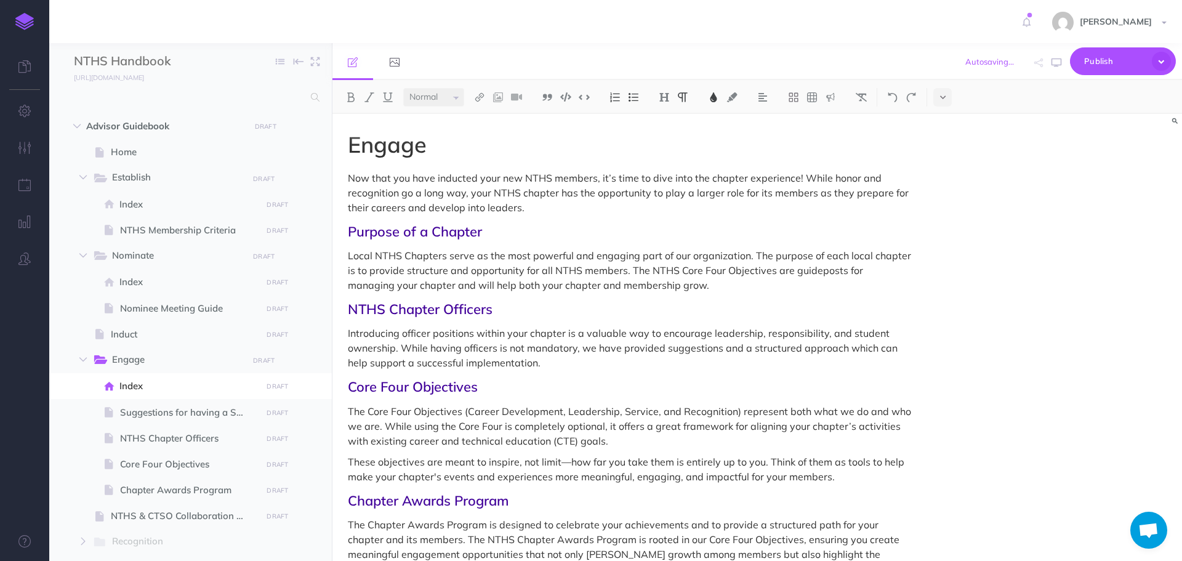
click at [757, 291] on p "Local NTHS Chapters serve as the most powerful and engaging part of our organiz…" at bounding box center [630, 270] width 564 height 44
click at [695, 288] on p "Local NTHS Chapters serve as the most powerful and engaging part of our organiz…" at bounding box center [630, 270] width 564 height 44
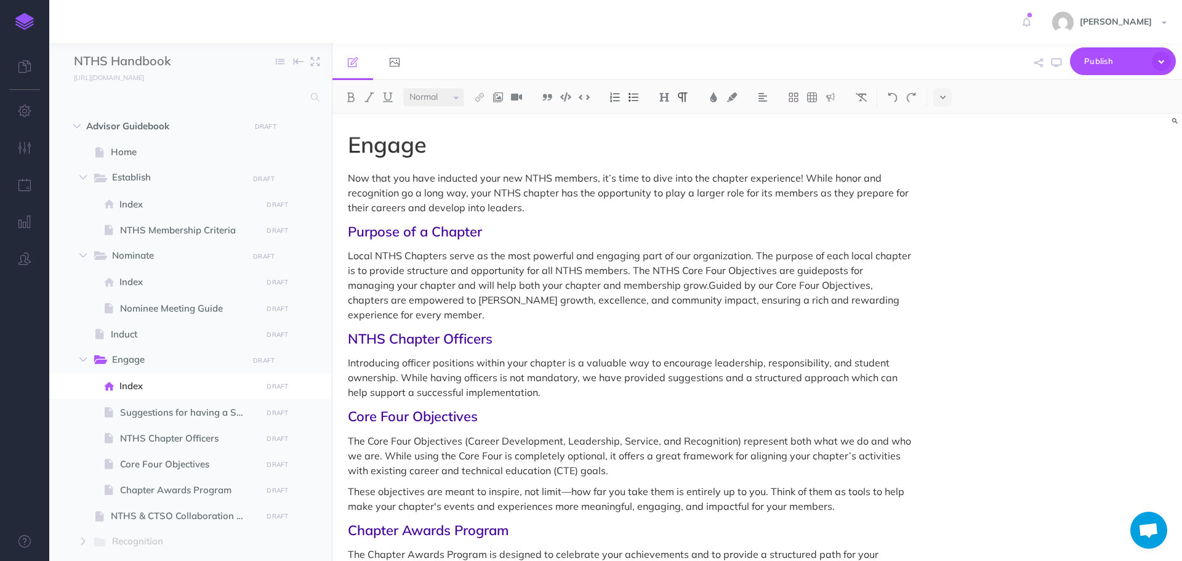
click at [661, 284] on p "Local NTHS Chapters serve as the most powerful and engaging part of our organiz…" at bounding box center [630, 285] width 564 height 74
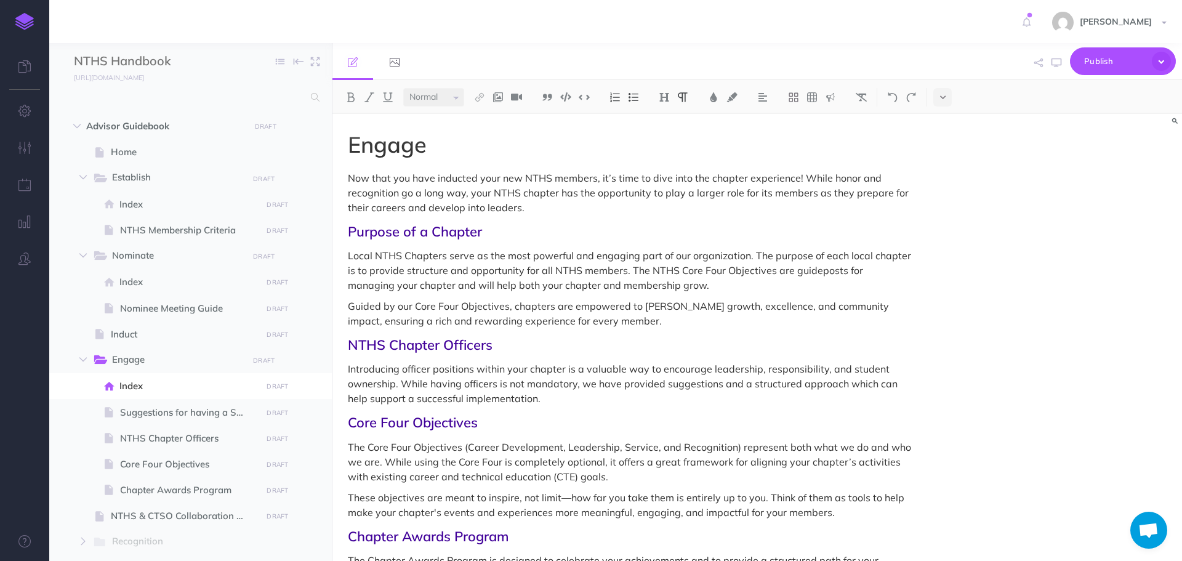
click at [613, 318] on p "Guided by our Core Four Objectives, chapters are empowered to [PERSON_NAME] gro…" at bounding box center [630, 314] width 564 height 30
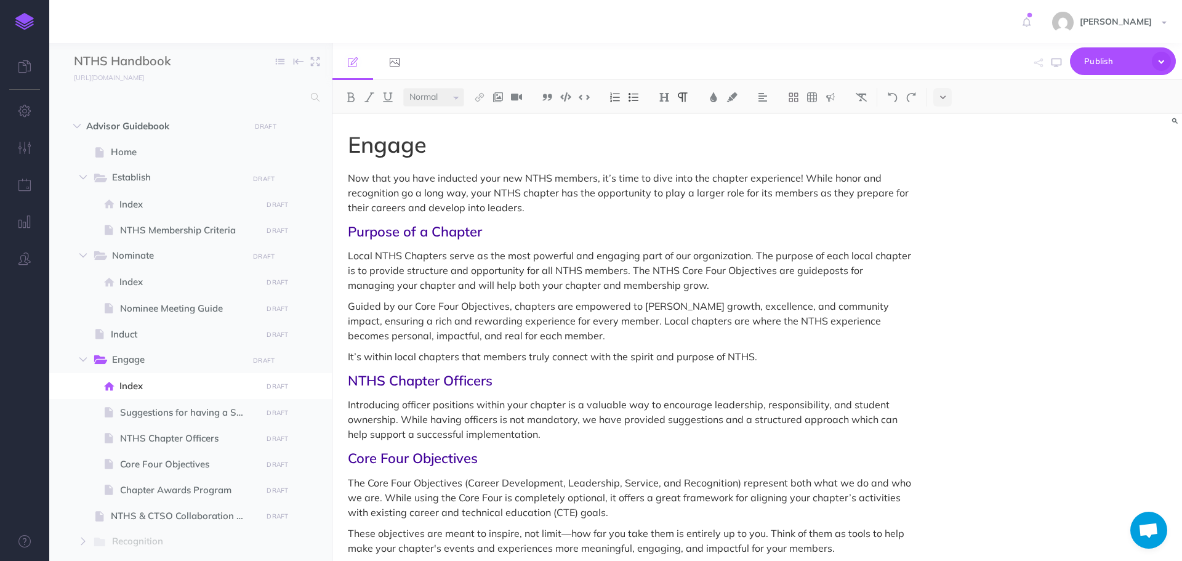
click at [350, 358] on p "It’s within local chapters that members truly connect with the spirit and purpo…" at bounding box center [630, 356] width 564 height 15
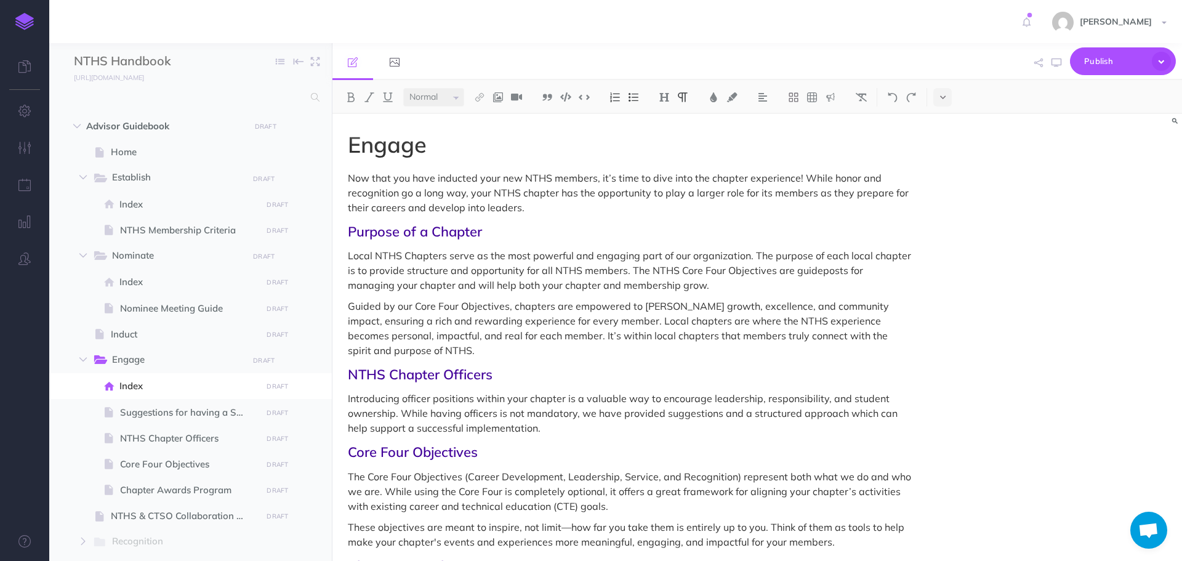
click at [411, 307] on p "Guided by our Core Four Objectives, chapters are empowered to [PERSON_NAME] gro…" at bounding box center [630, 328] width 564 height 59
drag, startPoint x: 629, startPoint y: 268, endPoint x: 669, endPoint y: 282, distance: 41.7
click at [669, 282] on p "Local NTHS Chapters serve as the most powerful and engaging part of our organiz…" at bounding box center [630, 270] width 564 height 44
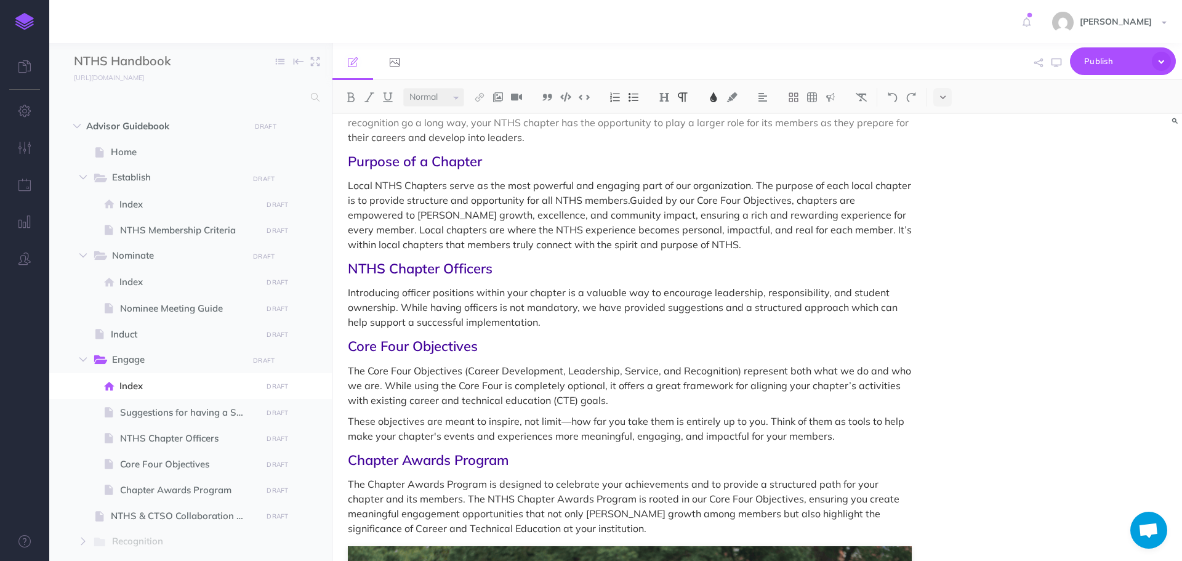
scroll to position [62, 0]
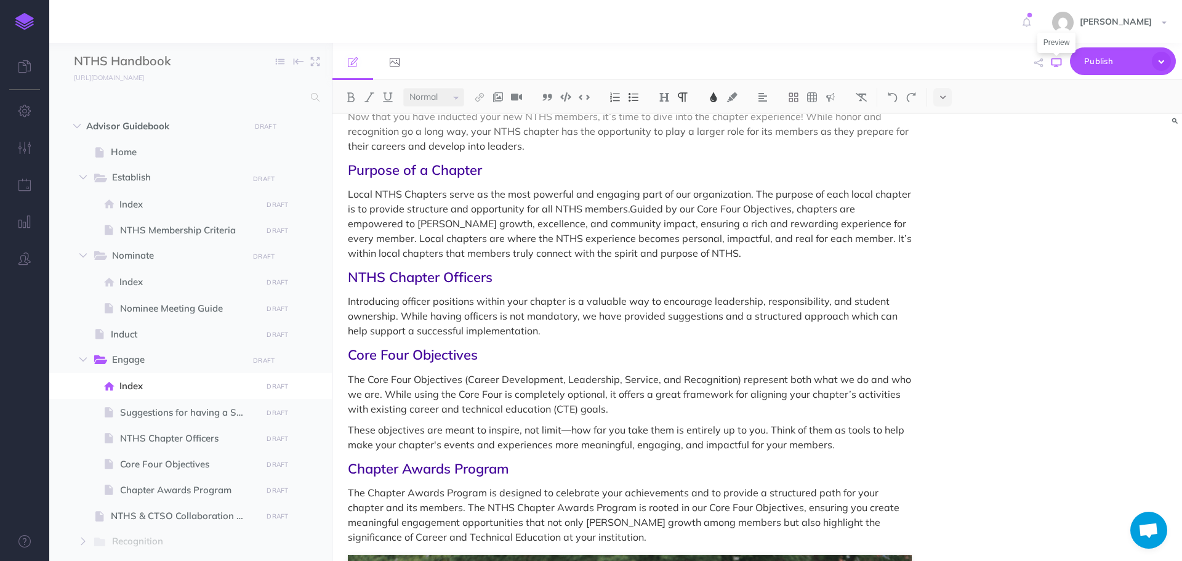
click at [1061, 64] on icon "button" at bounding box center [1057, 63] width 10 height 10
click at [156, 174] on span "Establish" at bounding box center [175, 178] width 127 height 16
select select "null"
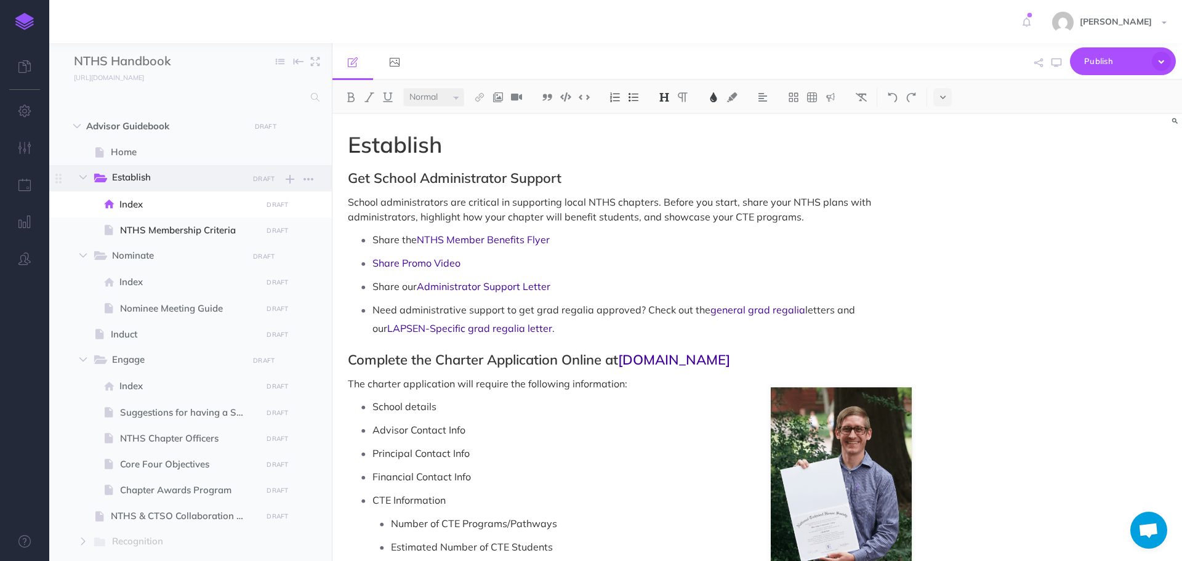
click at [142, 179] on span "Establish" at bounding box center [175, 178] width 127 height 16
click at [153, 178] on span "Establish" at bounding box center [175, 178] width 127 height 16
click at [143, 230] on span "NTHS Membership Criteria" at bounding box center [189, 230] width 138 height 15
select select "null"
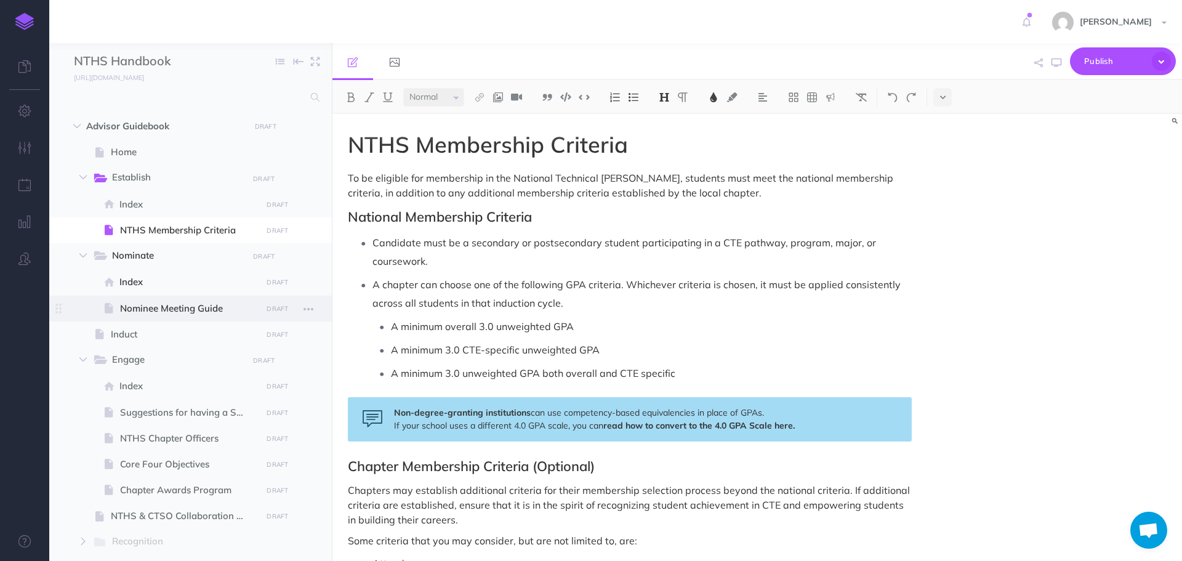
click at [142, 308] on span "Nominee Meeting Guide" at bounding box center [189, 308] width 138 height 15
select select "null"
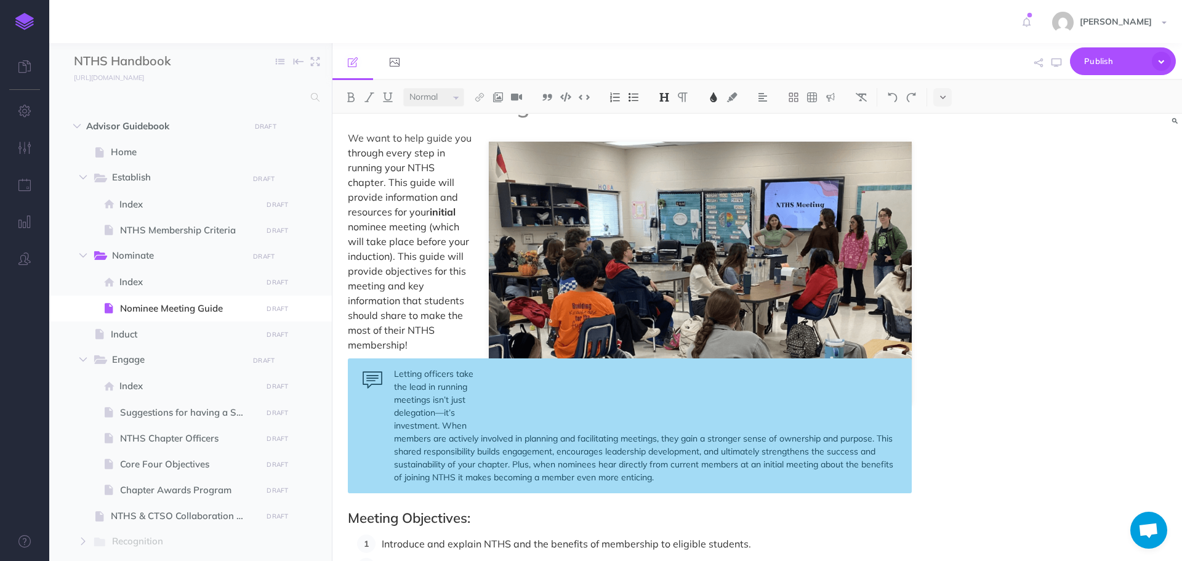
scroll to position [62, 0]
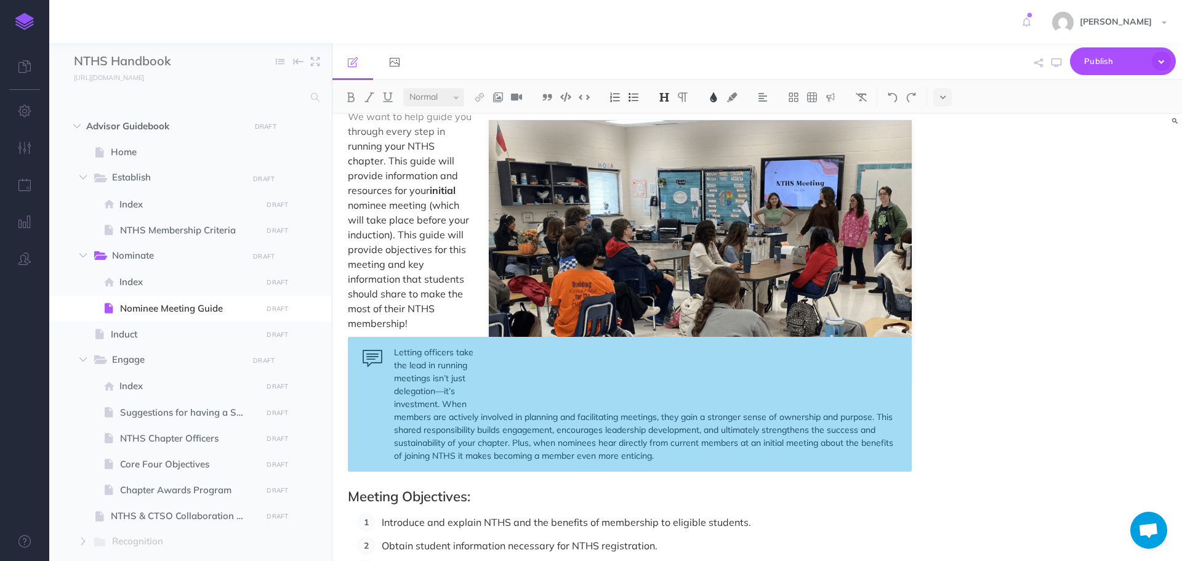
click at [696, 453] on div "Letting officers take the lead in running meetings isn’t just delegation—it’s i…" at bounding box center [630, 404] width 564 height 135
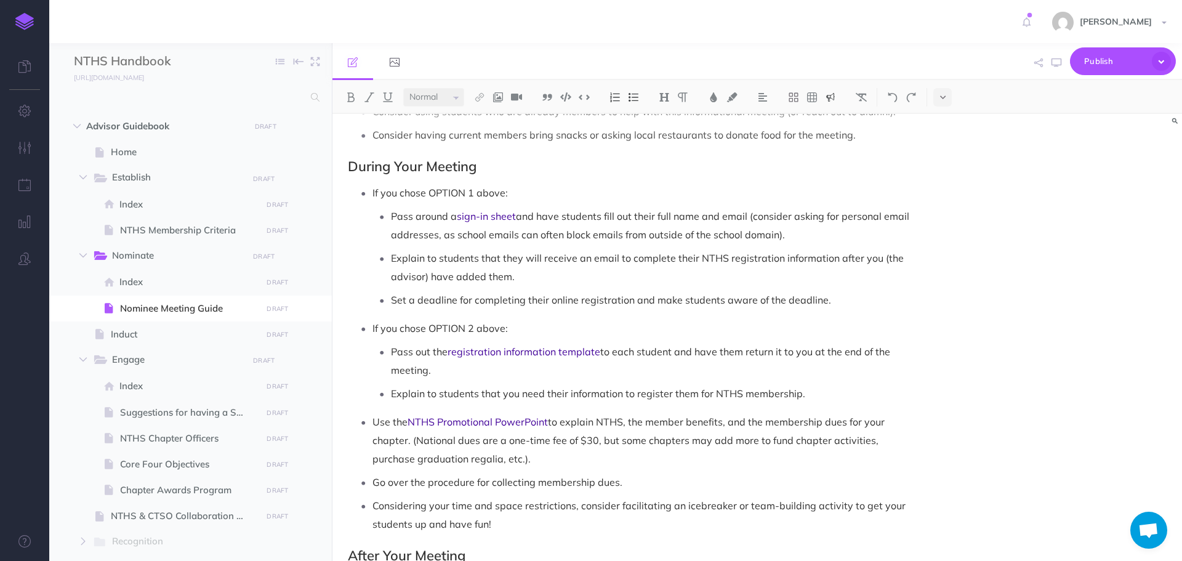
scroll to position [985, 0]
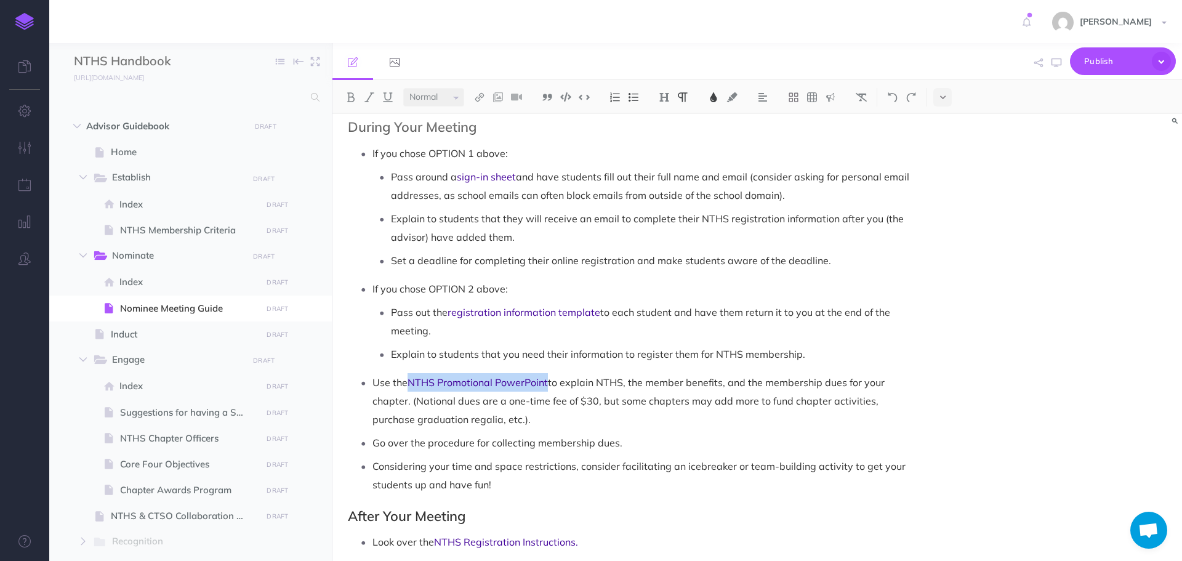
drag, startPoint x: 410, startPoint y: 385, endPoint x: 550, endPoint y: 385, distance: 140.4
click at [550, 385] on p "Use the NTHS Promotional PowerPoint to explain NTHS, the member benefits, and t…" at bounding box center [641, 400] width 539 height 55
copy span "NTHS Promotional PowerPoint"
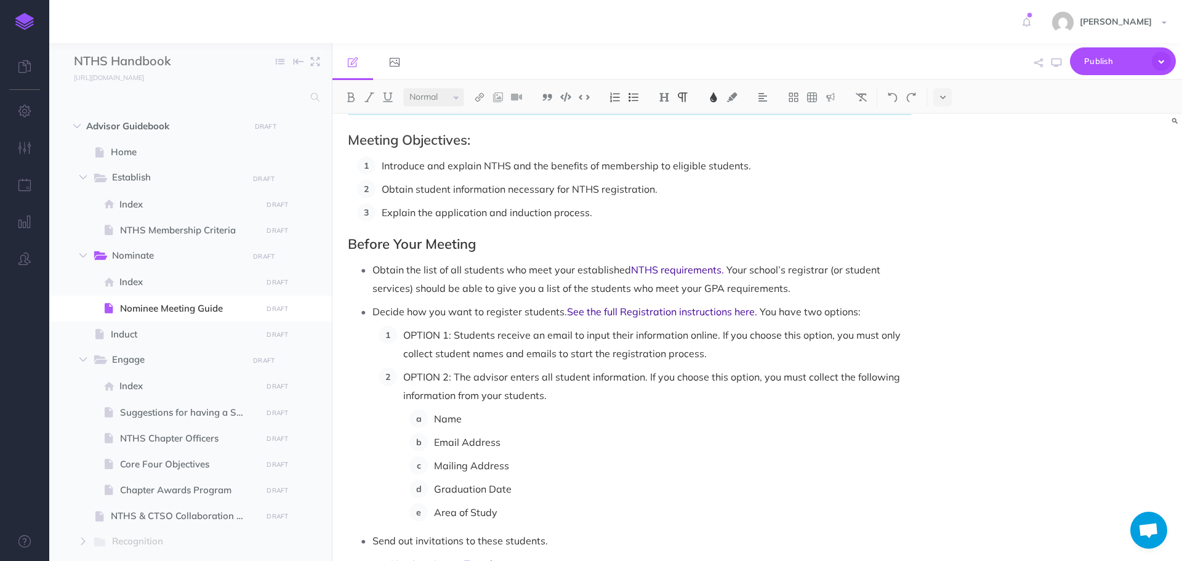
scroll to position [308, 0]
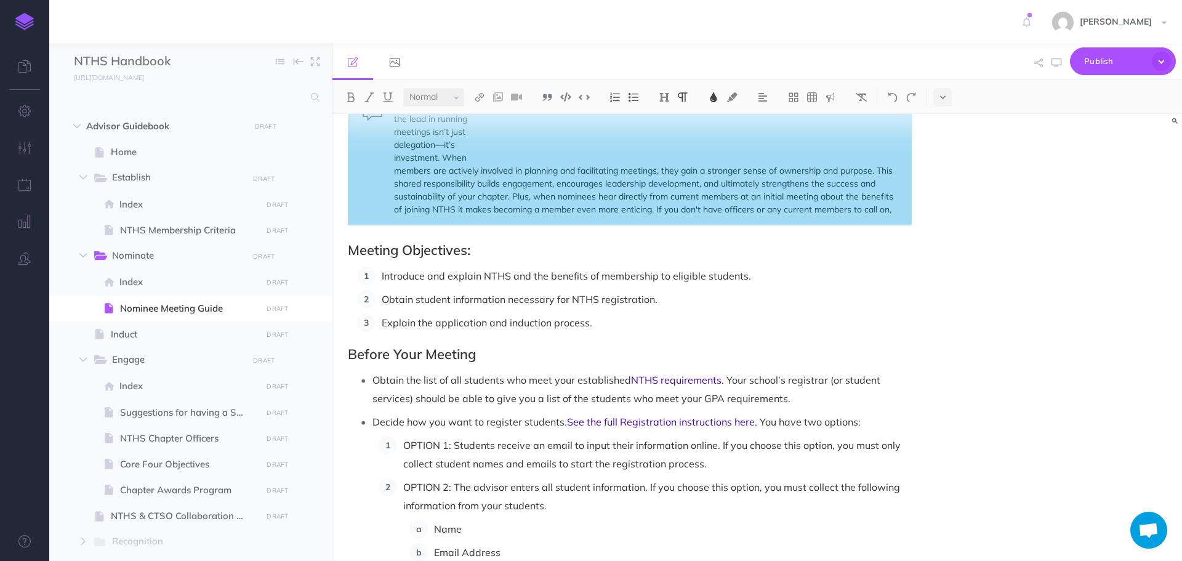
click at [895, 210] on div "Letting officers take the lead in running meetings isn’t just delegation—it’s i…" at bounding box center [630, 158] width 564 height 135
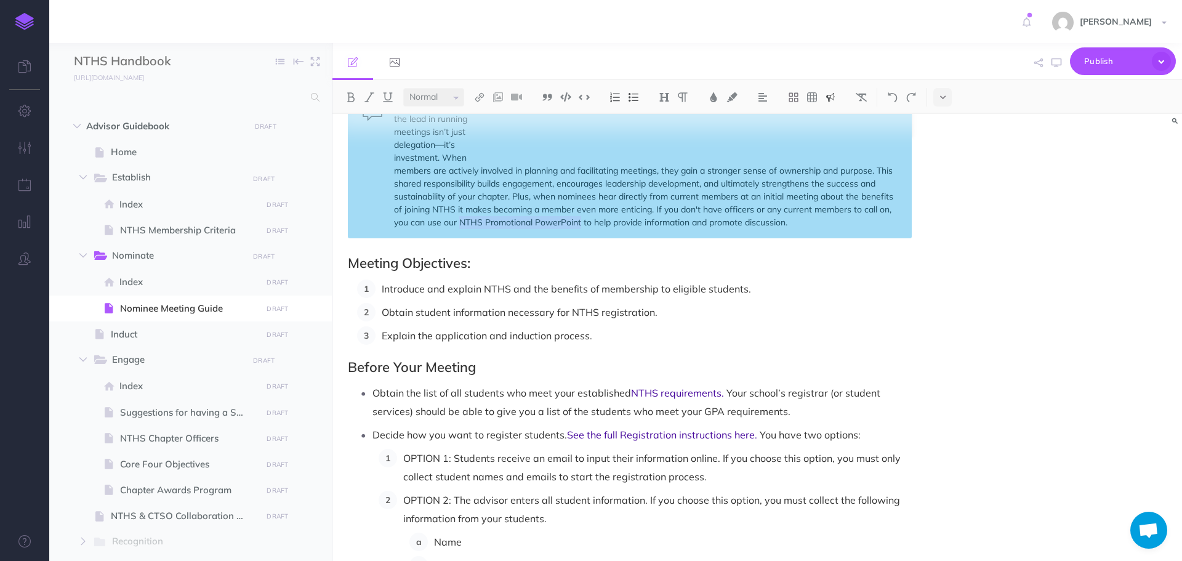
drag, startPoint x: 459, startPoint y: 223, endPoint x: 580, endPoint y: 223, distance: 121.3
click at [580, 223] on div "Letting officers take the lead in running meetings isn’t just delegation—it’s i…" at bounding box center [630, 165] width 564 height 148
click at [478, 95] on img at bounding box center [479, 97] width 11 height 10
click at [482, 119] on icon at bounding box center [480, 119] width 10 height 9
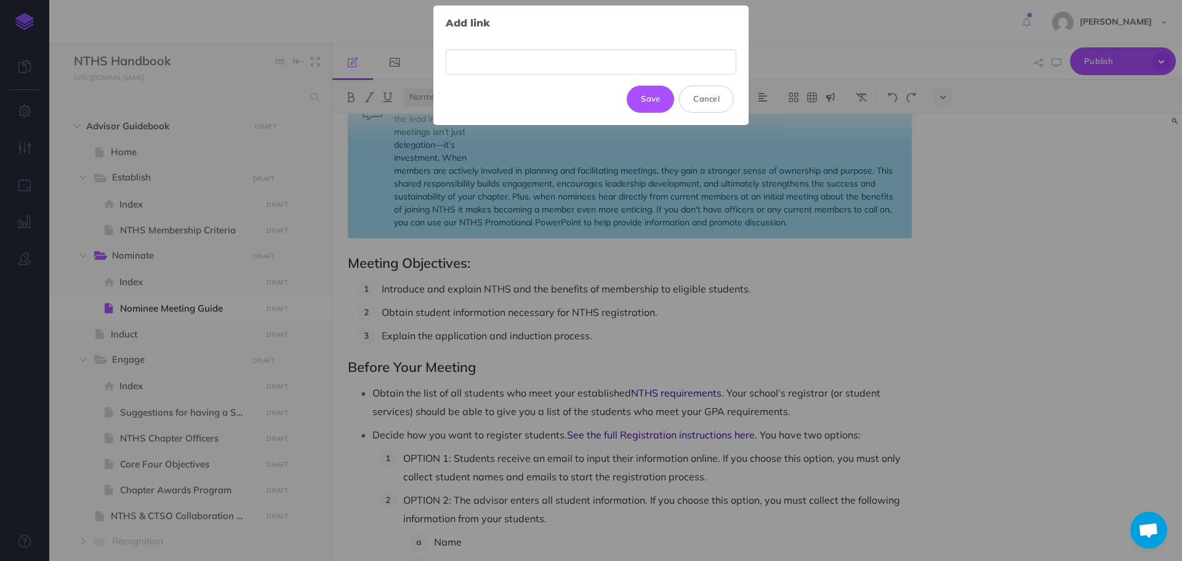
type input "NTHS Promotional PowerPoint"
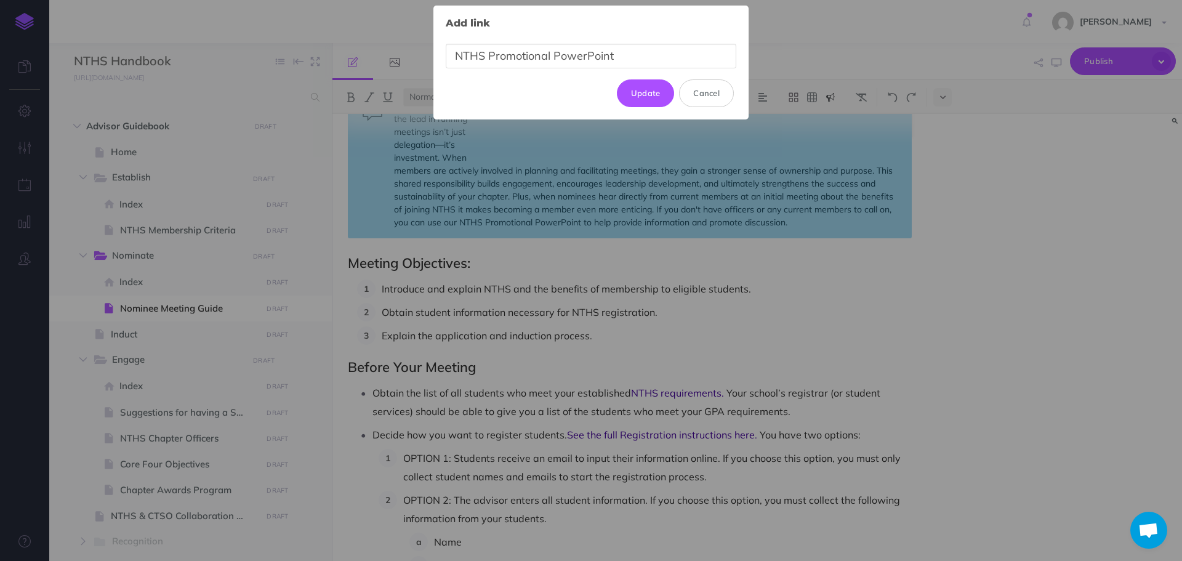
drag, startPoint x: 621, startPoint y: 60, endPoint x: 453, endPoint y: 52, distance: 168.2
click at [453, 52] on input "NTHS Promotional PowerPoint" at bounding box center [591, 56] width 291 height 25
click at [699, 91] on button "Cancel" at bounding box center [706, 92] width 55 height 27
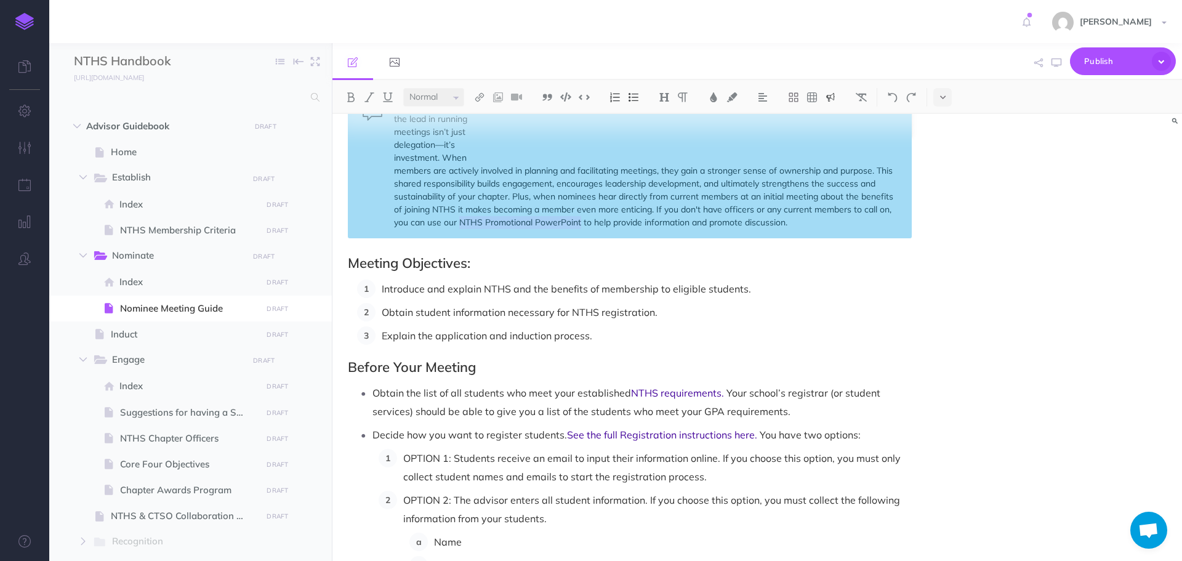
click at [567, 228] on div "Letting officers take the lead in running meetings isn’t just delegation—it’s i…" at bounding box center [630, 165] width 564 height 148
click at [494, 220] on div "Letting officers take the lead in running meetings isn’t just delegation—it’s i…" at bounding box center [630, 165] width 564 height 148
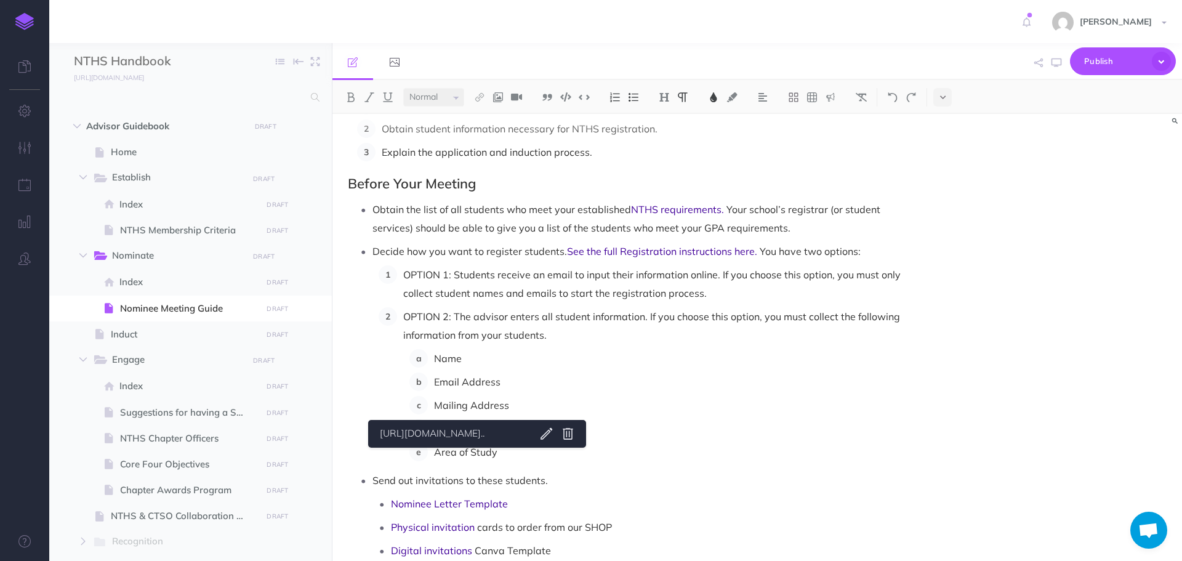
scroll to position [369, 0]
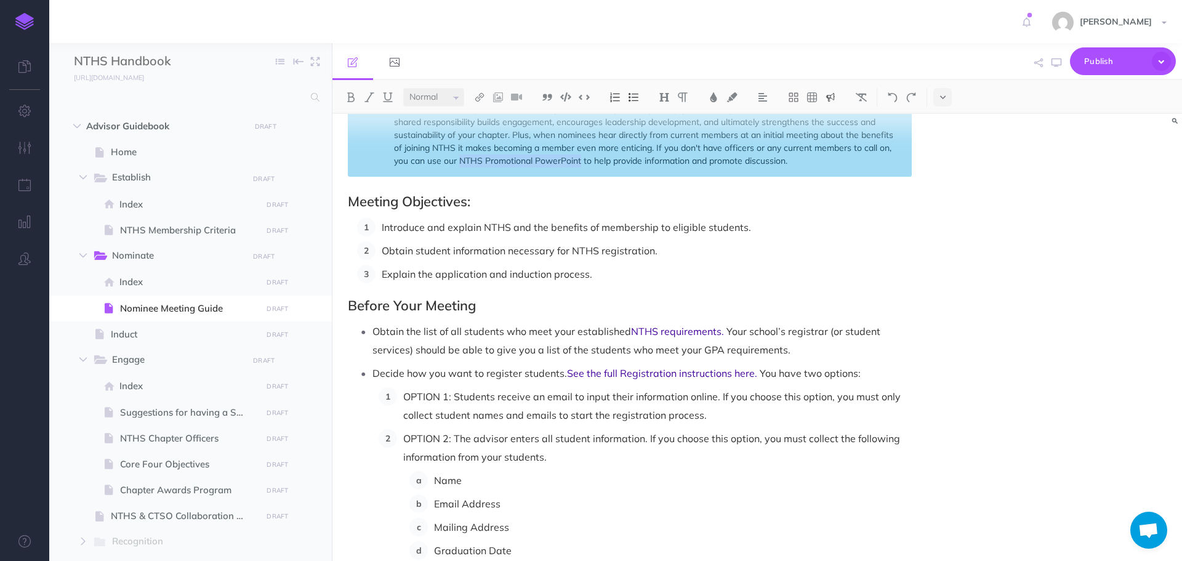
drag, startPoint x: 459, startPoint y: 159, endPoint x: 581, endPoint y: 158, distance: 121.9
click at [581, 158] on div "Letting officers take the lead in running meetings isn’t just delegation—it’s i…" at bounding box center [630, 103] width 564 height 148
click at [484, 94] on img at bounding box center [479, 97] width 11 height 10
click at [480, 118] on icon at bounding box center [480, 119] width 10 height 9
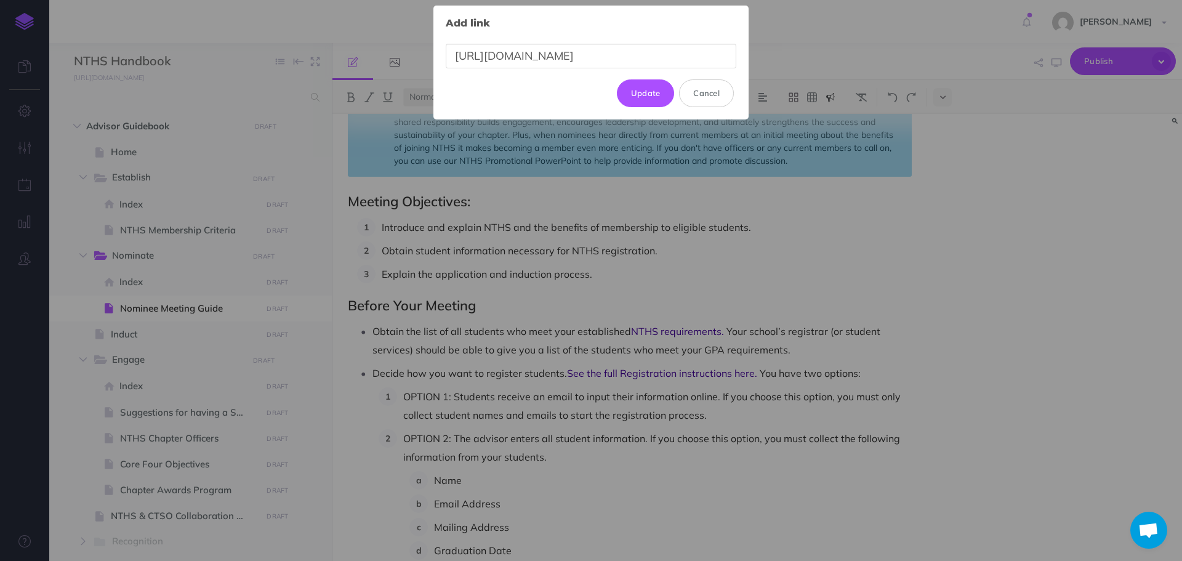
scroll to position [0, 206]
type input "[URL][DOMAIN_NAME]"
click at [652, 91] on button "Update" at bounding box center [646, 92] width 58 height 27
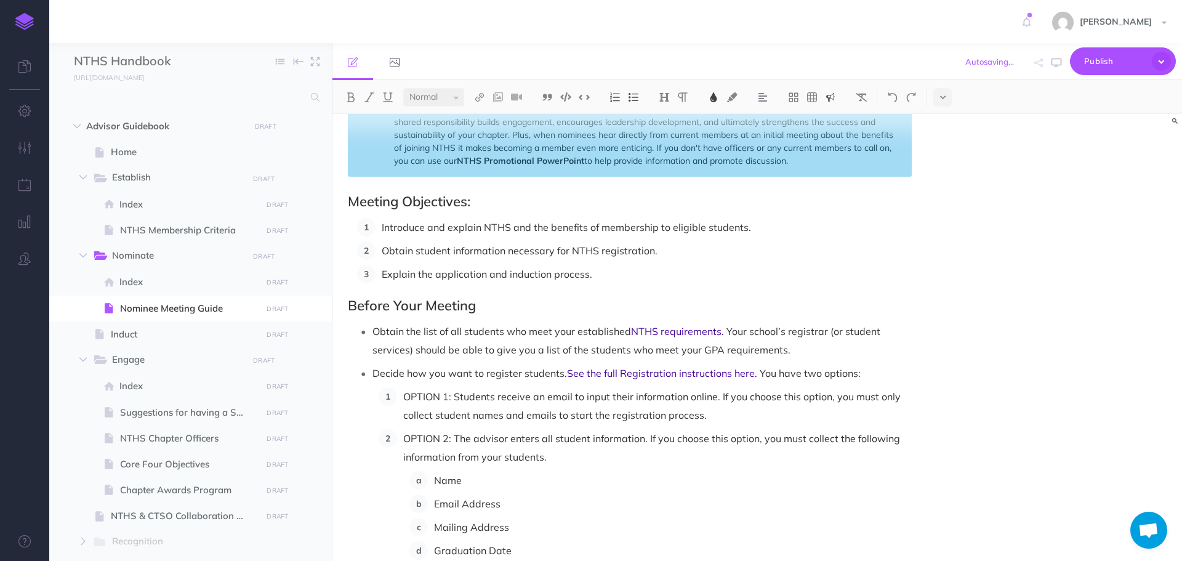
click at [715, 95] on img at bounding box center [713, 97] width 11 height 10
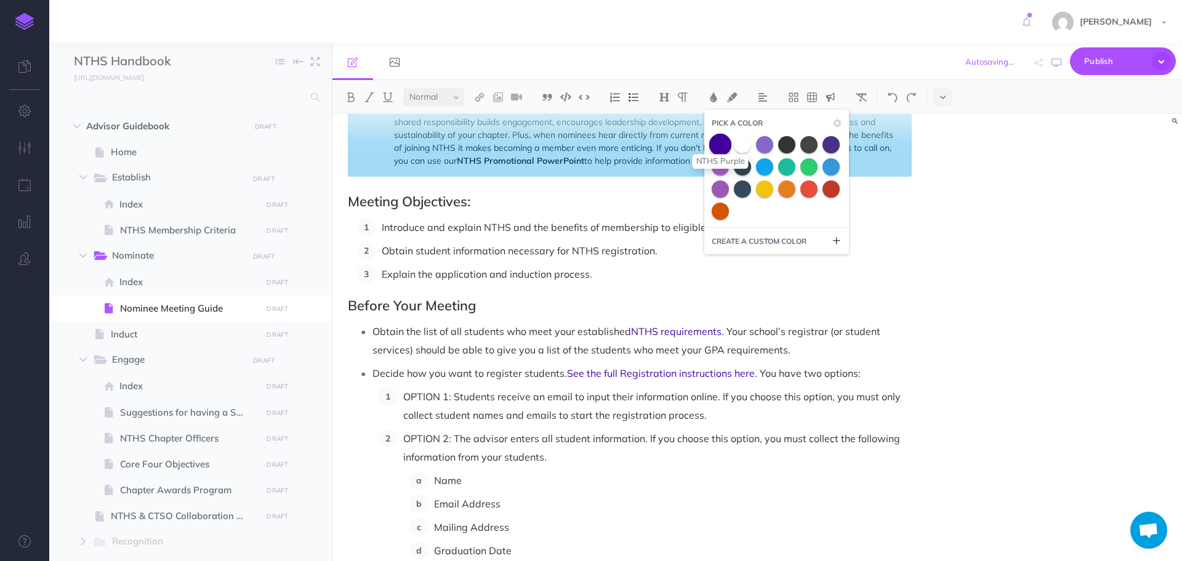
click at [724, 143] on span at bounding box center [720, 144] width 22 height 22
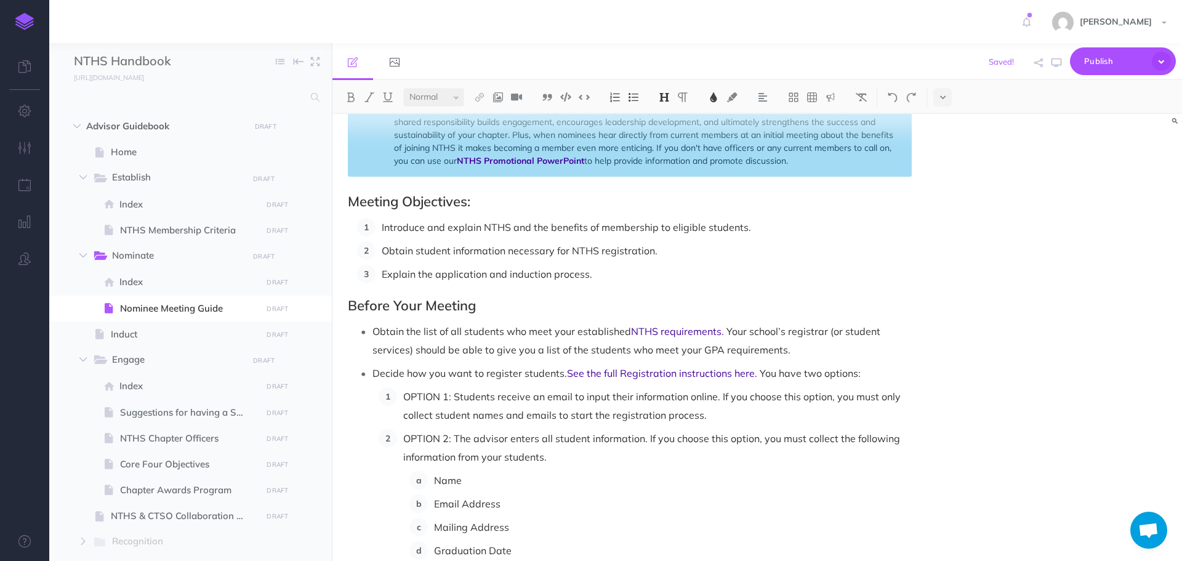
click at [1052, 60] on icon "button" at bounding box center [1057, 63] width 10 height 10
click at [790, 164] on div "Letting officers take the lead in running meetings isn’t just delegation—it’s i…" at bounding box center [630, 103] width 564 height 148
click at [1059, 67] on icon "button" at bounding box center [1057, 63] width 10 height 10
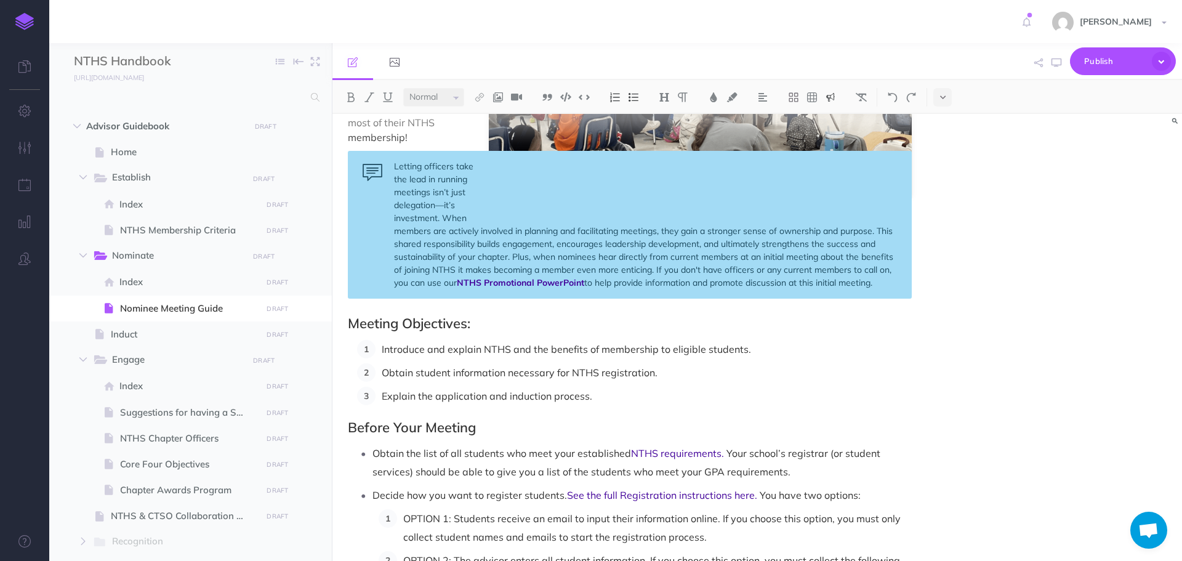
scroll to position [246, 0]
click at [514, 255] on div "Letting officers take the lead in running meetings isn’t just delegation—it’s i…" at bounding box center [630, 226] width 564 height 148
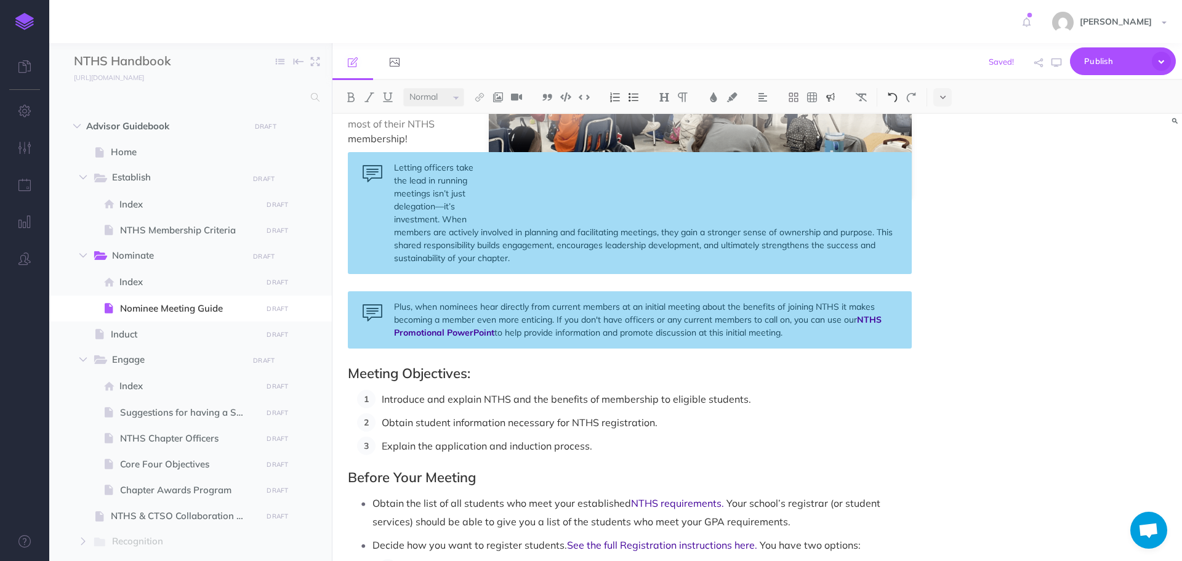
click at [895, 92] on img at bounding box center [892, 97] width 11 height 10
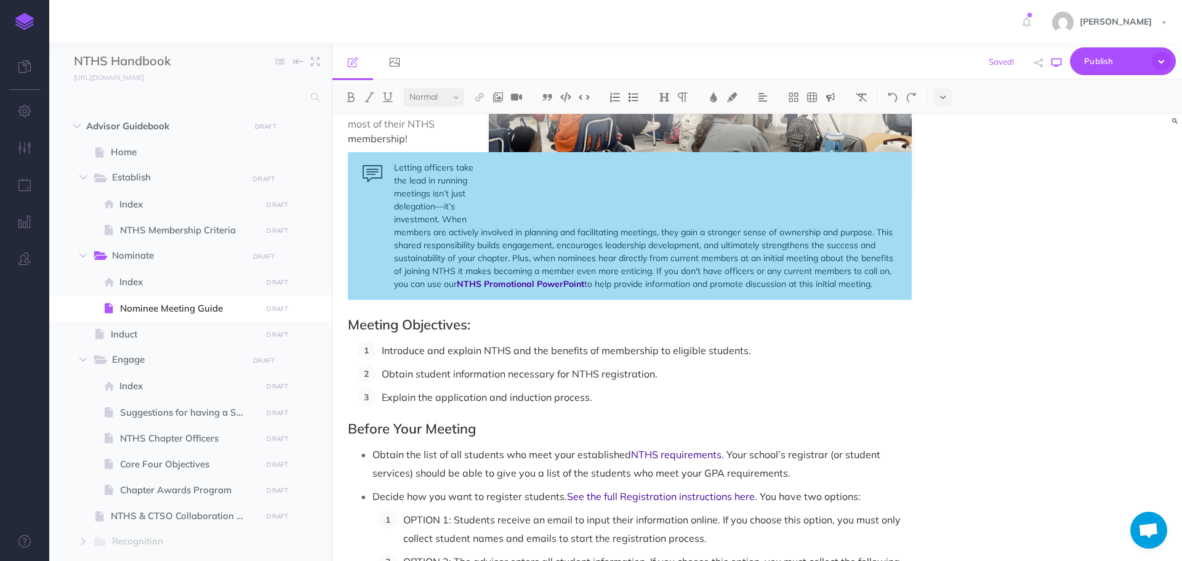
click at [1062, 62] on button "button" at bounding box center [1056, 63] width 16 height 36
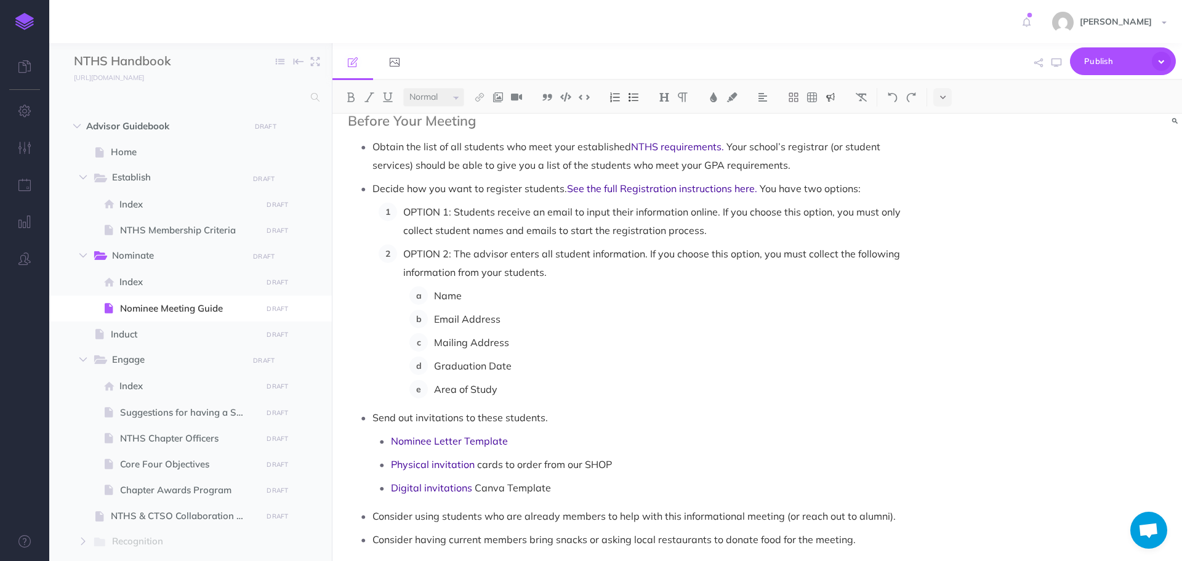
scroll to position [493, 0]
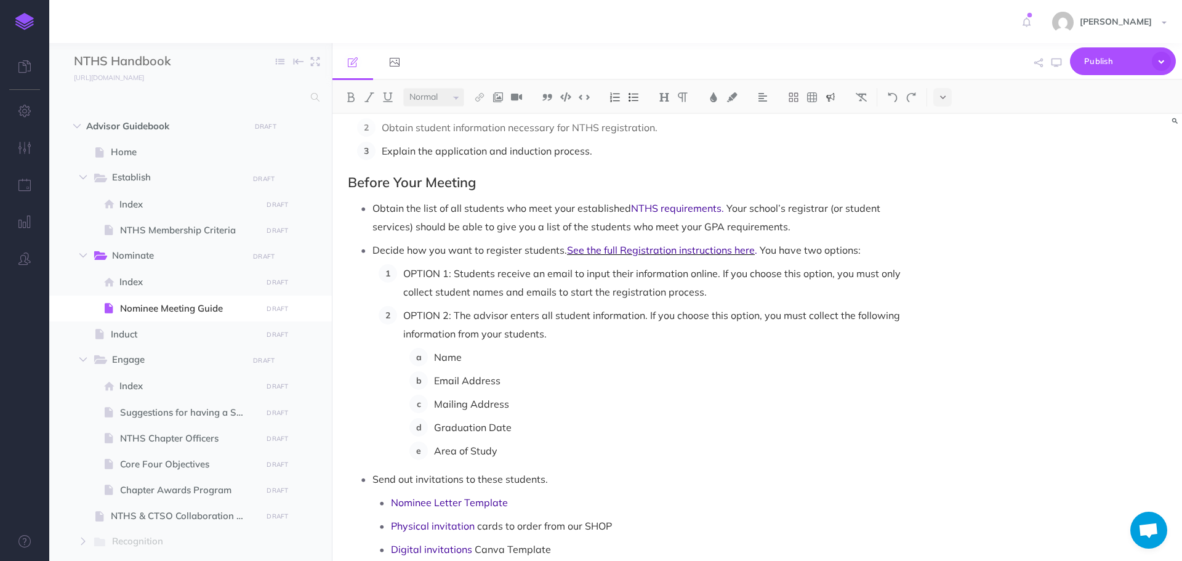
click at [650, 249] on span "See the full Registration instructions here" at bounding box center [661, 250] width 188 height 12
click at [646, 231] on link "[URL][DOMAIN_NAME].." at bounding box center [624, 226] width 154 height 15
click at [447, 273] on span "OPTION 1: Students receive an email to input their information online. If you c…" at bounding box center [653, 282] width 500 height 31
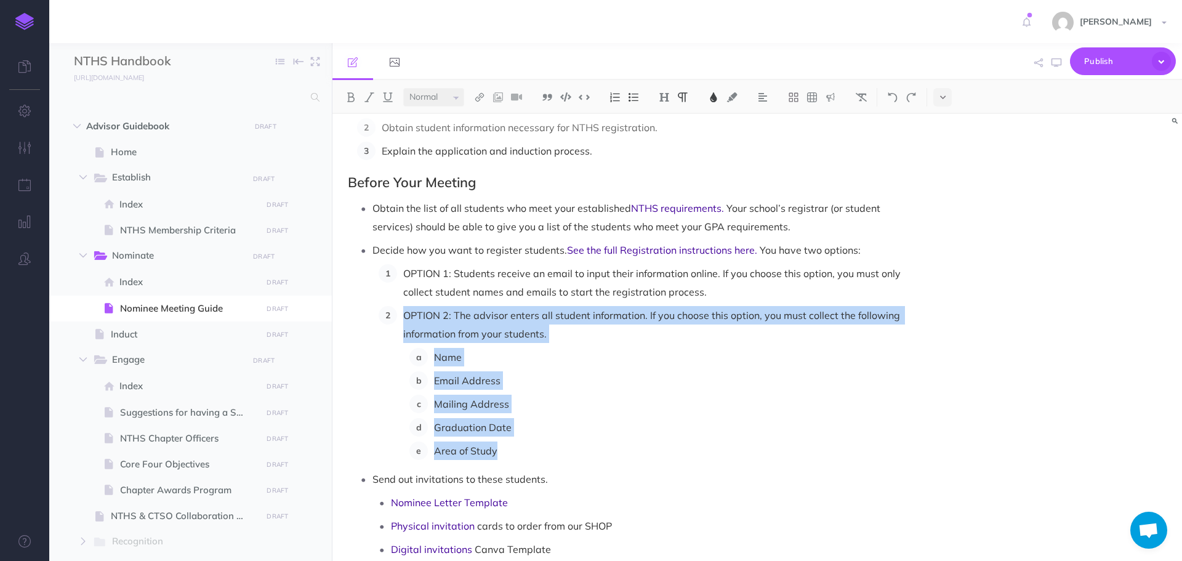
drag, startPoint x: 405, startPoint y: 315, endPoint x: 496, endPoint y: 412, distance: 132.9
click at [527, 450] on li "OPTION 2: The advisor enters all student information. If you choose this option…" at bounding box center [654, 383] width 515 height 154
copy li "OPTION 2: The advisor enters all student information. If you choose this option…"
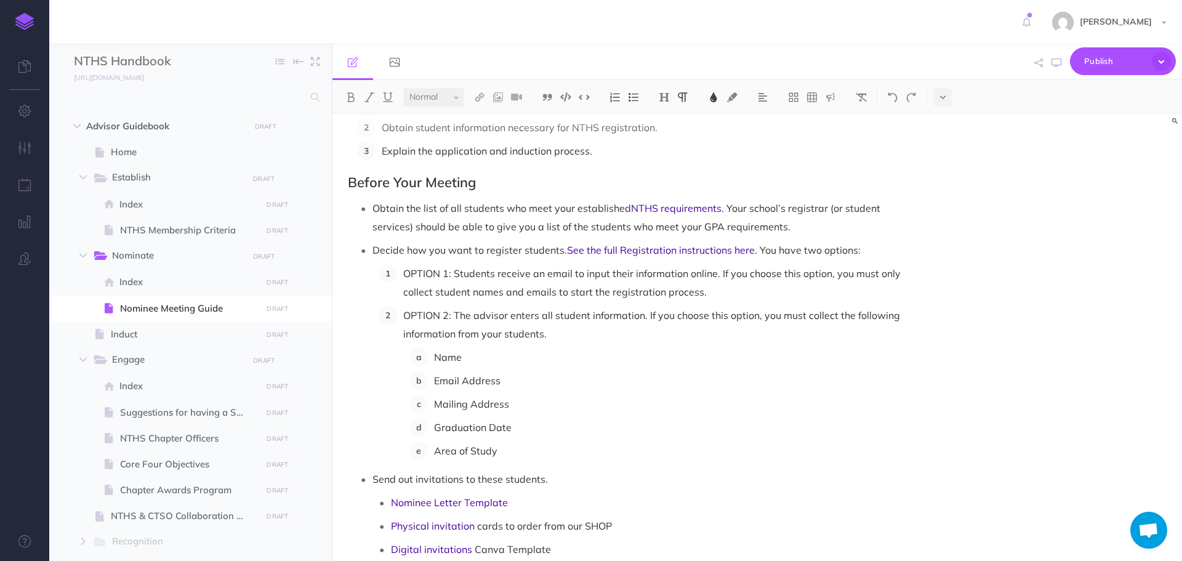
click at [404, 269] on span "OPTION 1: Students receive an email to input their information online. If you c…" at bounding box center [653, 282] width 500 height 31
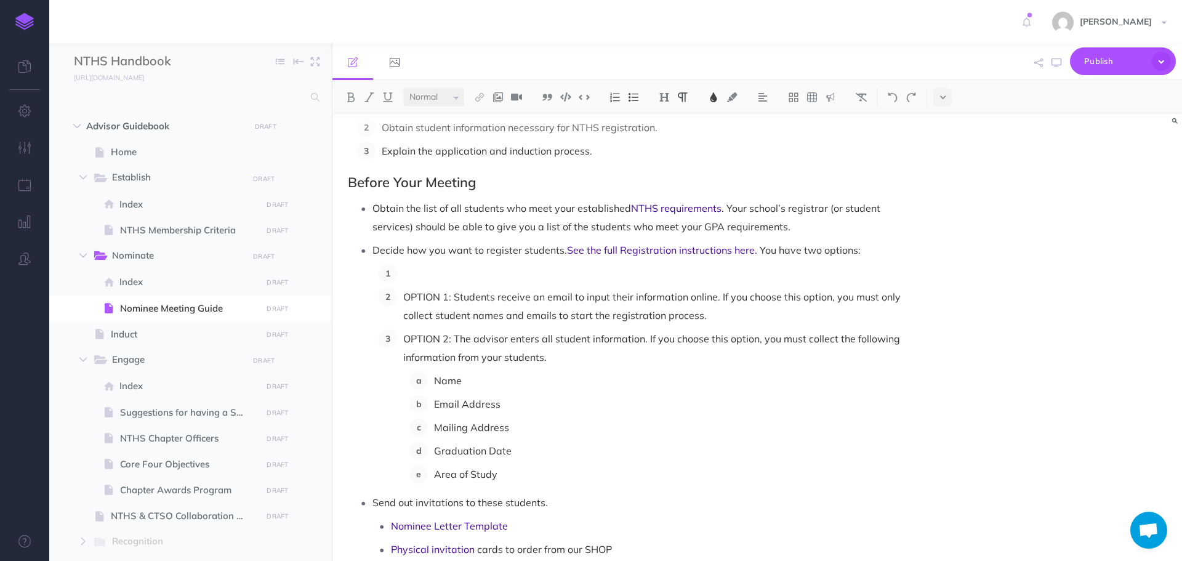
click at [438, 268] on p at bounding box center [657, 273] width 509 height 18
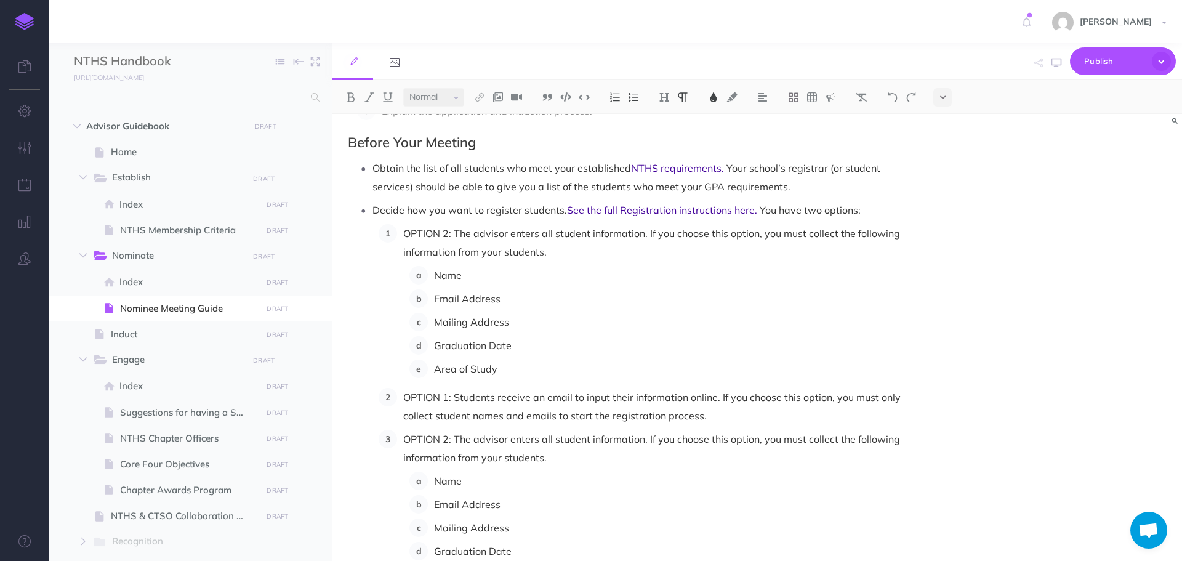
scroll to position [554, 0]
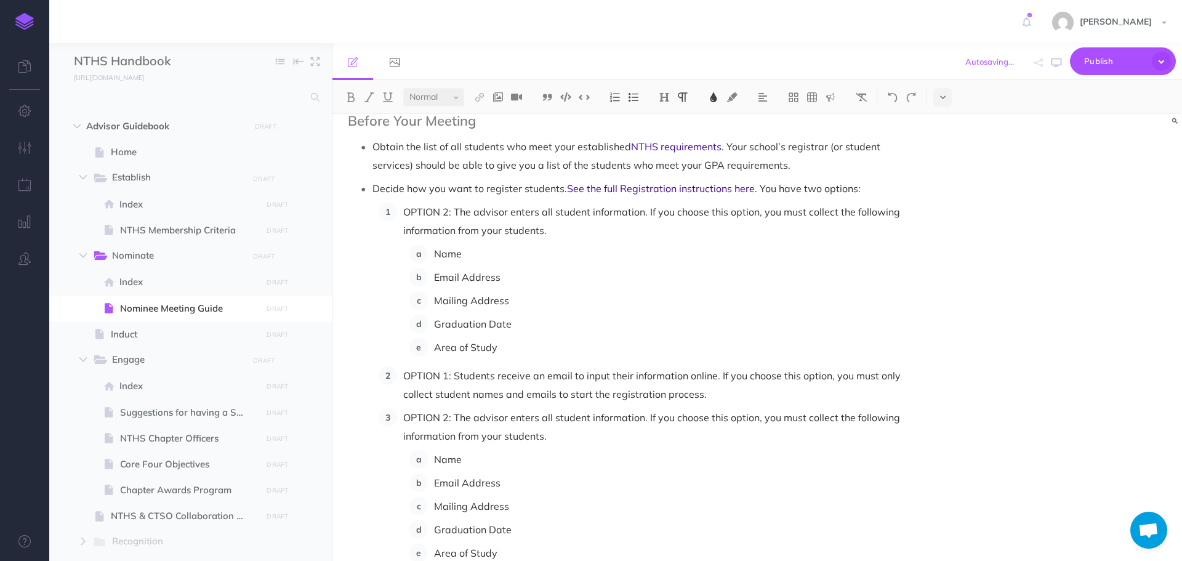
click at [448, 380] on span "OPTION 1: Students receive an email to input their information online. If you c…" at bounding box center [653, 384] width 500 height 31
click at [448, 209] on span "OPTION 2: The advisor enters all student information. If you choose this option…" at bounding box center [652, 221] width 499 height 31
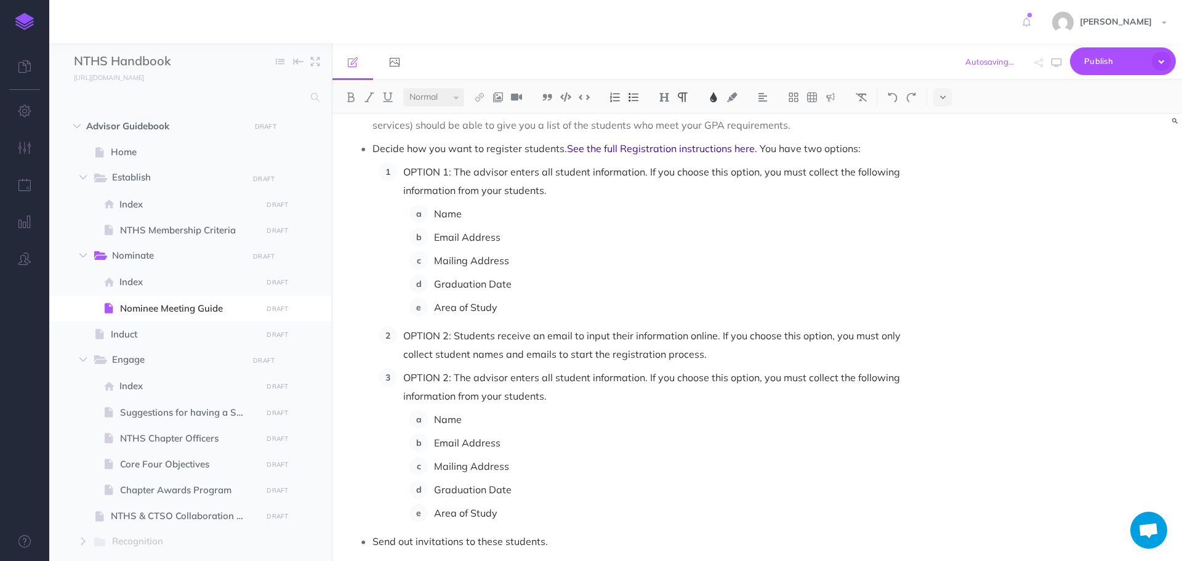
scroll to position [616, 0]
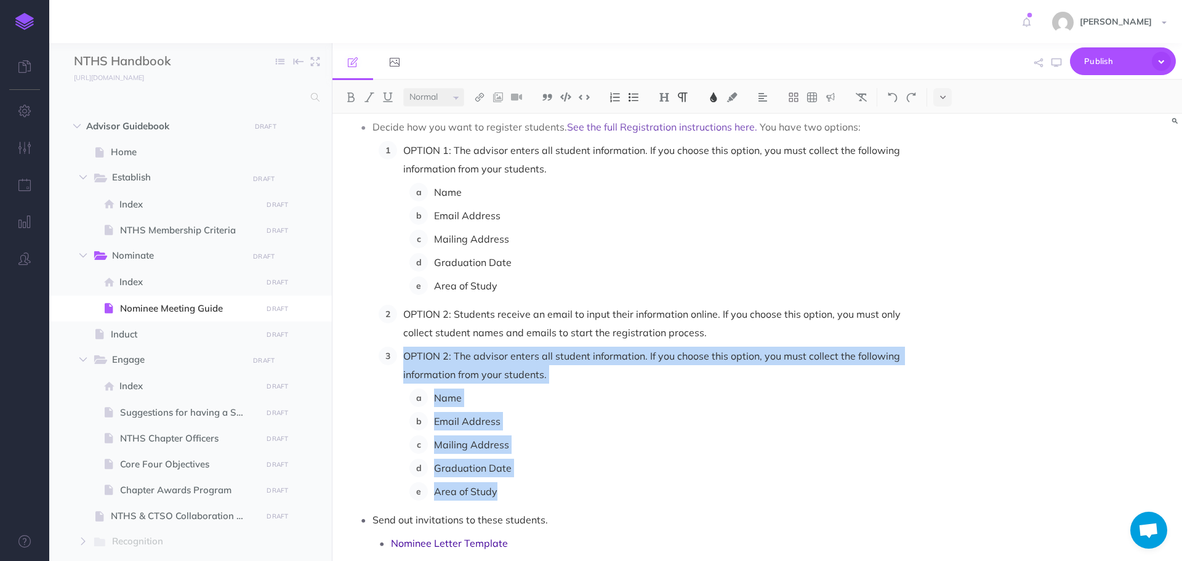
drag, startPoint x: 401, startPoint y: 357, endPoint x: 558, endPoint y: 493, distance: 207.7
click at [558, 493] on li "OPTION 2: The advisor enters all student information. If you choose this option…" at bounding box center [654, 424] width 515 height 154
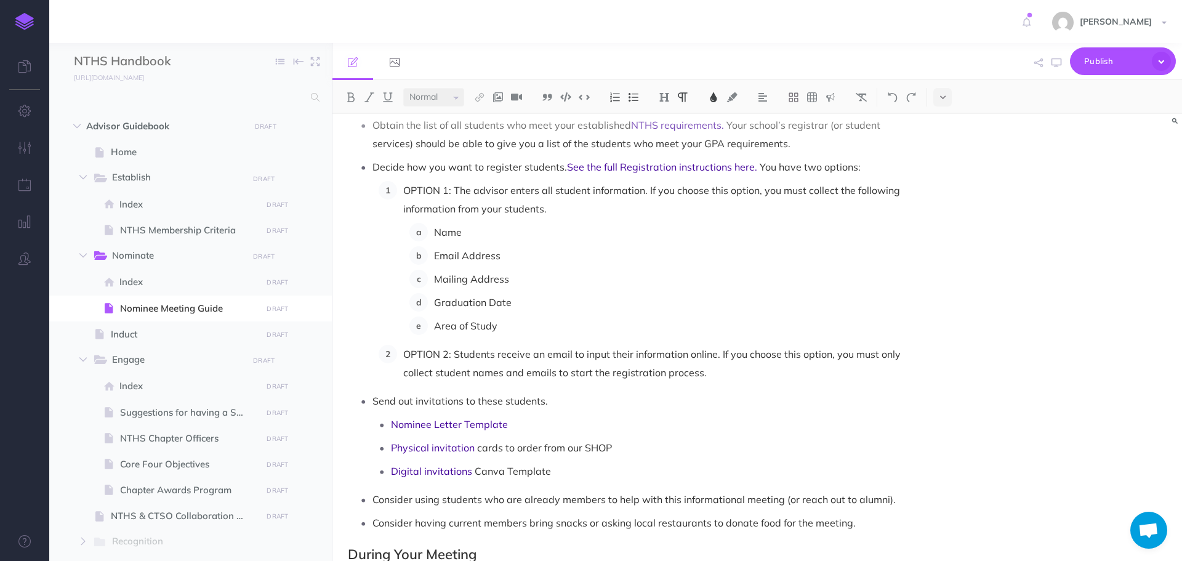
scroll to position [554, 0]
